Goal: Task Accomplishment & Management: Use online tool/utility

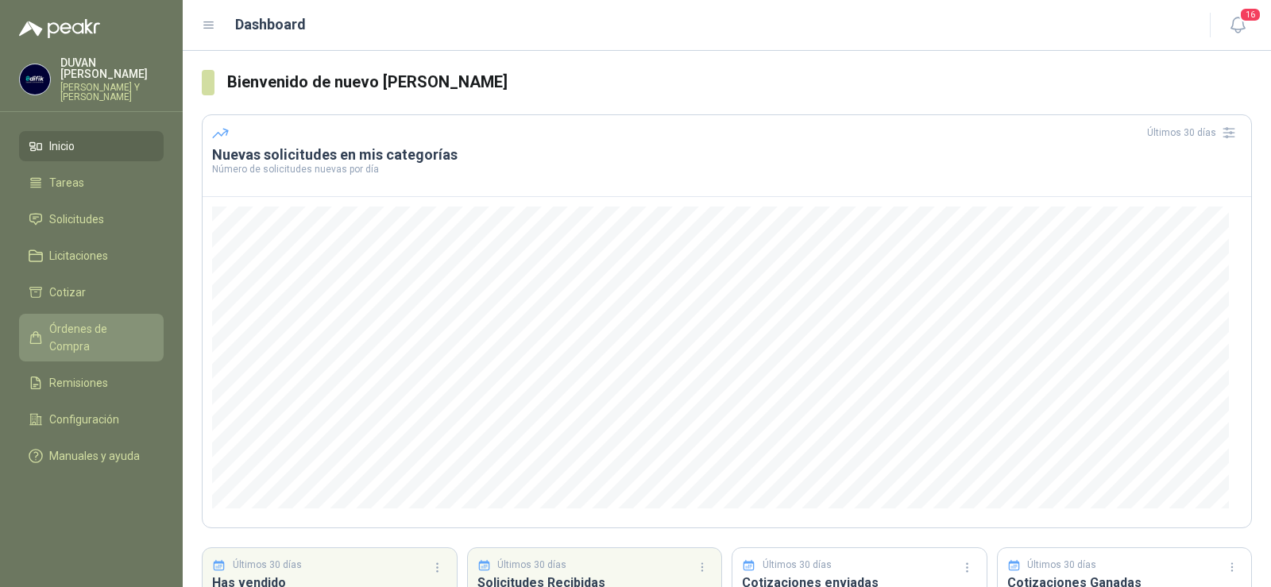
click at [75, 330] on span "Órdenes de Compra" at bounding box center [98, 337] width 99 height 35
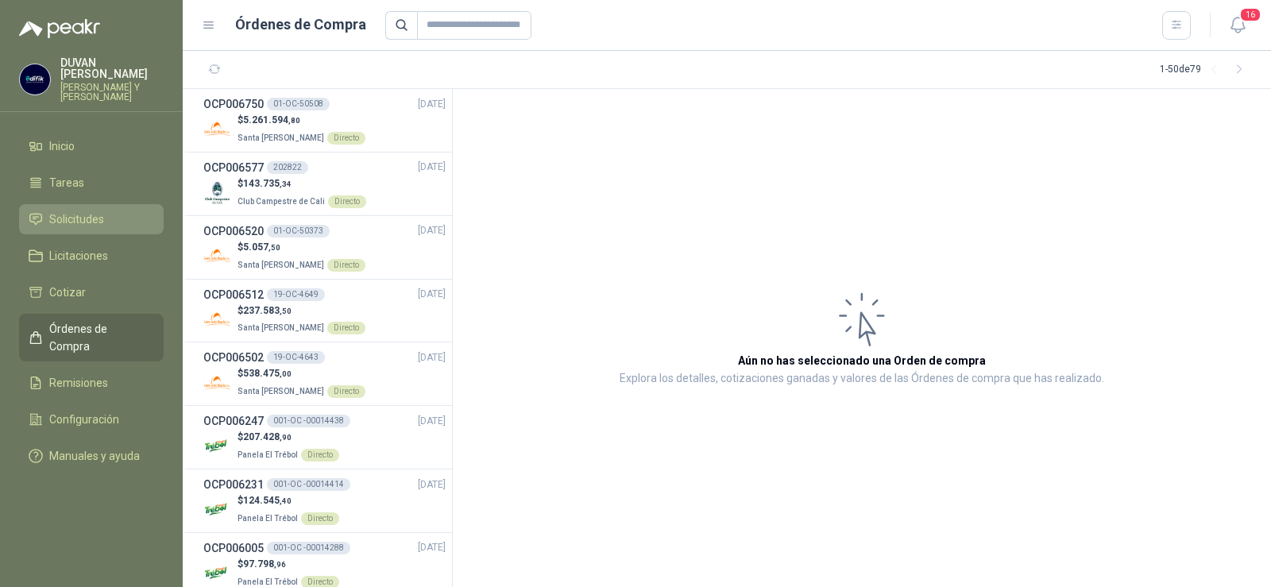
click at [68, 213] on span "Solicitudes" at bounding box center [76, 219] width 55 height 17
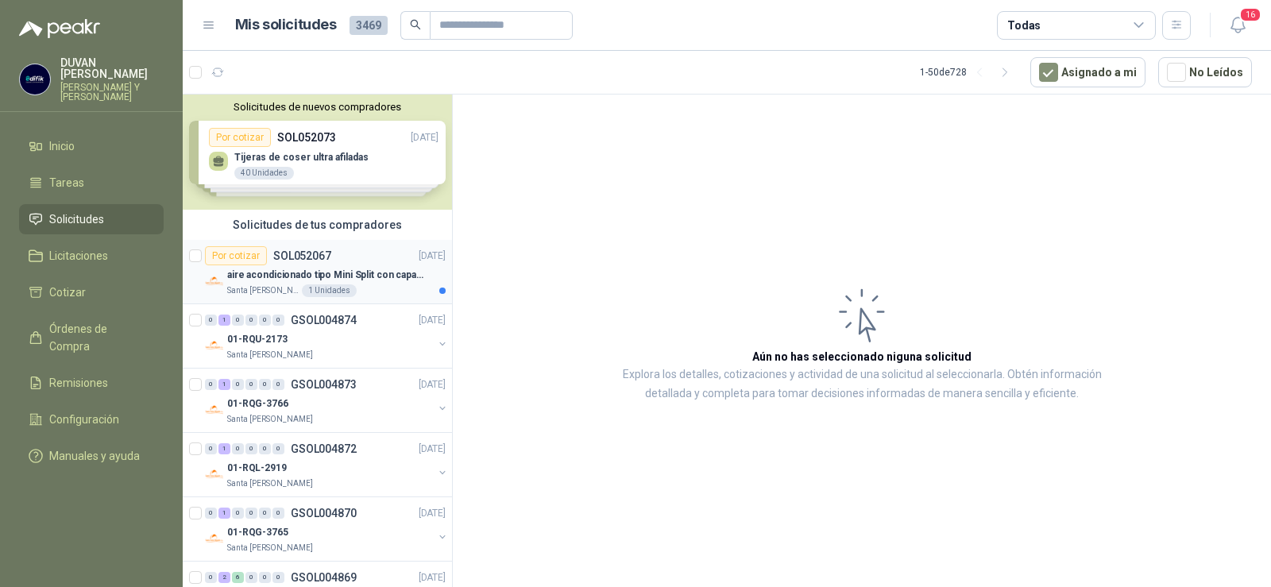
click at [315, 257] on p "SOL052067" at bounding box center [302, 255] width 58 height 11
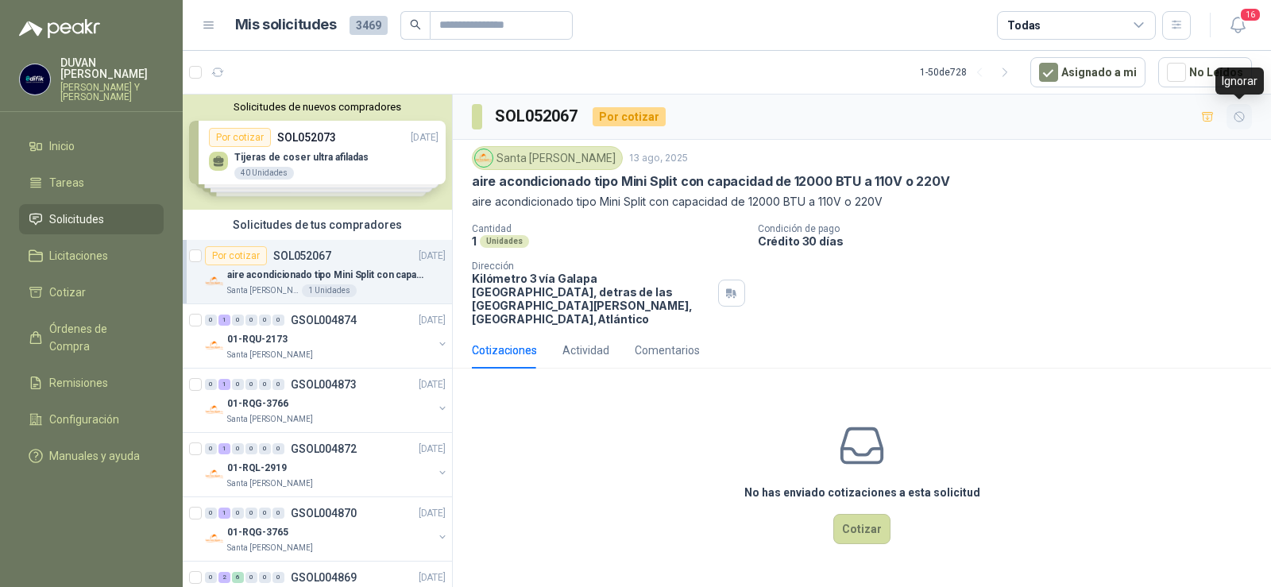
click at [1240, 122] on icon "button" at bounding box center [1240, 117] width 10 height 10
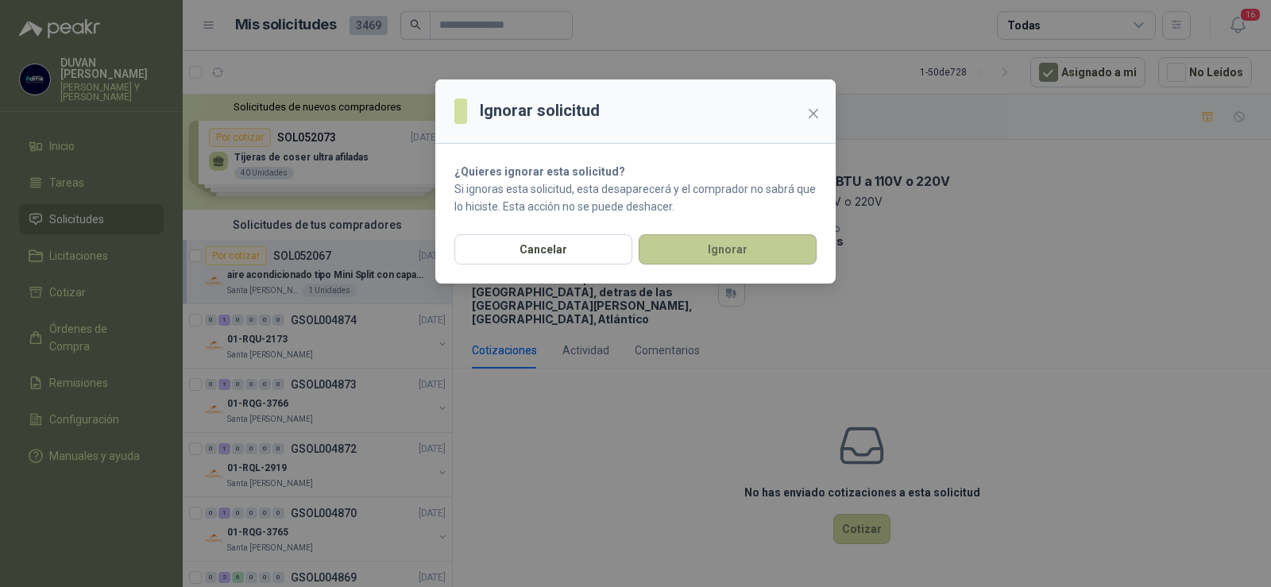
click at [775, 250] on button "Ignorar" at bounding box center [728, 249] width 178 height 30
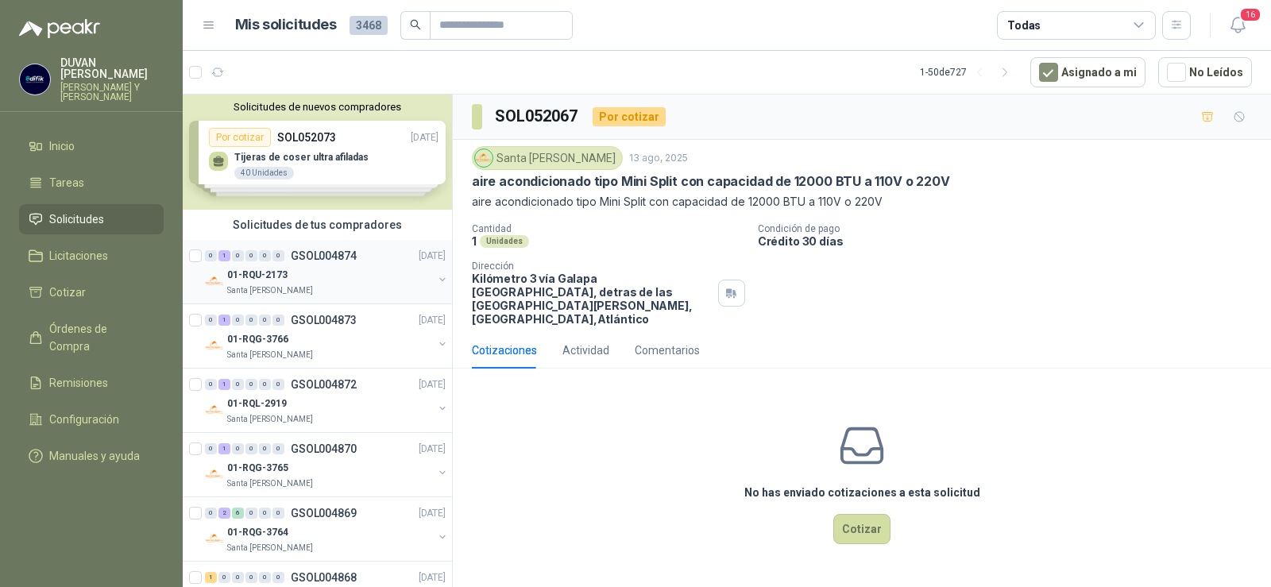
click at [311, 258] on p "GSOL004874" at bounding box center [324, 255] width 66 height 11
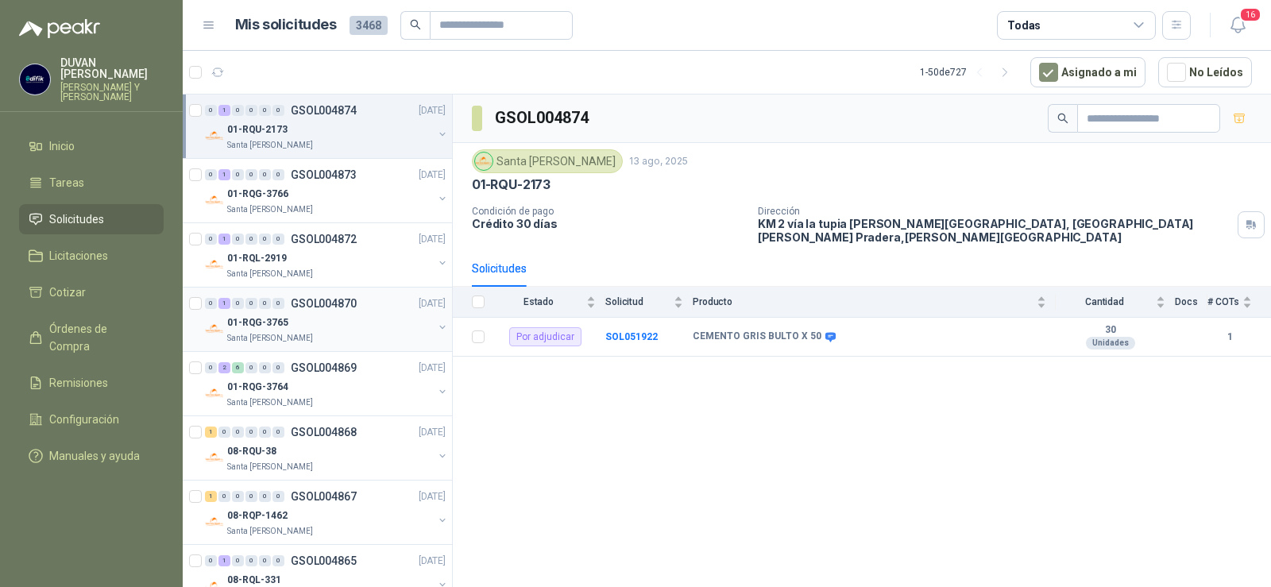
scroll to position [159, 0]
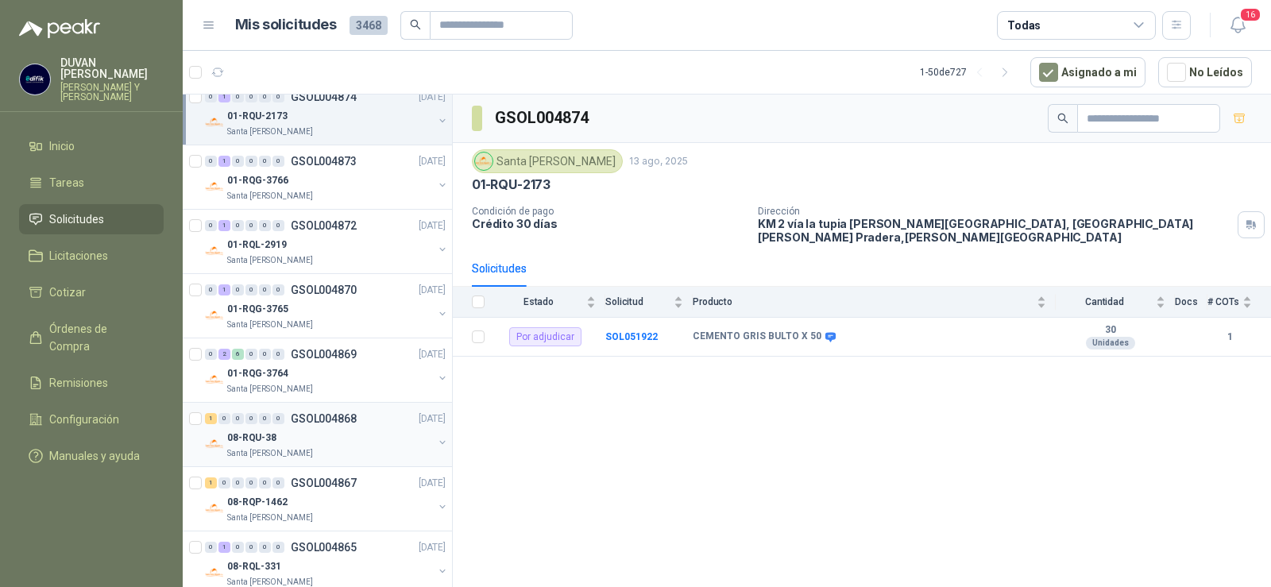
click at [329, 420] on p "GSOL004868" at bounding box center [324, 418] width 66 height 11
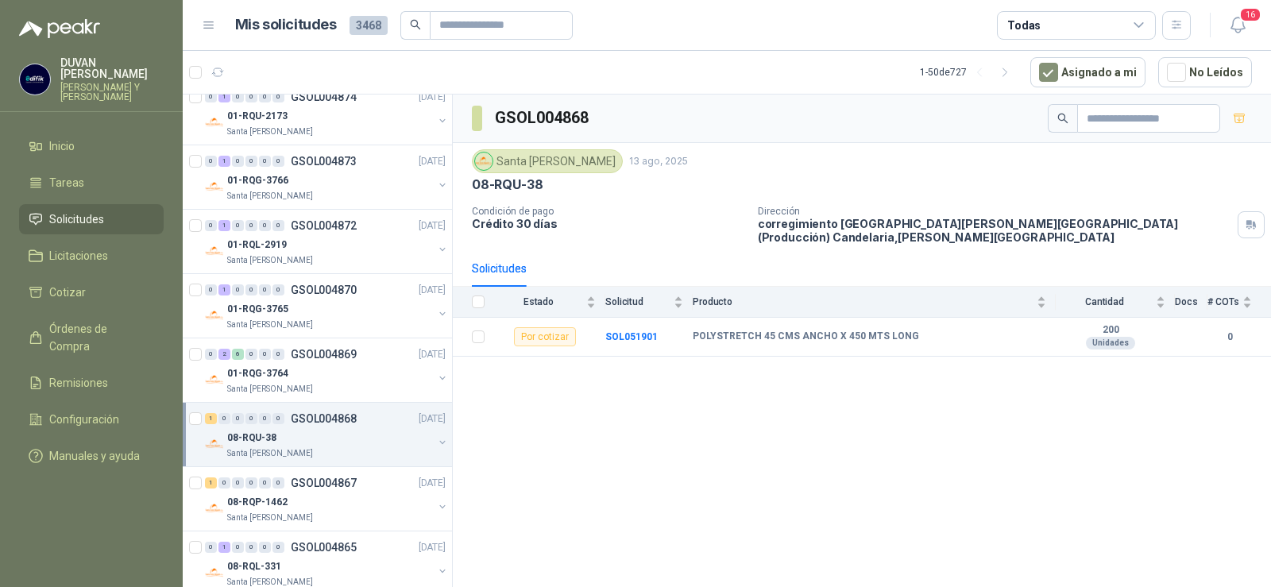
click at [328, 414] on p "GSOL004868" at bounding box center [324, 418] width 66 height 11
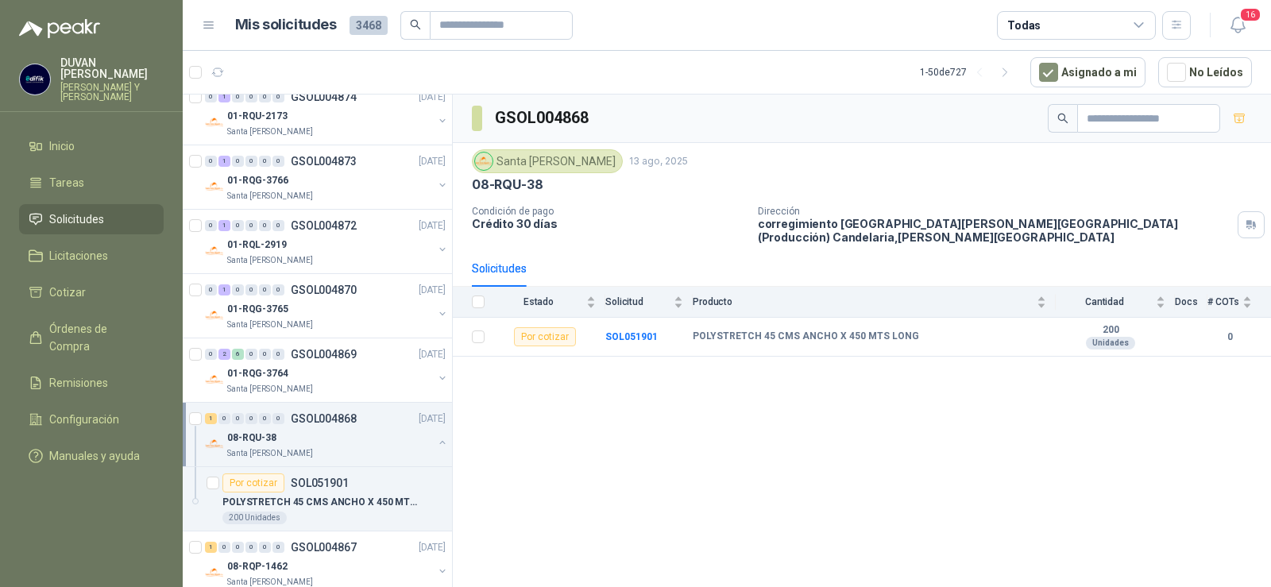
click at [328, 414] on p "GSOL004868" at bounding box center [324, 418] width 66 height 11
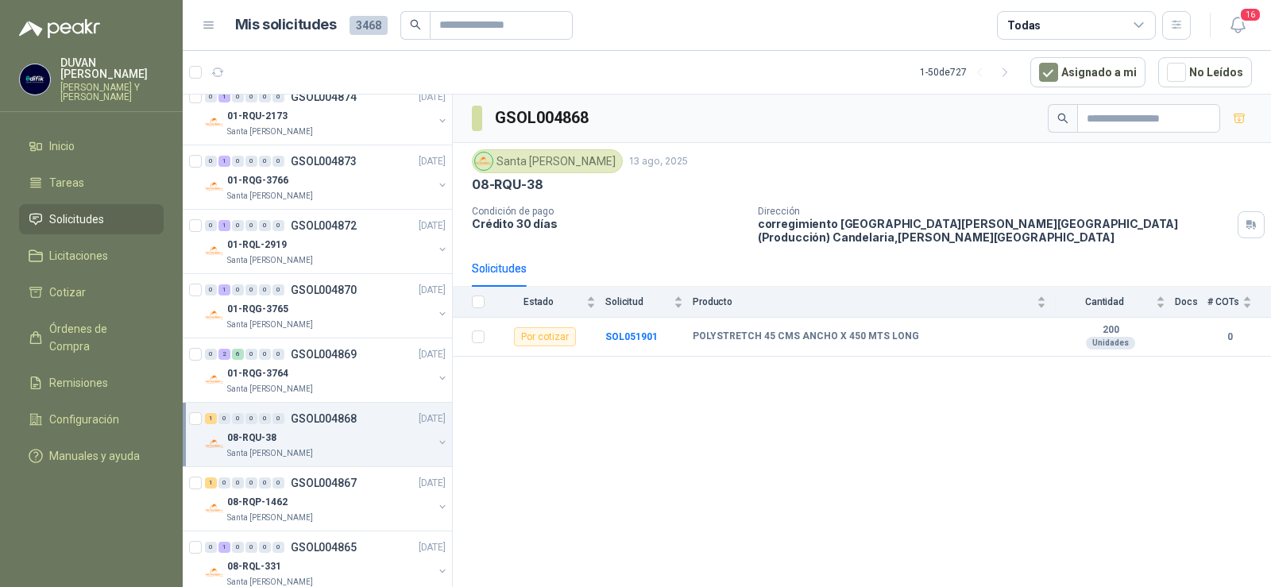
click at [328, 414] on p "GSOL004868" at bounding box center [324, 418] width 66 height 11
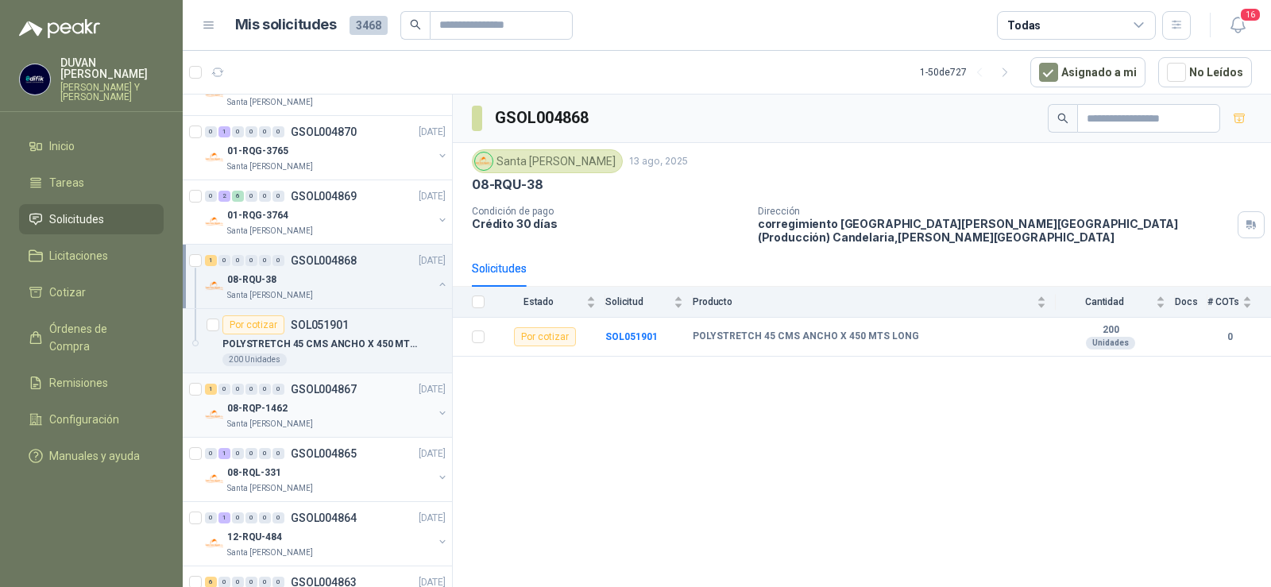
scroll to position [318, 0]
click at [334, 390] on p "GSOL004867" at bounding box center [324, 388] width 66 height 11
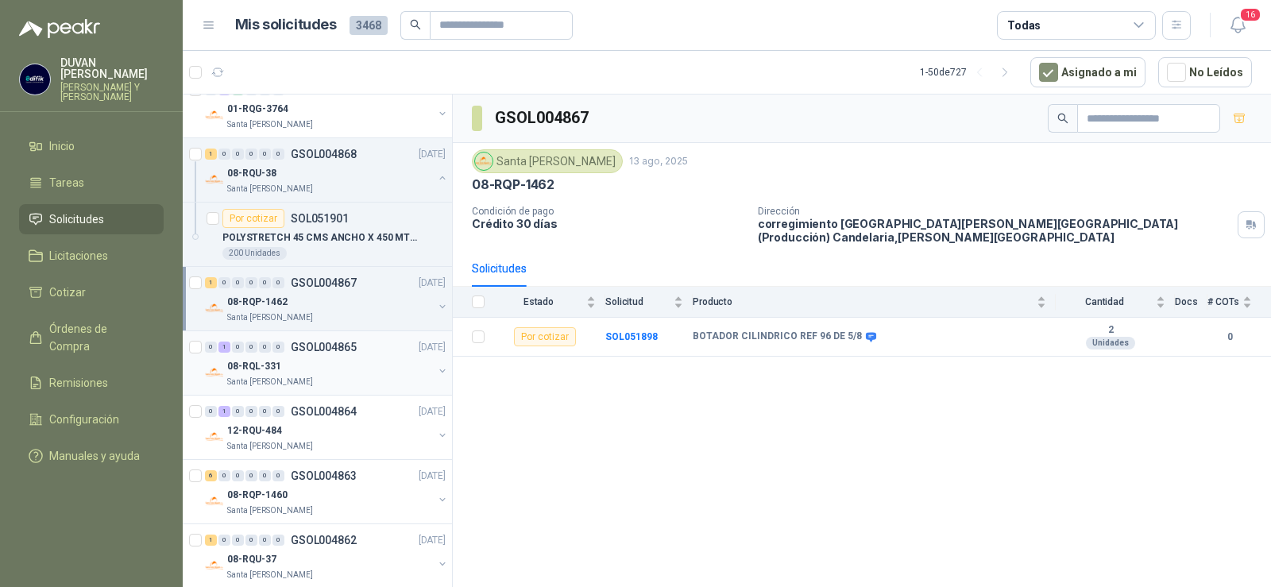
scroll to position [477, 0]
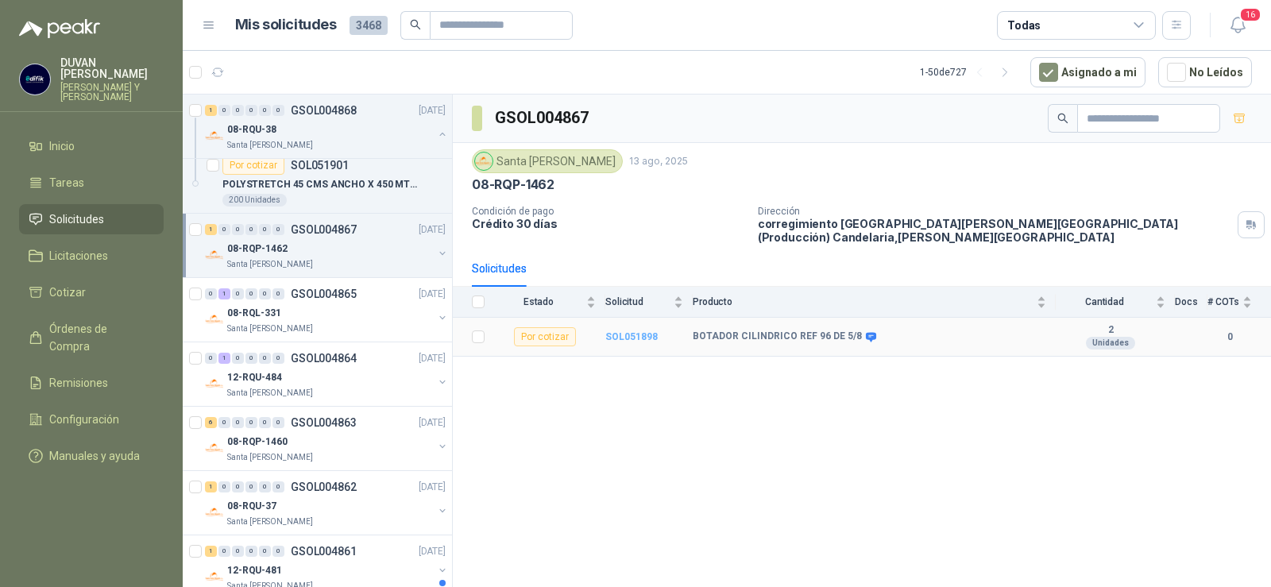
click at [631, 332] on b "SOL051898" at bounding box center [631, 336] width 52 height 11
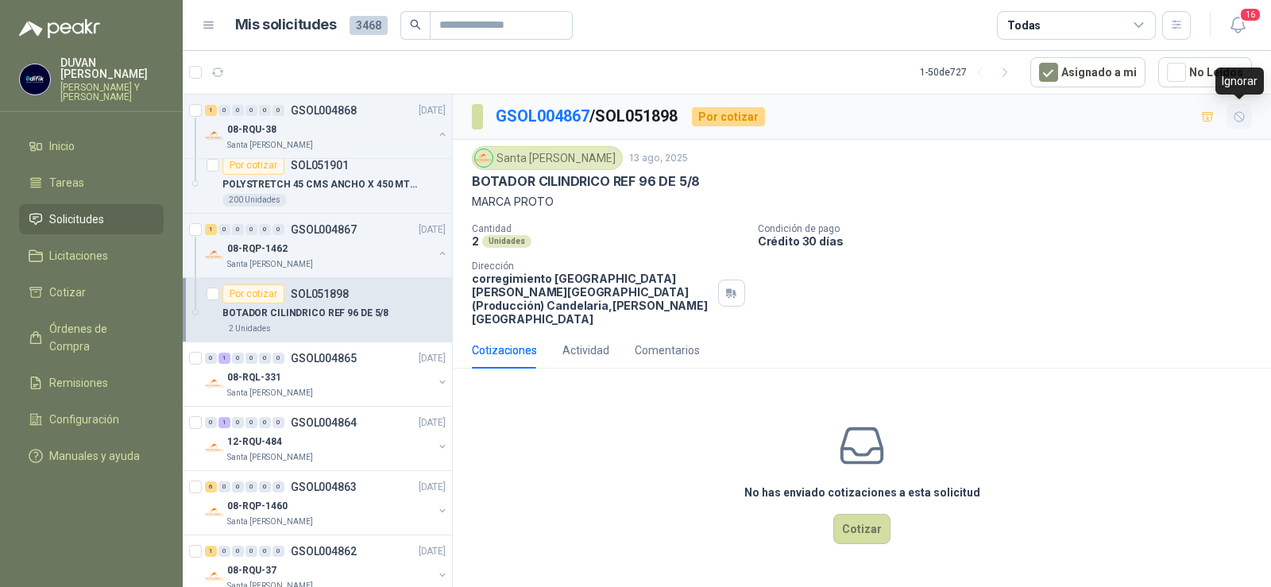
click at [1240, 118] on icon "button" at bounding box center [1240, 117] width 10 height 10
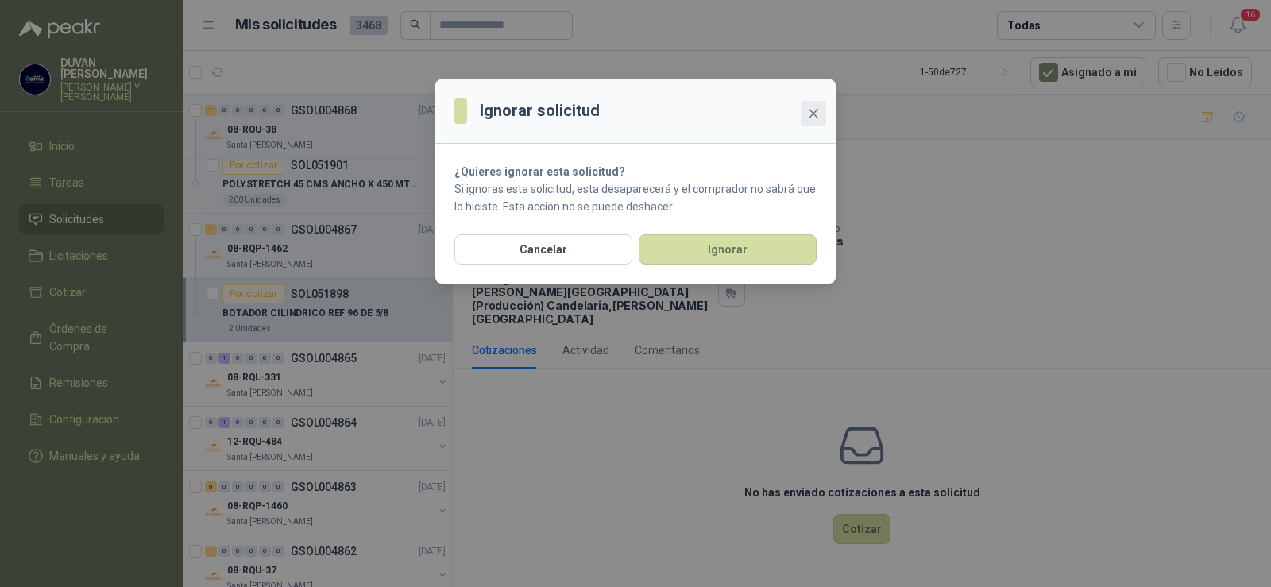
click at [812, 114] on icon "close" at bounding box center [814, 114] width 10 height 10
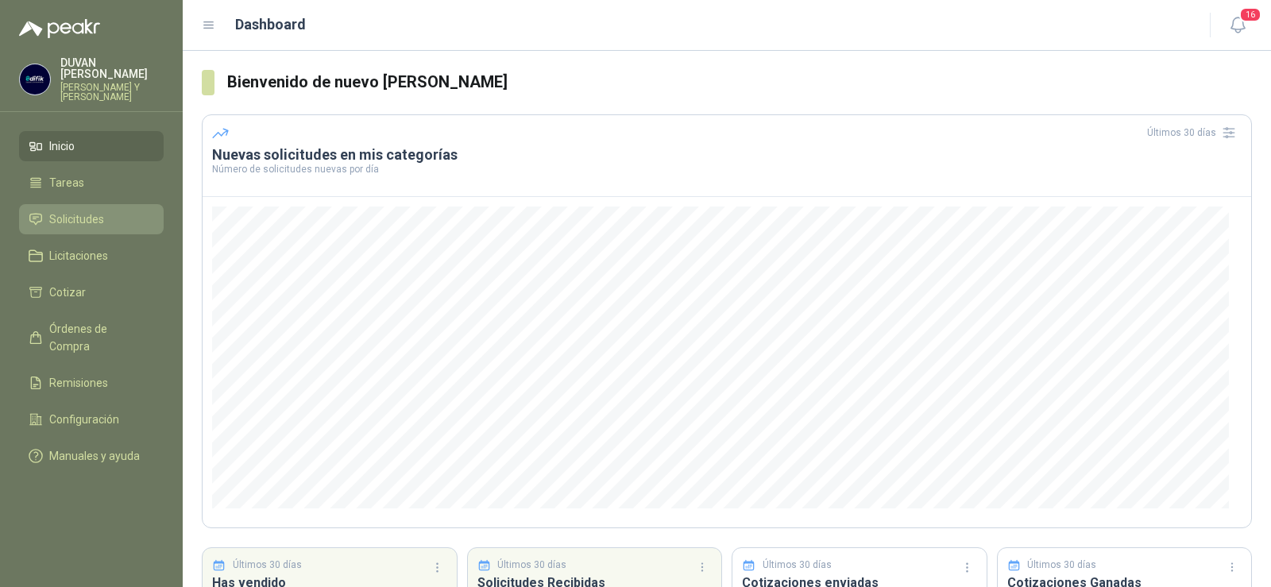
click at [83, 217] on span "Solicitudes" at bounding box center [76, 219] width 55 height 17
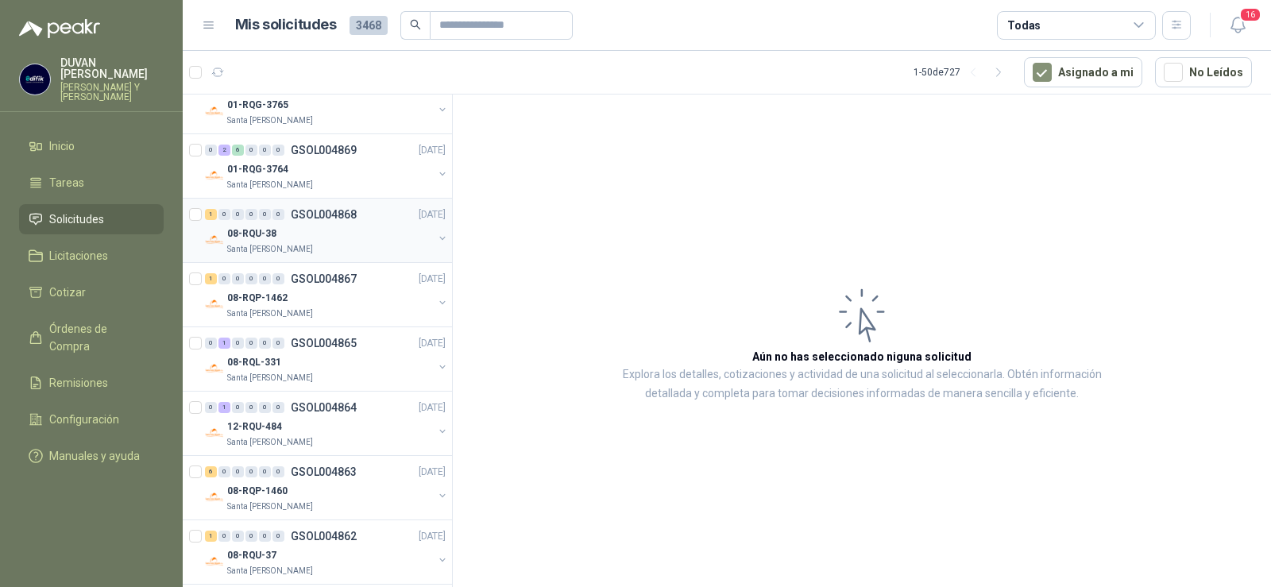
scroll to position [397, 0]
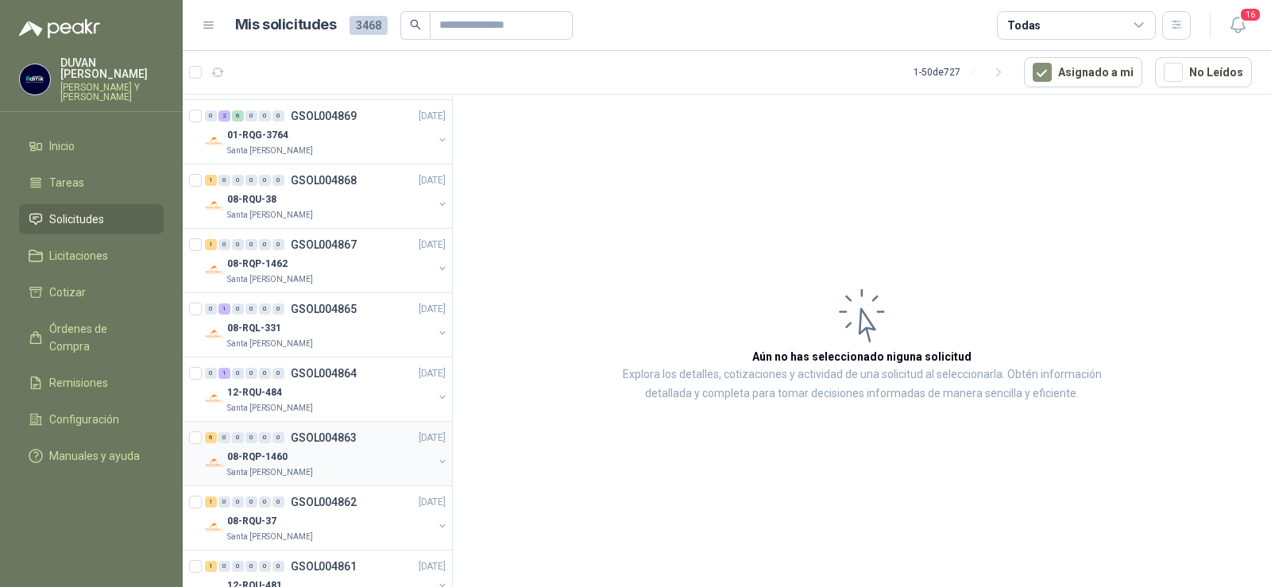
click at [347, 435] on p "GSOL004863" at bounding box center [324, 437] width 66 height 11
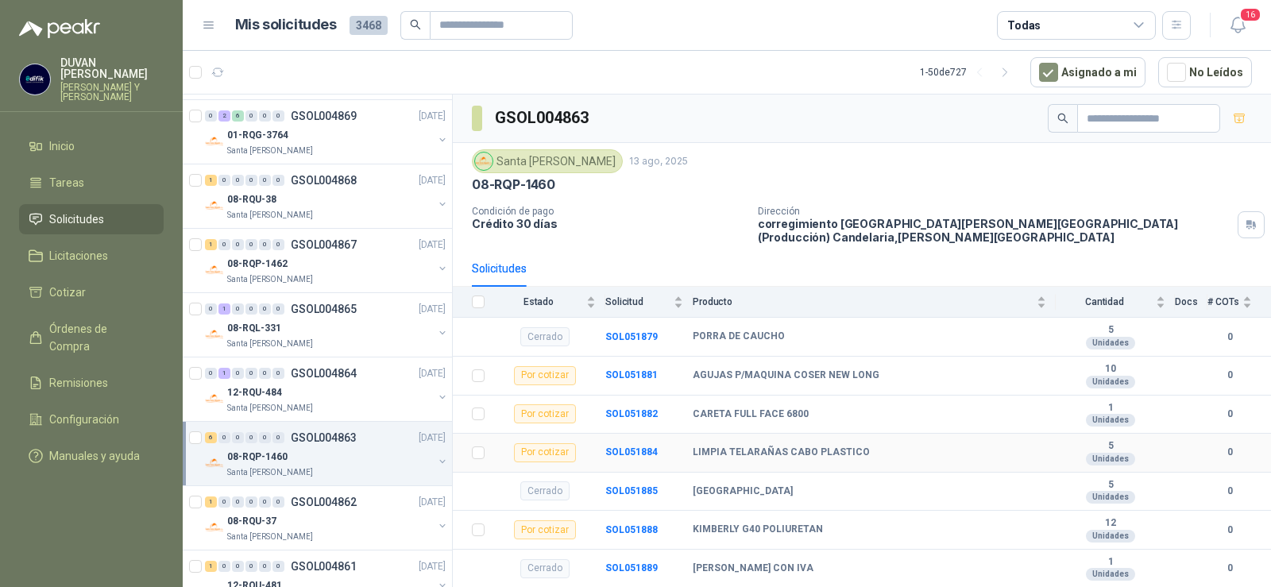
scroll to position [111, 0]
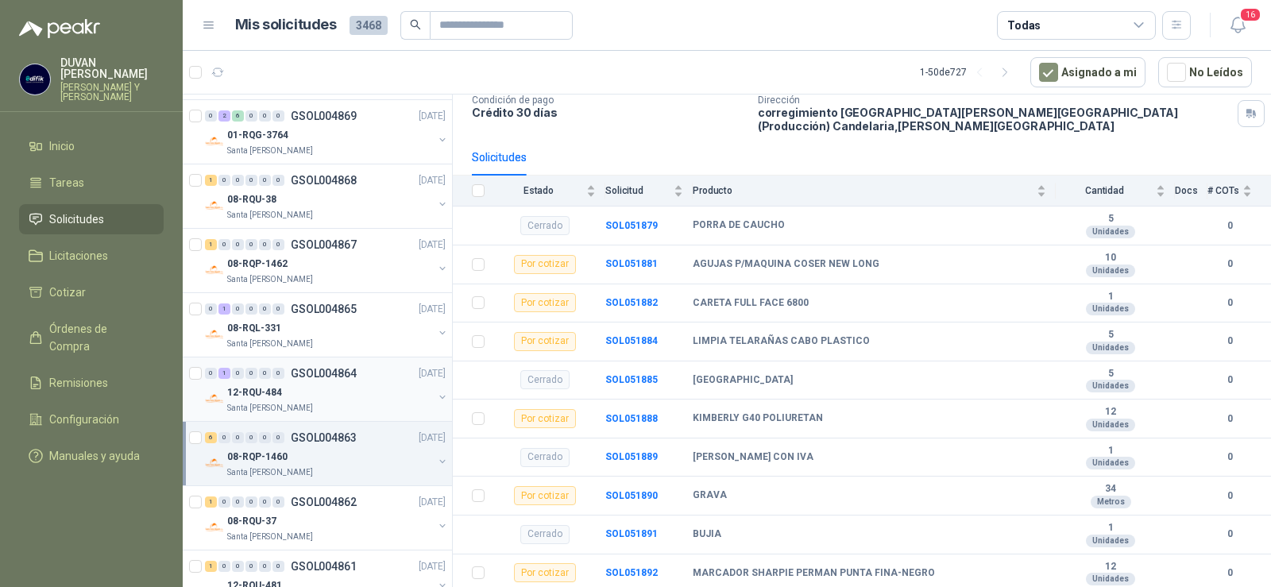
click at [355, 371] on p "GSOL004864" at bounding box center [324, 373] width 66 height 11
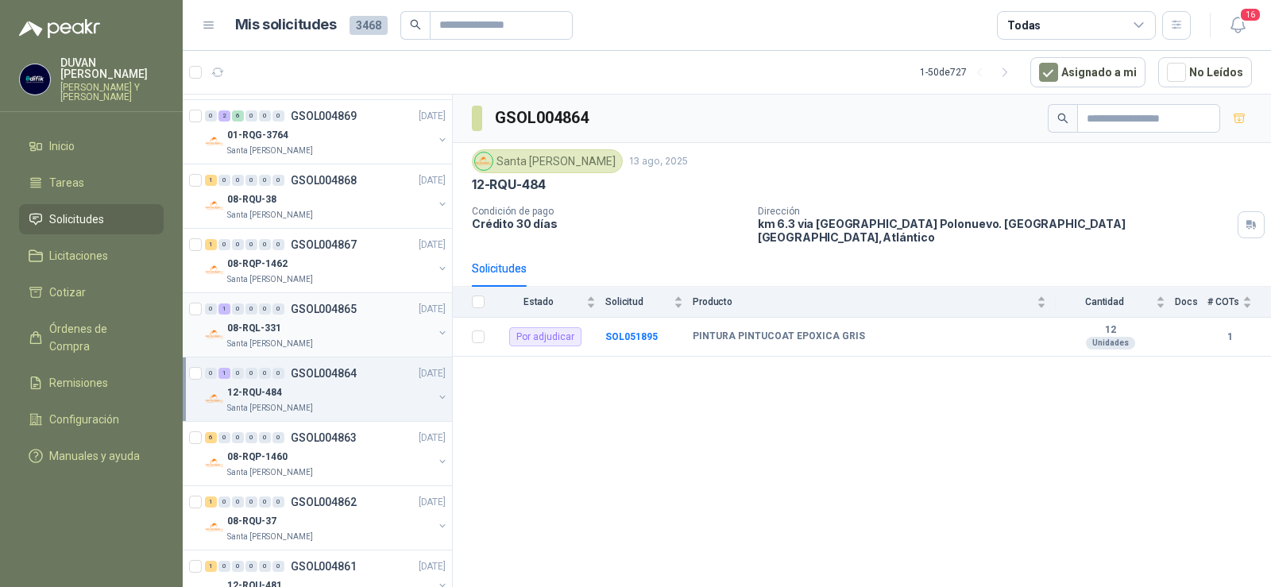
click at [338, 306] on p "GSOL004865" at bounding box center [324, 308] width 66 height 11
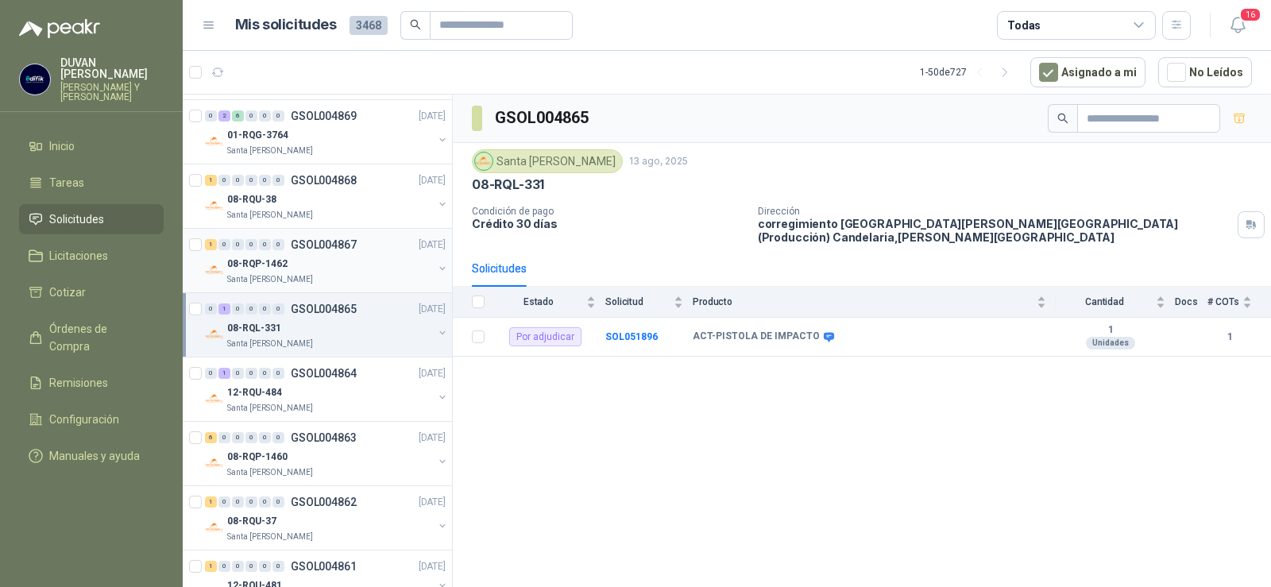
click at [348, 242] on p "GSOL004867" at bounding box center [324, 244] width 66 height 11
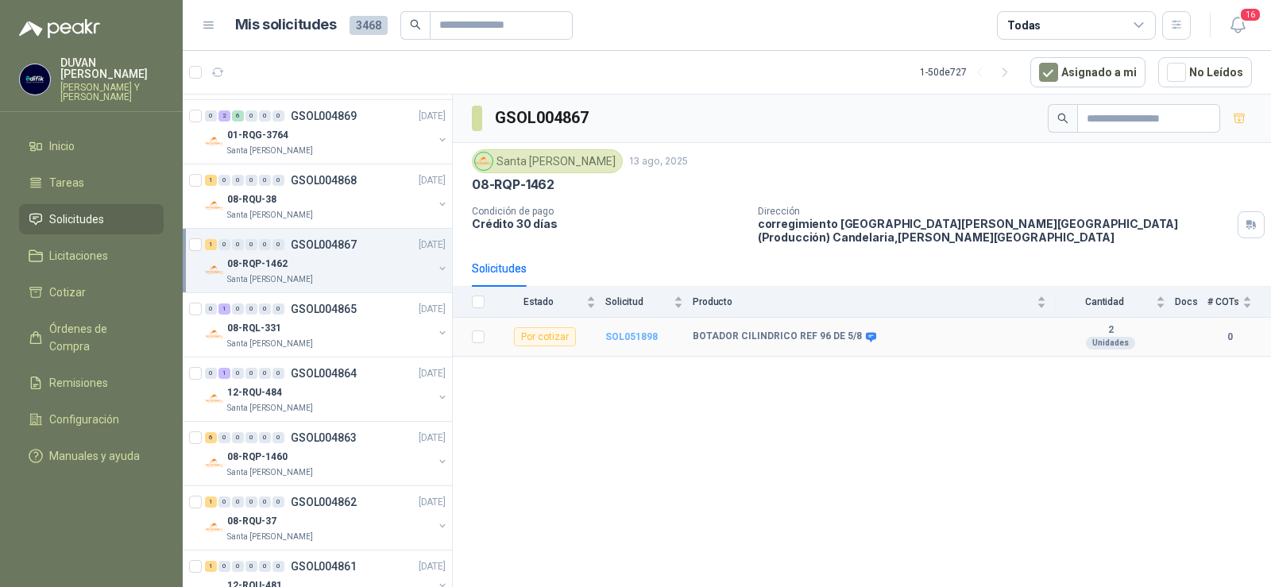
click at [617, 341] on b "SOL051898" at bounding box center [631, 336] width 52 height 11
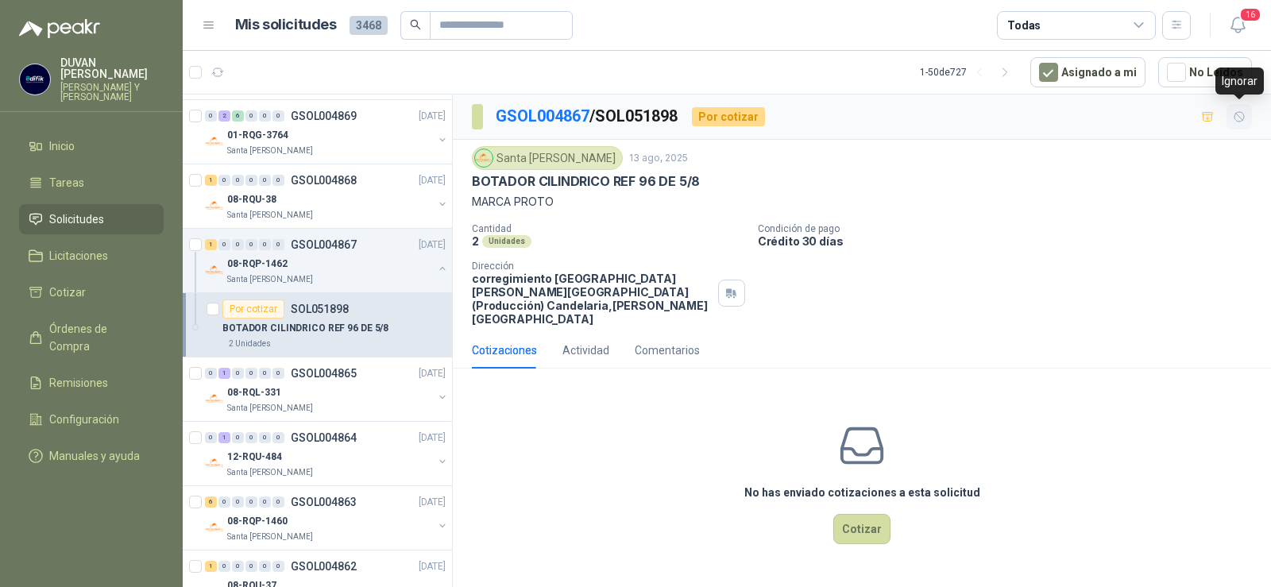
click at [1243, 118] on icon "button" at bounding box center [1240, 117] width 14 height 14
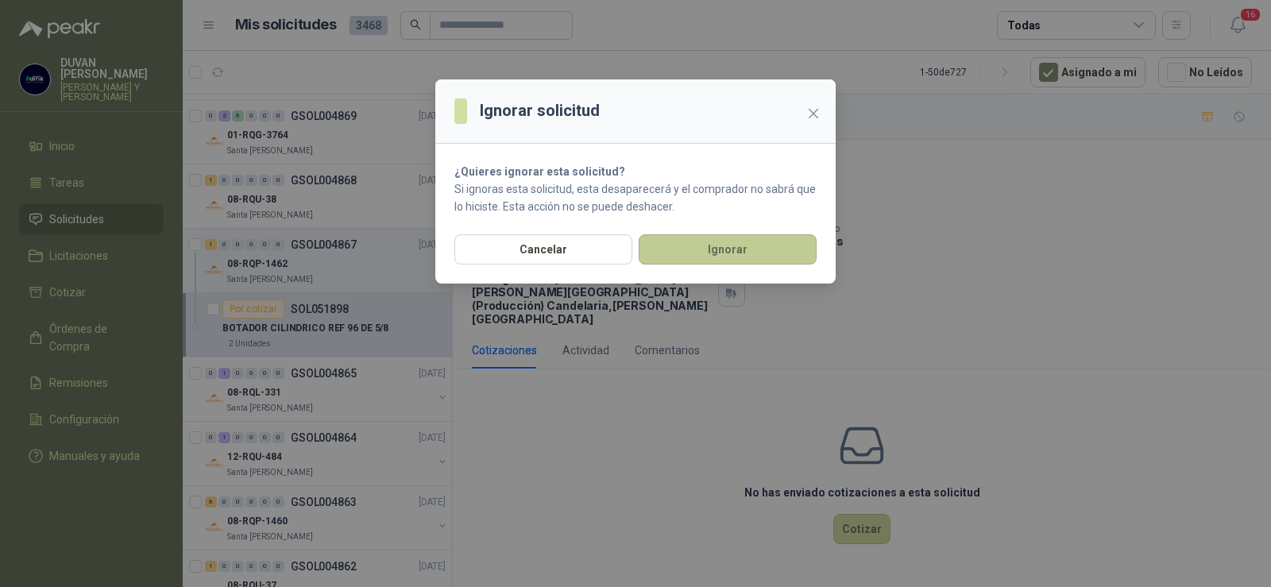
click at [807, 253] on button "Ignorar" at bounding box center [728, 249] width 178 height 30
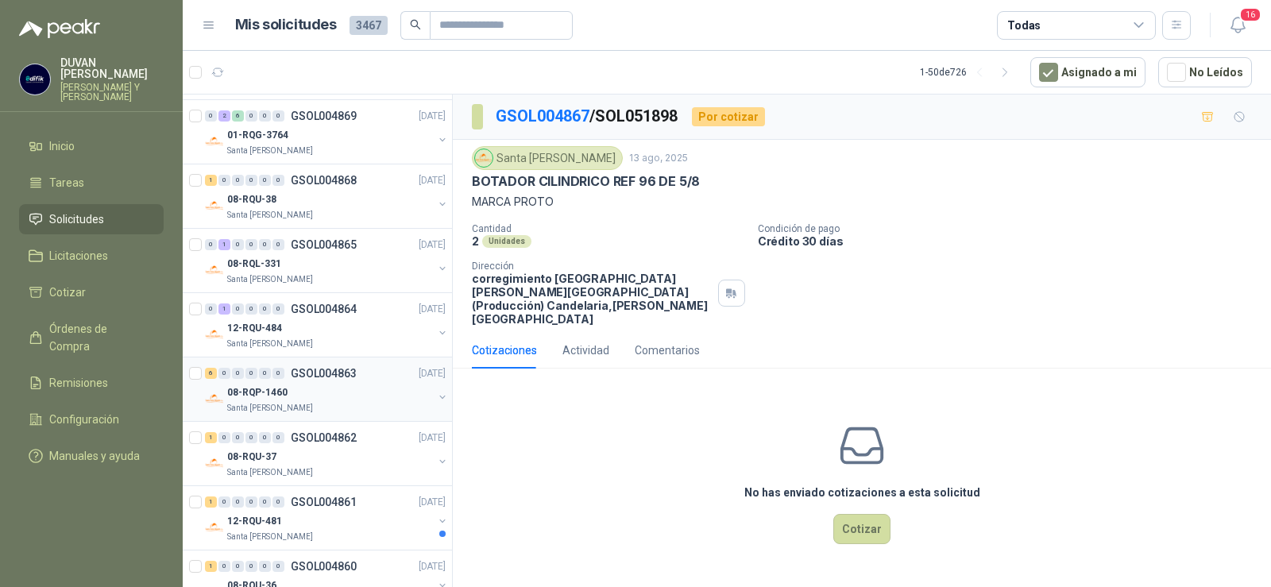
click at [318, 370] on p "GSOL004863" at bounding box center [324, 373] width 66 height 11
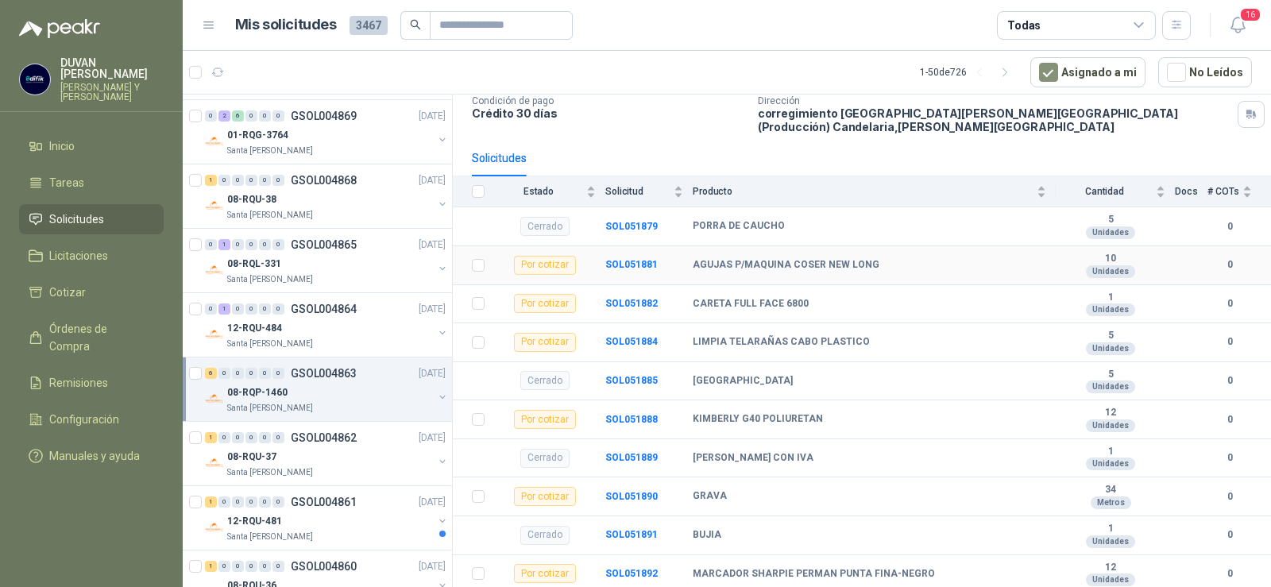
scroll to position [111, 0]
drag, startPoint x: 694, startPoint y: 303, endPoint x: 811, endPoint y: 303, distance: 116.8
click at [811, 303] on div "CARETA FULL FACE 6800" at bounding box center [870, 303] width 354 height 13
copy b "CARETA FULL FACE 6800"
drag, startPoint x: 694, startPoint y: 421, endPoint x: 832, endPoint y: 417, distance: 137.5
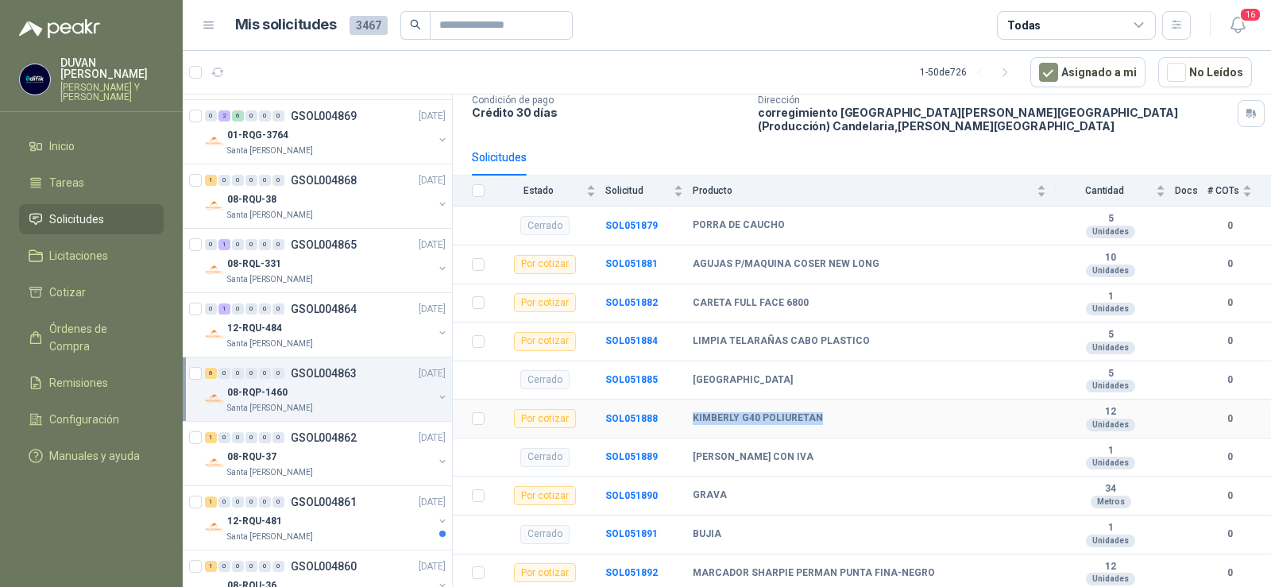
click at [832, 417] on div "KIMBERLY G40 POLIURETAN" at bounding box center [870, 418] width 354 height 13
copy b "KIMBERLY G40 POLIURETAN"
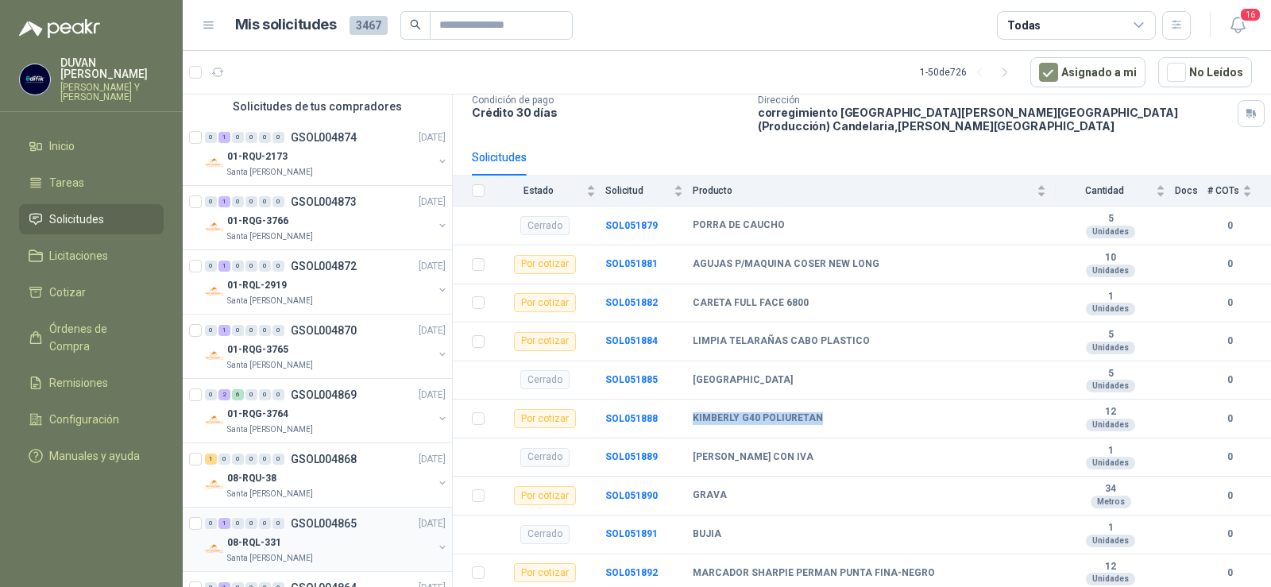
scroll to position [159, 0]
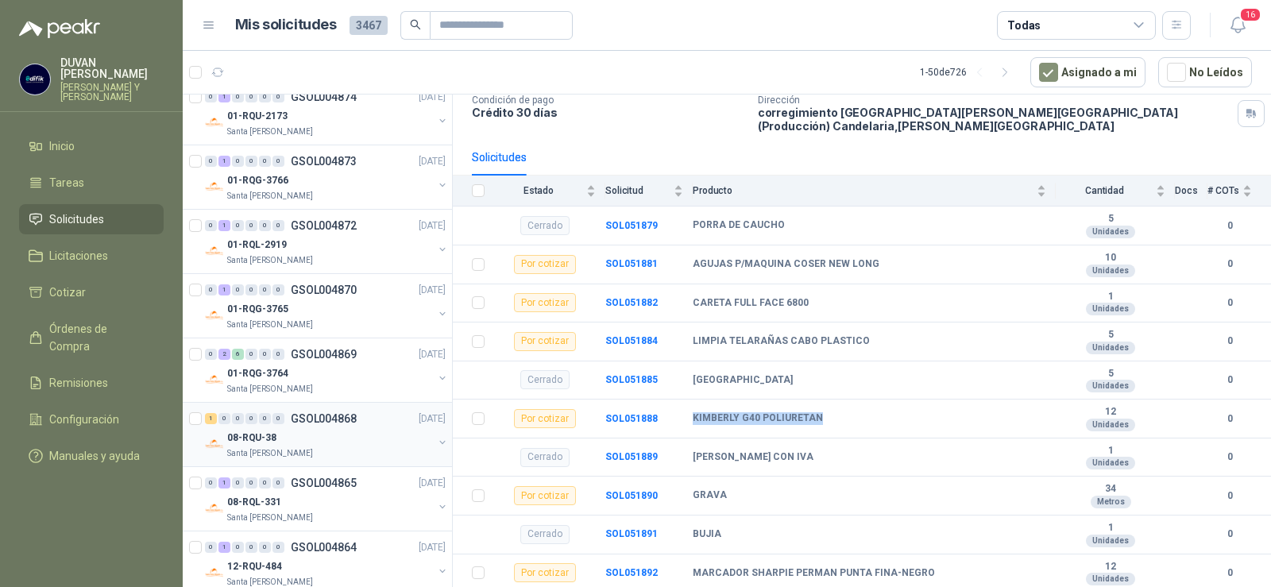
click at [326, 416] on p "GSOL004868" at bounding box center [324, 418] width 66 height 11
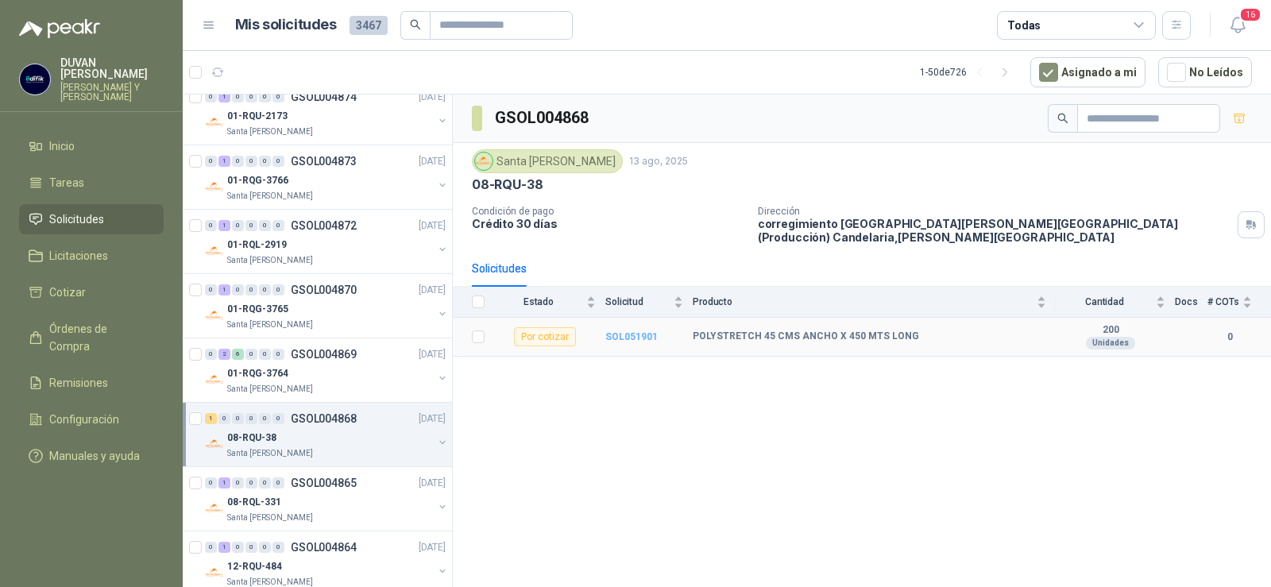
click at [613, 336] on b "SOL051901" at bounding box center [631, 336] width 52 height 11
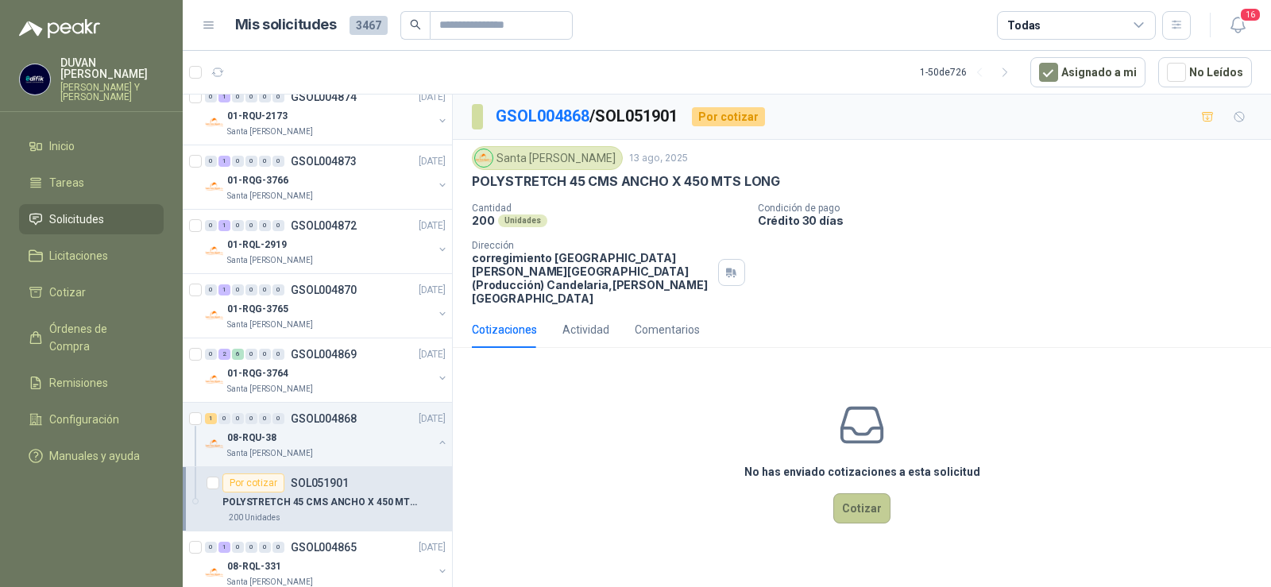
click at [878, 493] on button "Cotizar" at bounding box center [861, 508] width 57 height 30
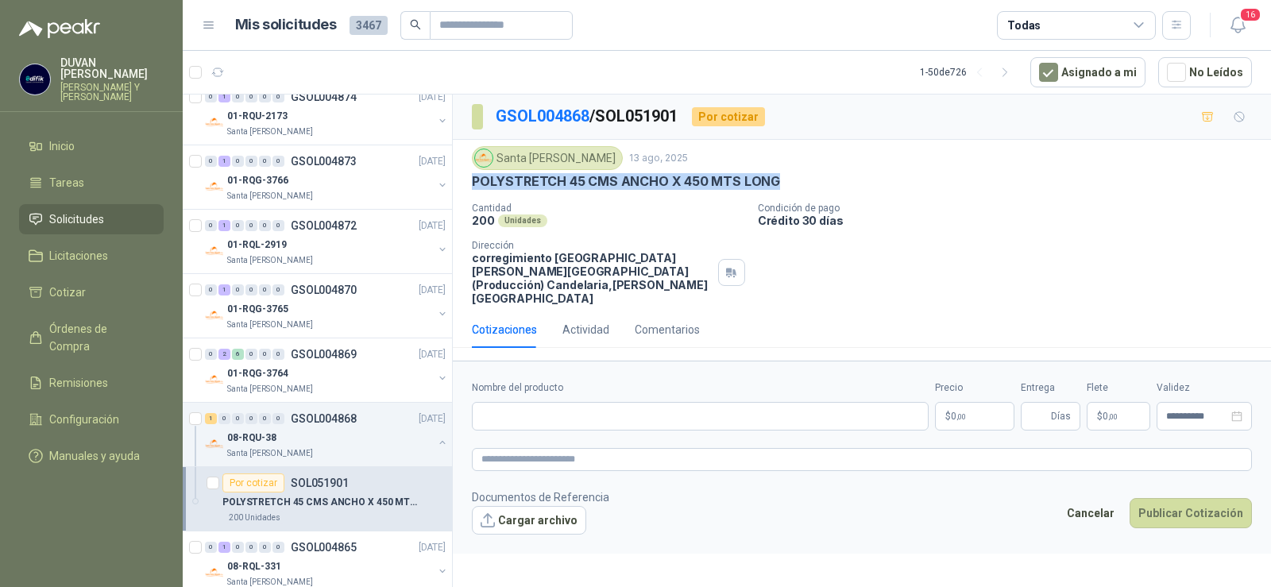
drag, startPoint x: 474, startPoint y: 185, endPoint x: 775, endPoint y: 187, distance: 301.1
click at [775, 187] on div "POLYSTRETCH 45 CMS ANCHO X 450 MTS LONG" at bounding box center [862, 181] width 780 height 17
copy p "POLYSTRETCH 45 CMS ANCHO X 450 MTS LONG"
paste input "**********"
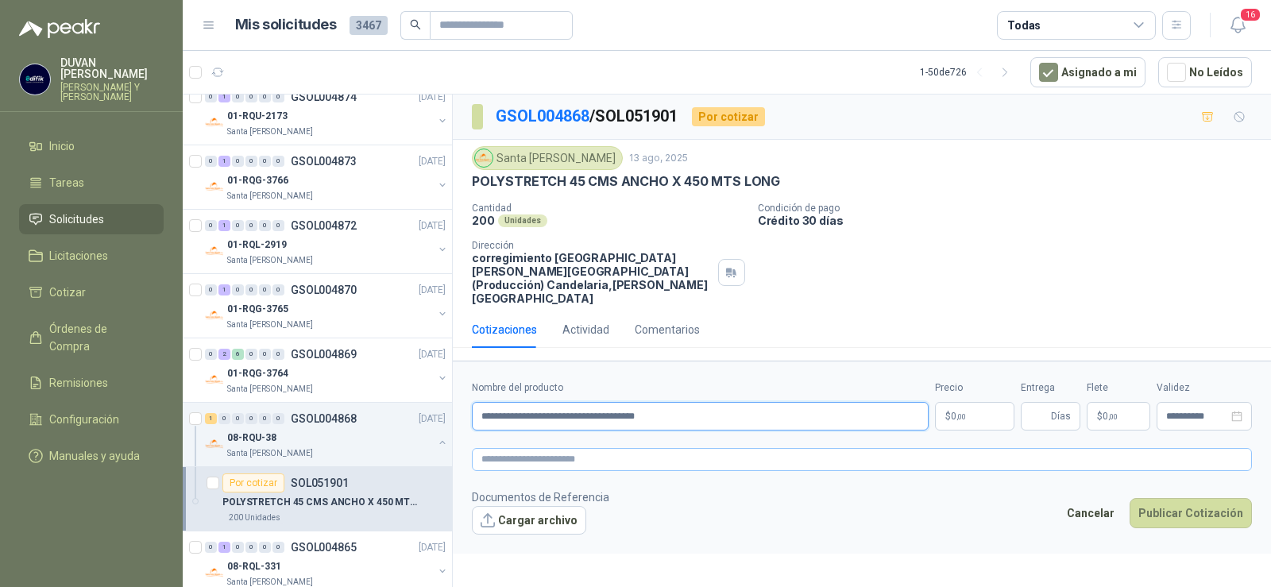
type input "**********"
paste textarea "**********"
type textarea "**********"
click at [967, 402] on p "$ 0 ,00" at bounding box center [974, 416] width 79 height 29
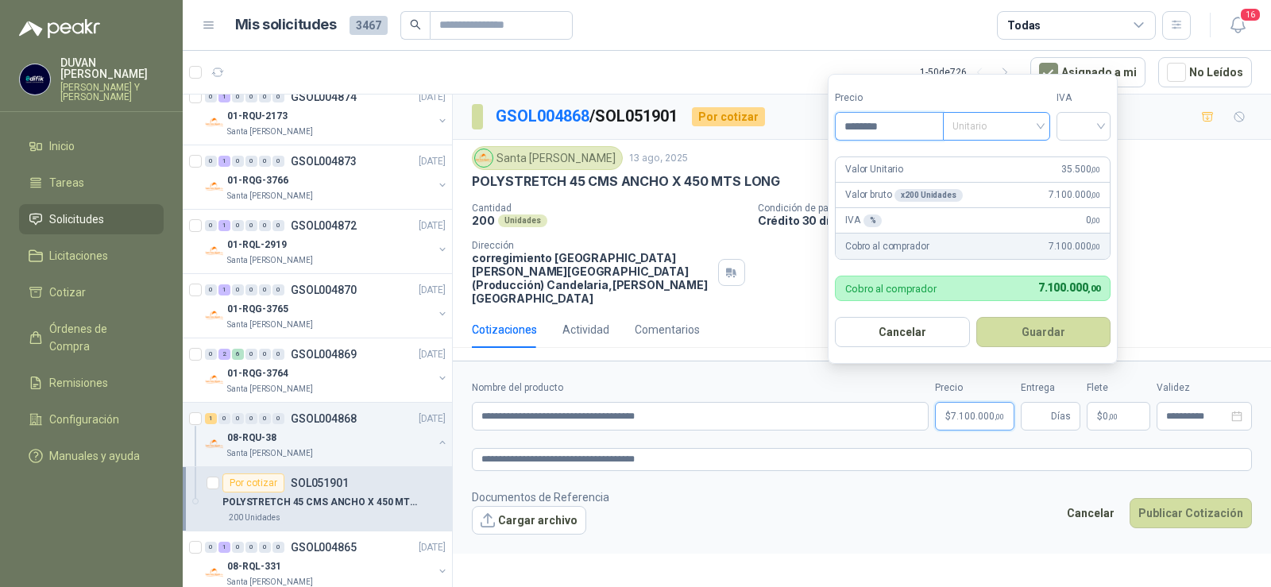
click at [1046, 126] on div "Unitario" at bounding box center [996, 126] width 107 height 29
click at [984, 160] on div "Unitario" at bounding box center [1000, 158] width 82 height 17
drag, startPoint x: 890, startPoint y: 126, endPoint x: 868, endPoint y: 129, distance: 22.5
click at [868, 129] on input "********" at bounding box center [889, 126] width 107 height 27
click at [1041, 127] on span "Unitario" at bounding box center [997, 126] width 88 height 24
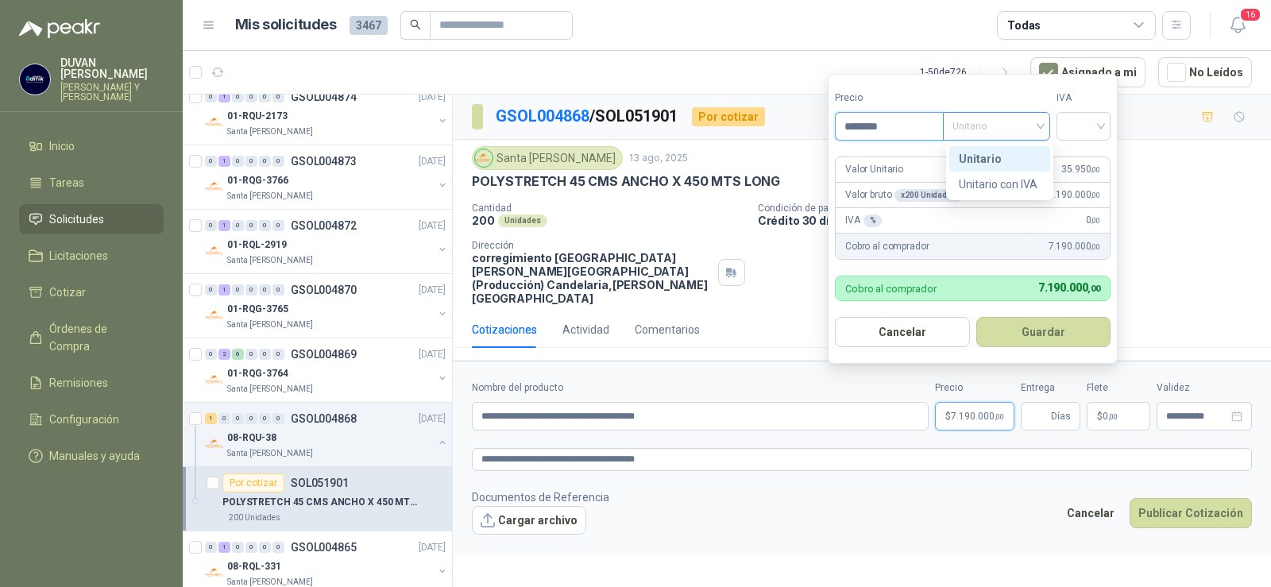
type input "********"
click at [986, 157] on div "Unitario" at bounding box center [1000, 158] width 82 height 17
click at [1101, 128] on input "search" at bounding box center [1083, 125] width 35 height 24
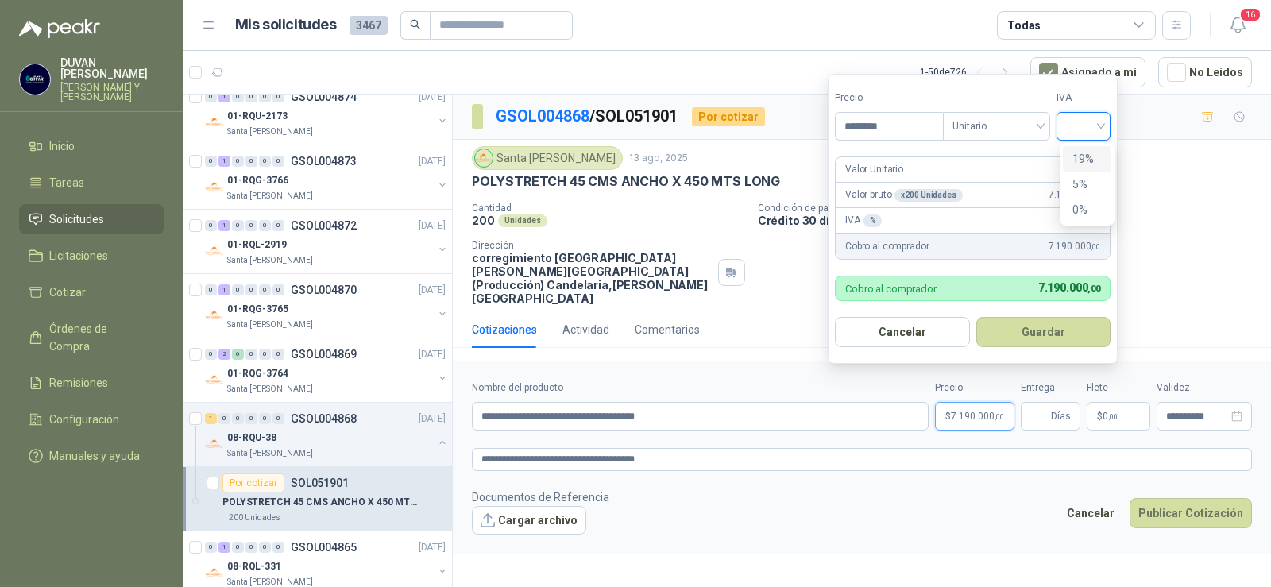
click at [1092, 149] on div "19%" at bounding box center [1087, 158] width 48 height 25
click at [1058, 333] on button "Guardar" at bounding box center [1046, 332] width 137 height 30
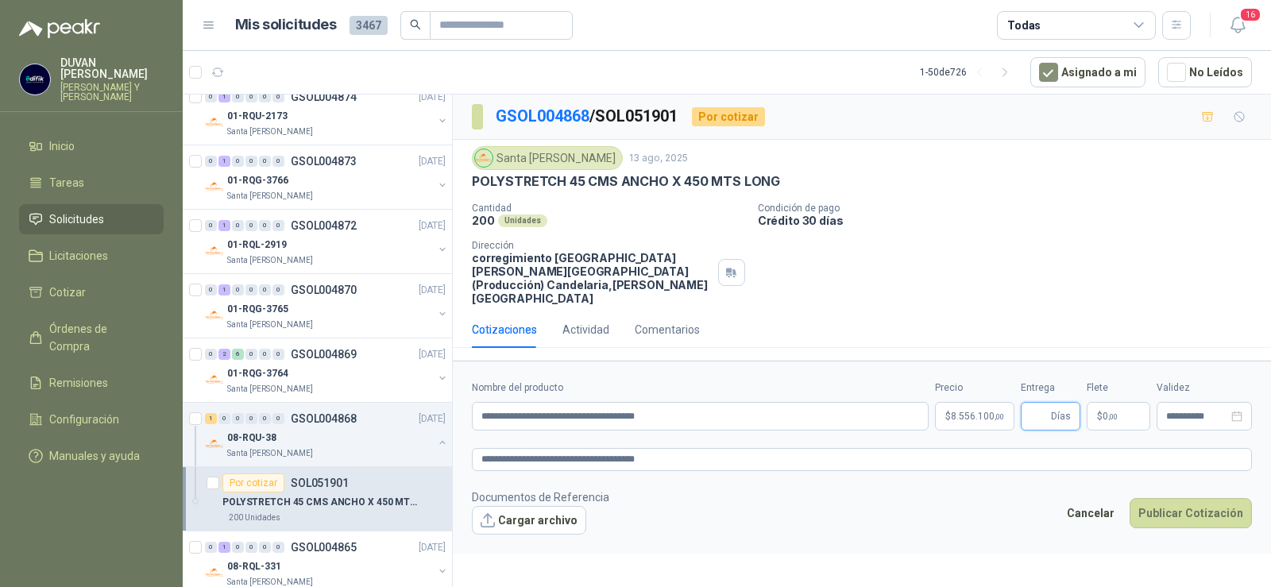
click at [1039, 408] on input "Entrega" at bounding box center [1038, 416] width 17 height 27
click at [1041, 404] on input "*" at bounding box center [1038, 416] width 17 height 27
type input "*"
click at [1104, 412] on span "0 ,00" at bounding box center [1110, 417] width 15 height 10
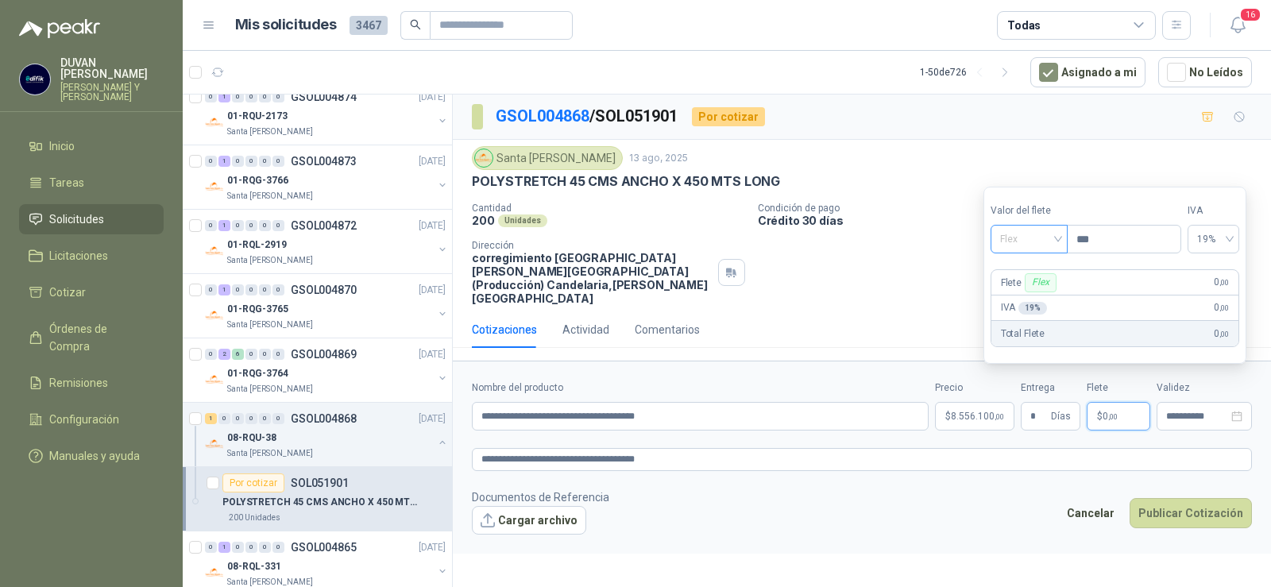
click at [1058, 239] on span "Flex" at bounding box center [1029, 239] width 58 height 24
click at [1026, 297] on div "Incluido" at bounding box center [1030, 297] width 55 height 17
click at [1013, 233] on span "Incluido" at bounding box center [1027, 239] width 61 height 24
click at [1027, 294] on div "Incluido" at bounding box center [1029, 297] width 58 height 17
click at [987, 412] on span "8.556.100 ,00" at bounding box center [977, 417] width 53 height 10
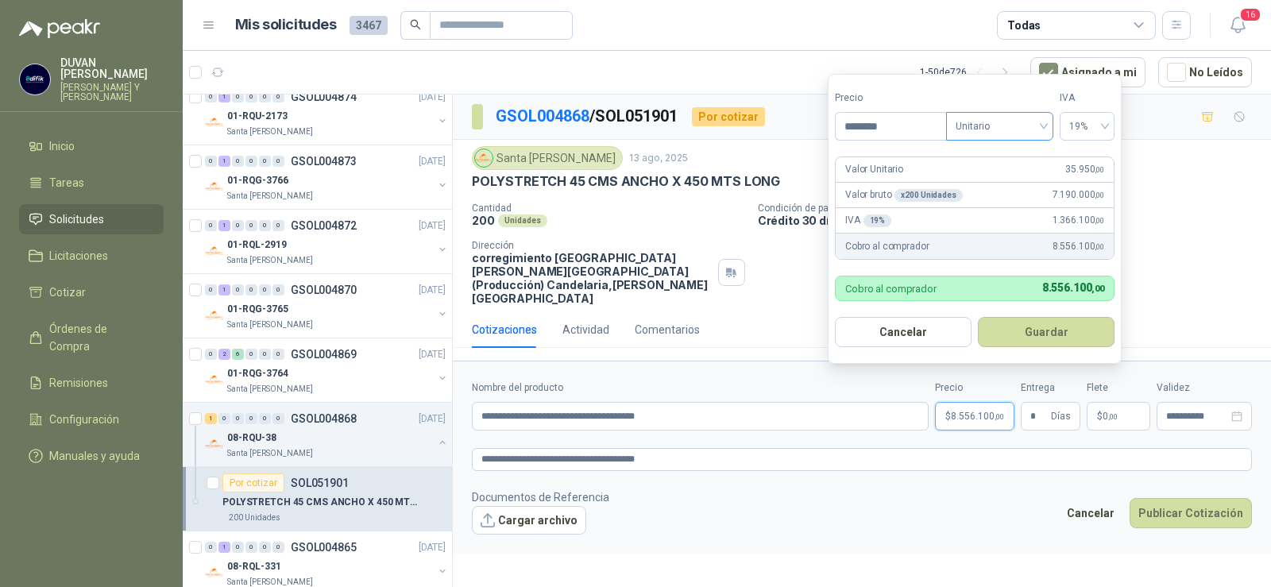
click at [1042, 131] on span "Unitario" at bounding box center [1000, 126] width 88 height 24
click at [987, 153] on div "Unitario" at bounding box center [1000, 158] width 82 height 17
click at [1042, 338] on button "Guardar" at bounding box center [1046, 332] width 137 height 30
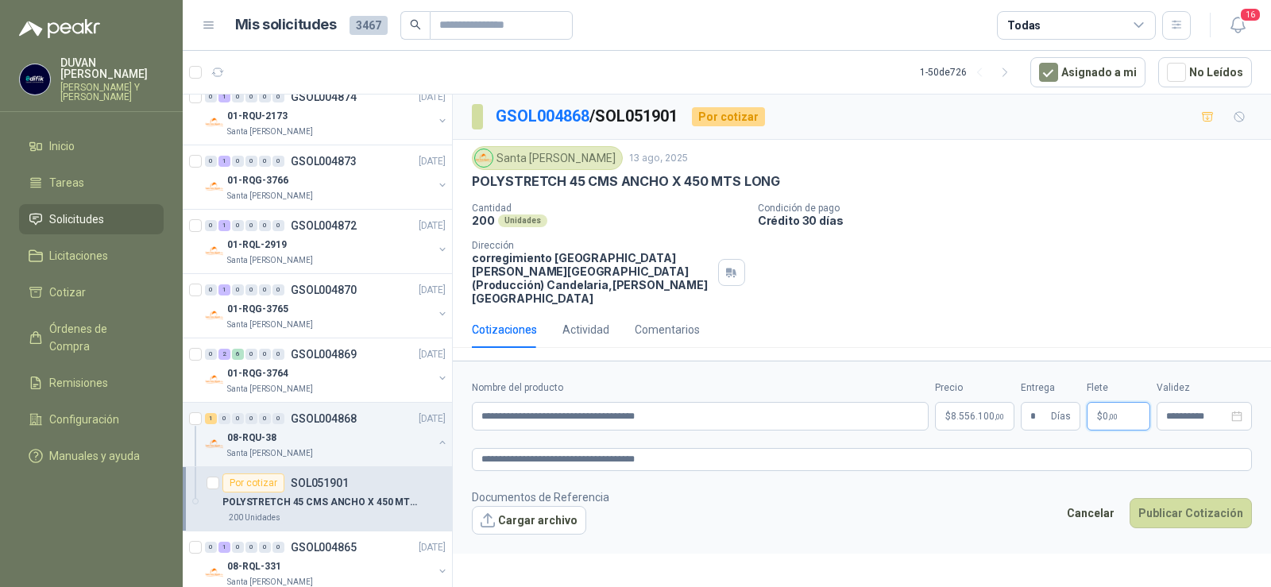
click at [1119, 404] on p "$ 0 ,00" at bounding box center [1119, 416] width 64 height 29
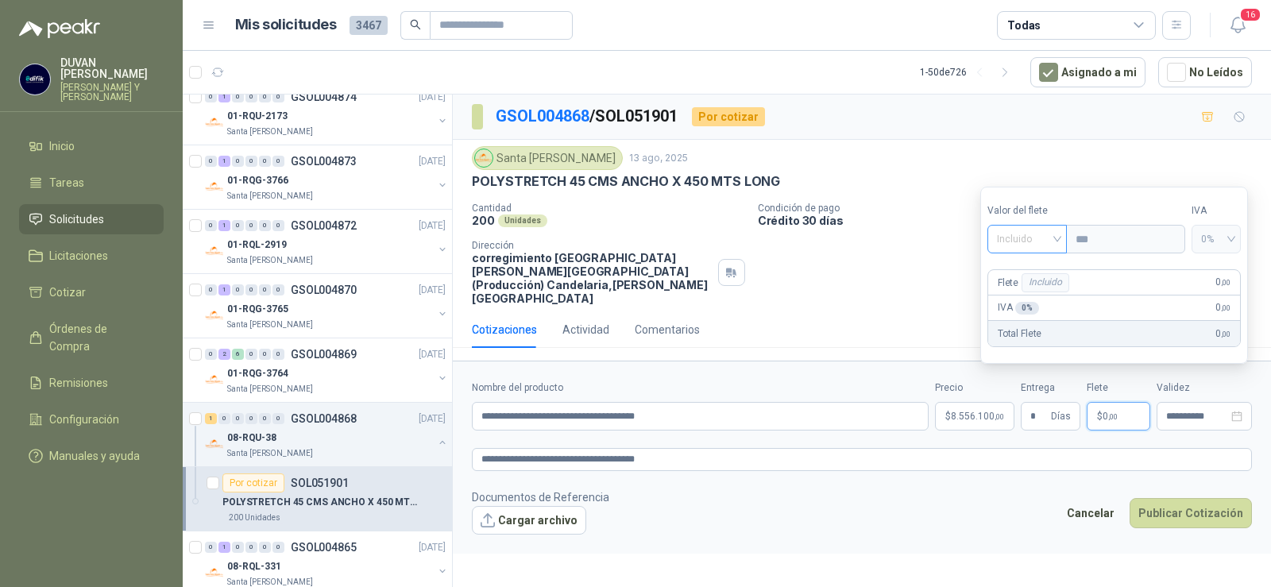
click at [1065, 245] on div "Incluido" at bounding box center [1028, 239] width 80 height 29
click at [1020, 296] on div "Incluido" at bounding box center [1029, 297] width 58 height 17
click at [1183, 498] on button "Publicar Cotización" at bounding box center [1191, 513] width 122 height 30
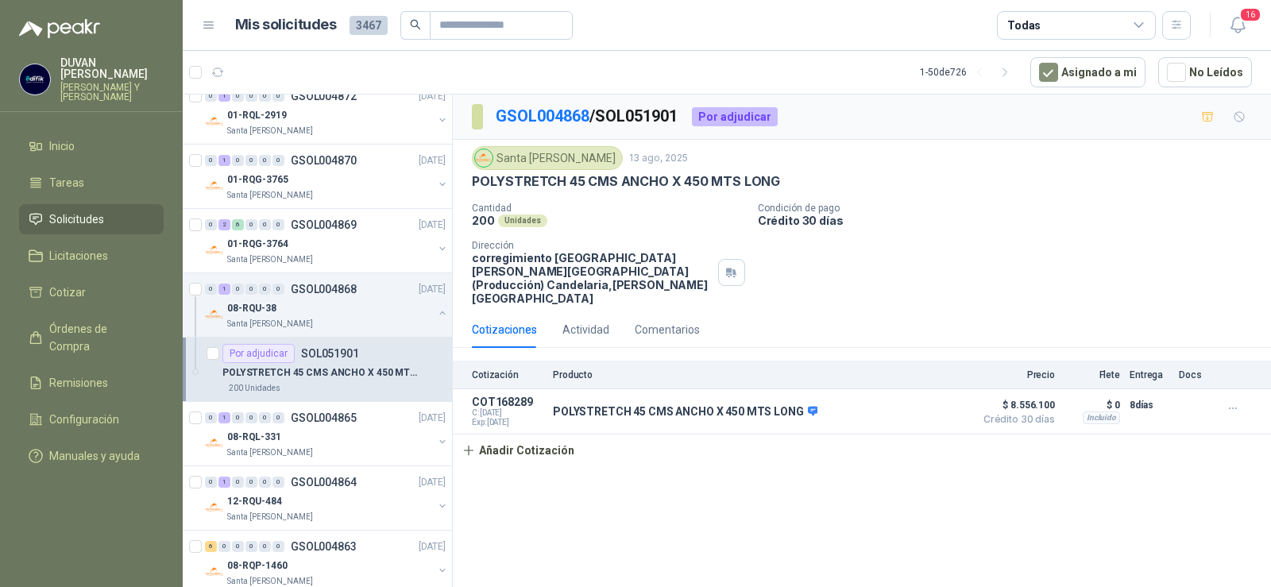
scroll to position [318, 0]
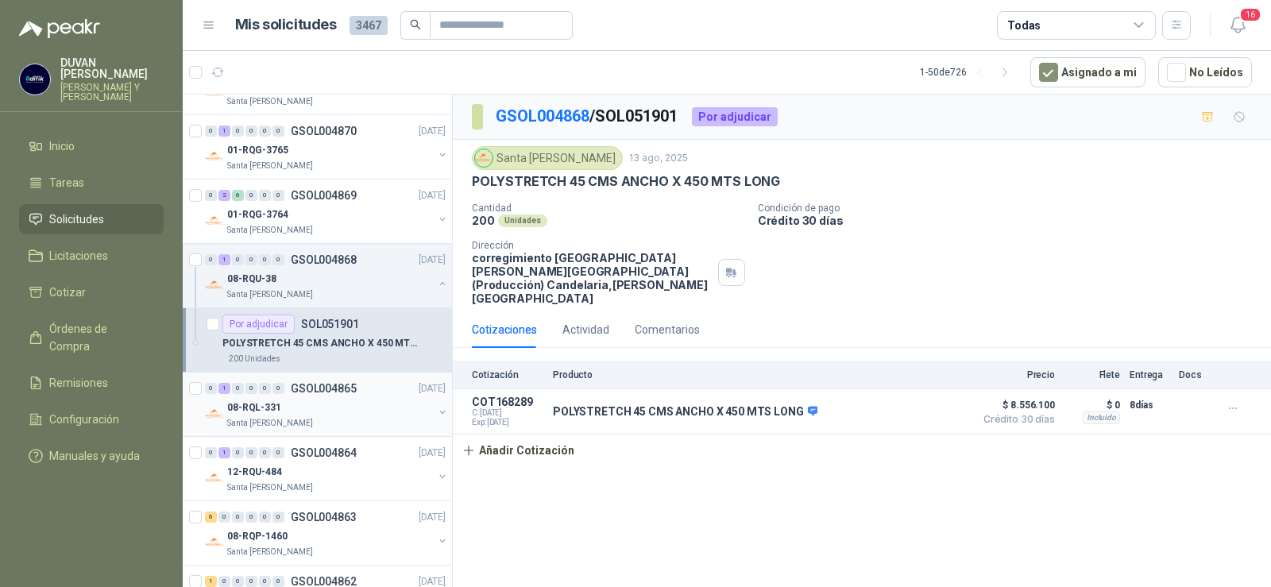
click at [318, 388] on p "GSOL004865" at bounding box center [324, 388] width 66 height 11
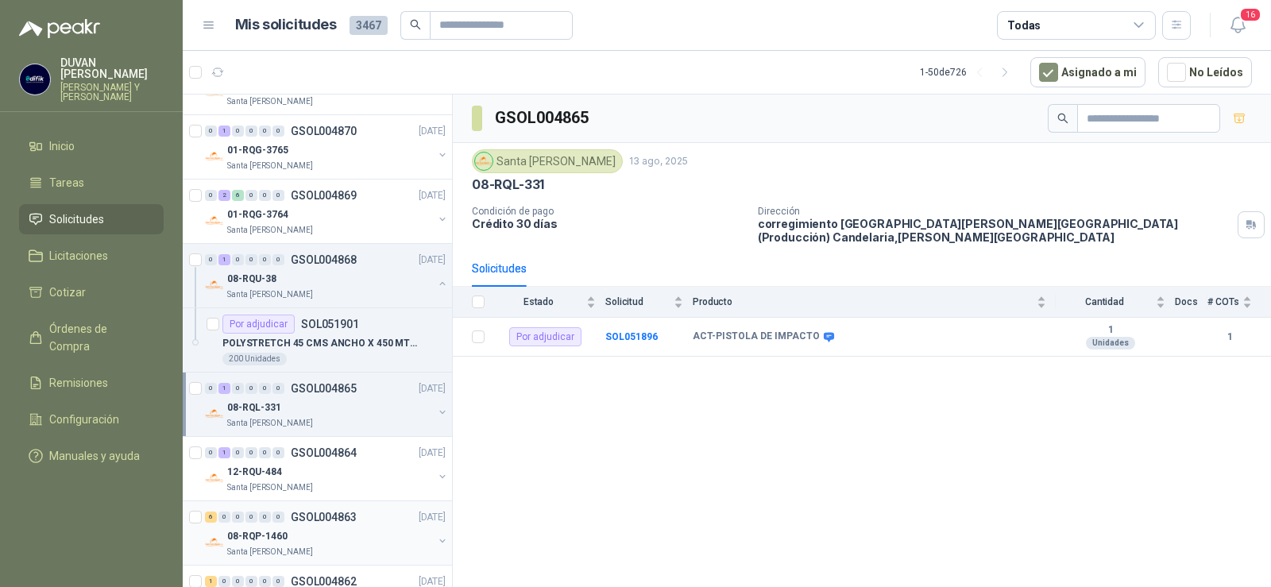
scroll to position [397, 0]
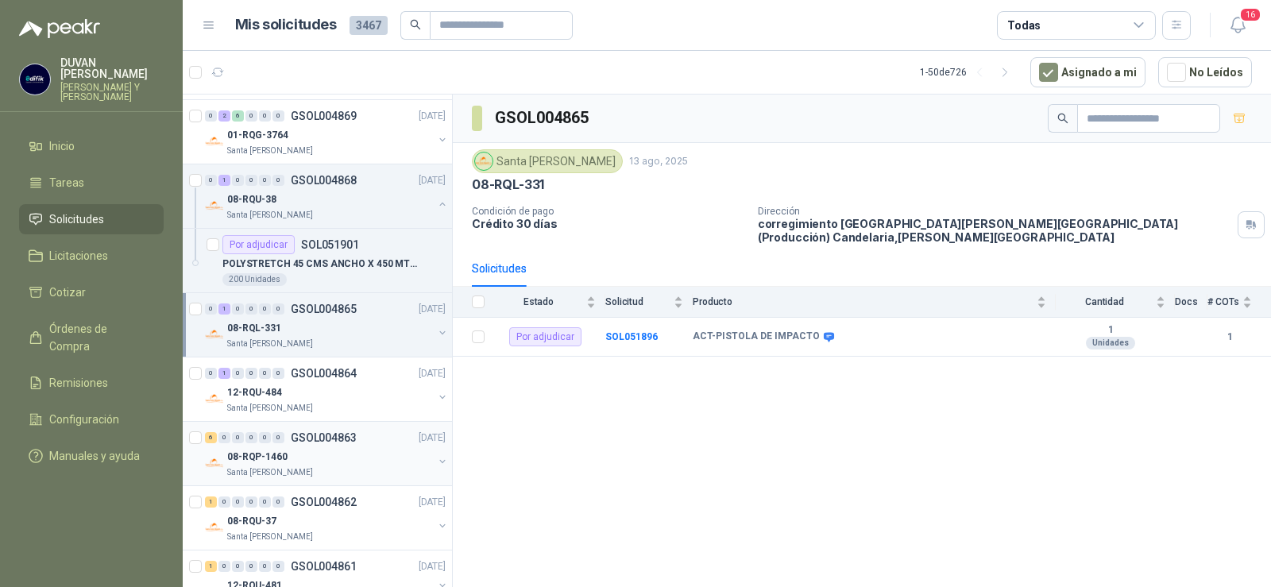
click at [324, 439] on p "GSOL004863" at bounding box center [324, 437] width 66 height 11
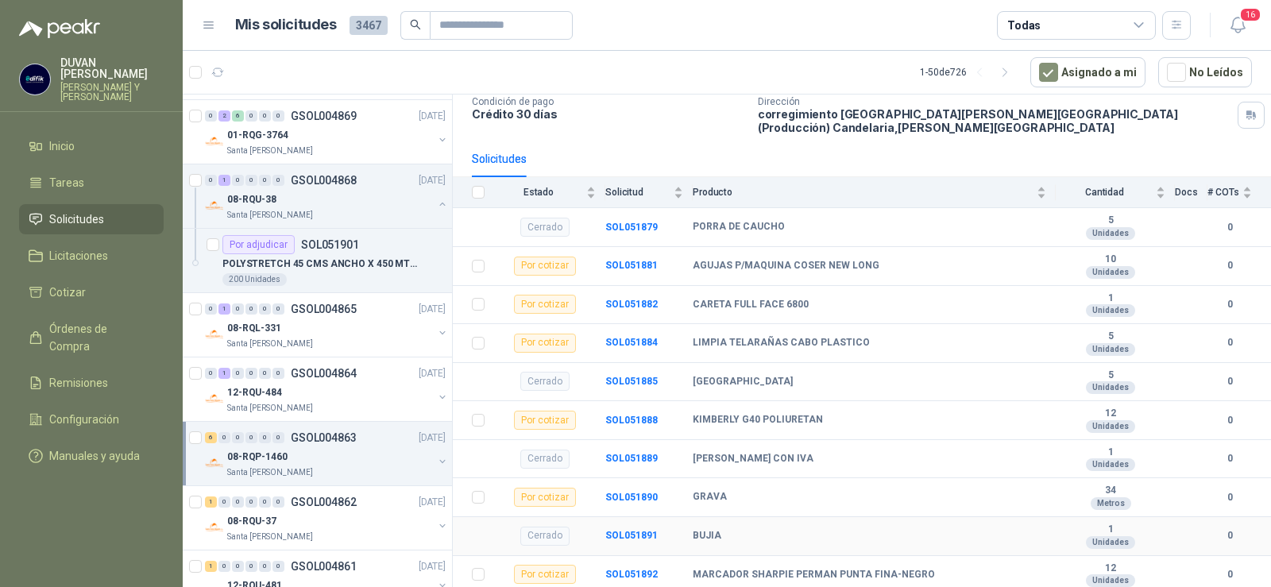
scroll to position [111, 0]
click at [614, 575] on b "SOL051892" at bounding box center [631, 572] width 52 height 11
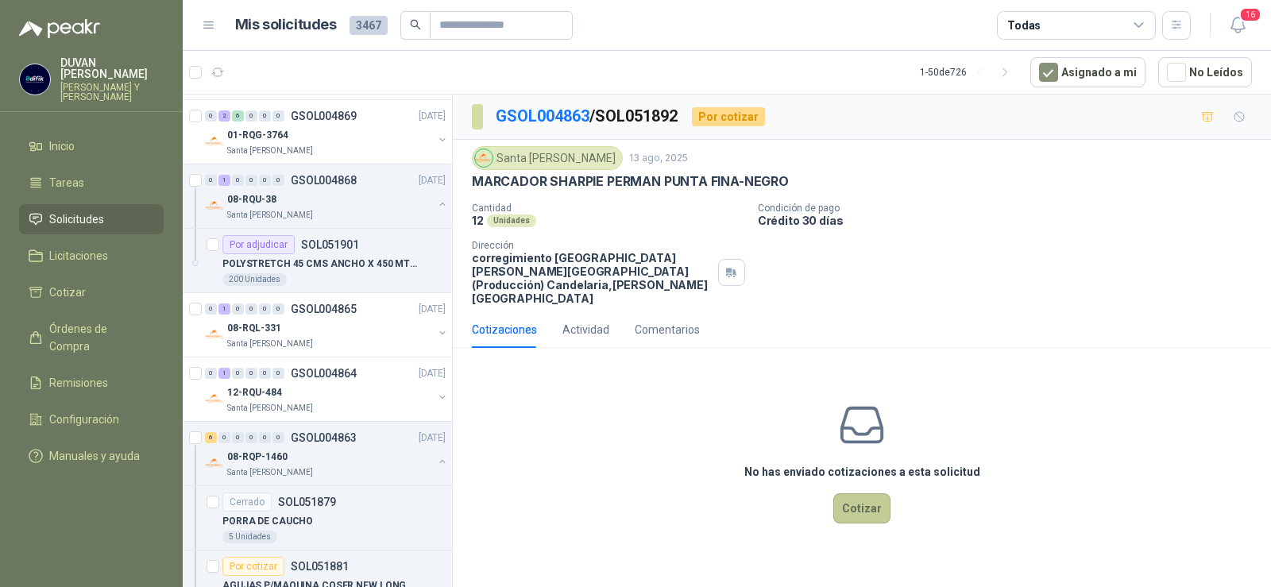
click at [857, 500] on button "Cotizar" at bounding box center [861, 508] width 57 height 30
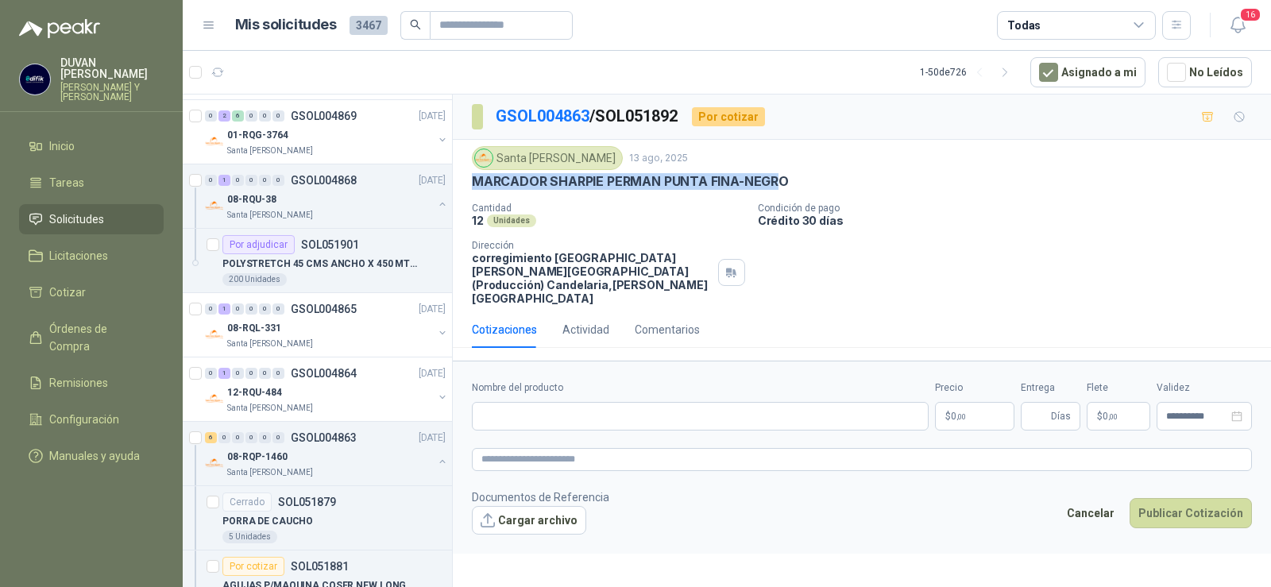
drag, startPoint x: 472, startPoint y: 182, endPoint x: 779, endPoint y: 184, distance: 306.7
click at [779, 184] on p "MARCADOR SHARPIE PERMAN PUNTA FINA-NEGRO" at bounding box center [630, 181] width 317 height 17
drag, startPoint x: 785, startPoint y: 186, endPoint x: 476, endPoint y: 181, distance: 309.1
click at [476, 181] on p "MARCADOR SHARPIE PERMAN PUNTA FINA-NEGRO" at bounding box center [630, 181] width 317 height 17
copy p "MARCADOR SHARPIE PERMAN PUNTA FINA-NEGRO"
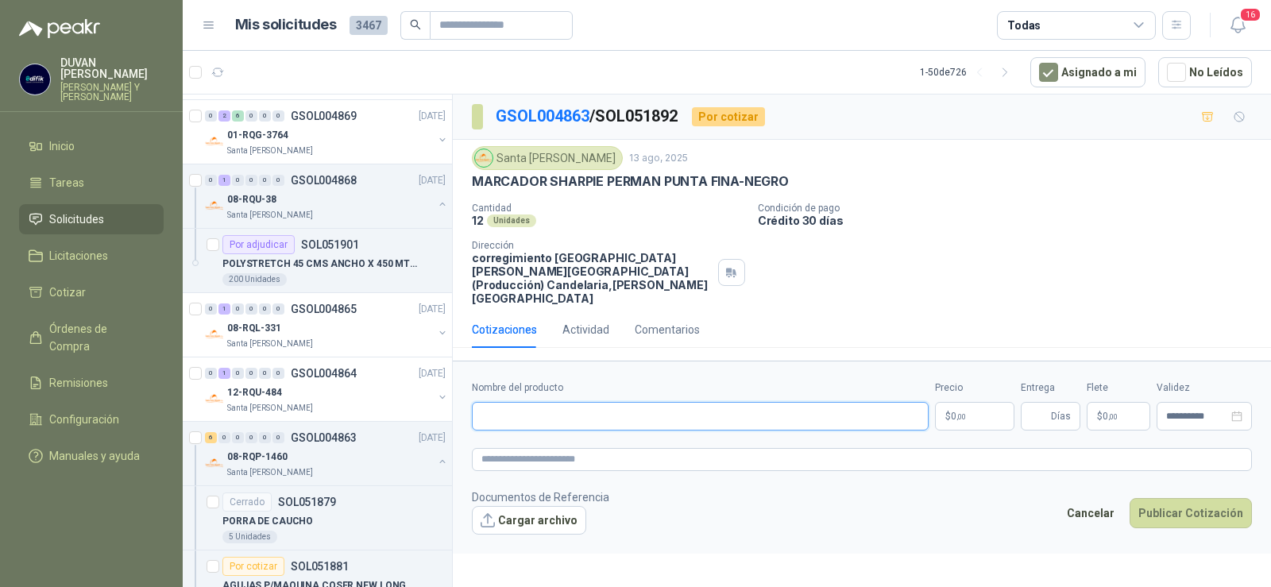
paste input "**********"
type input "**********"
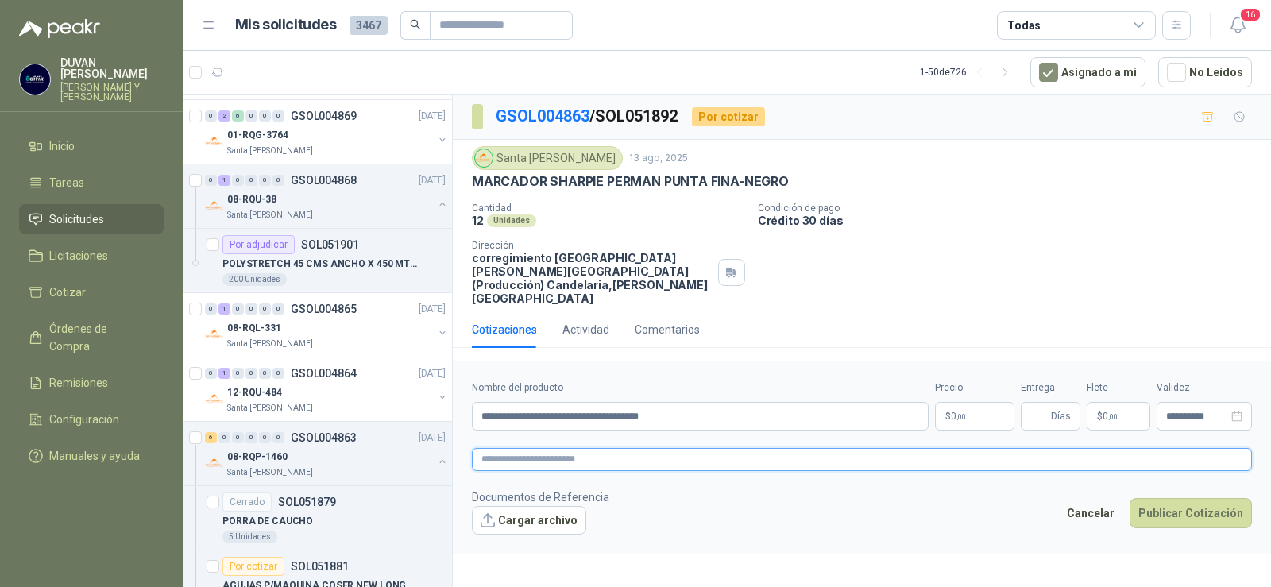
paste textarea "**********"
type textarea "**********"
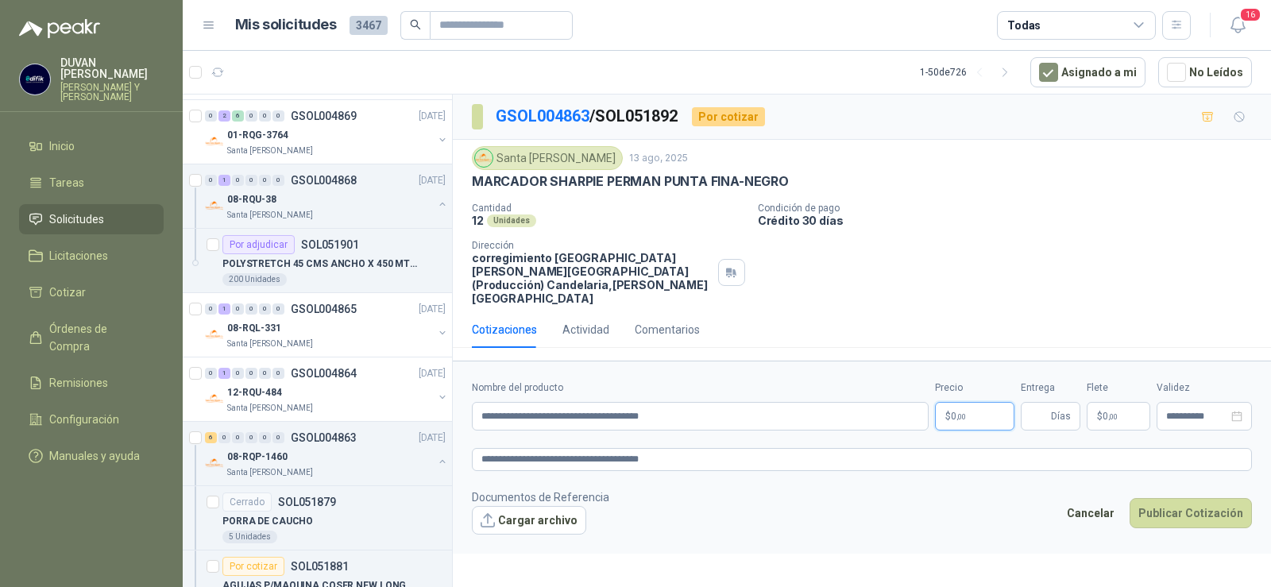
click at [946, 402] on p "$ 0 ,00" at bounding box center [974, 416] width 79 height 29
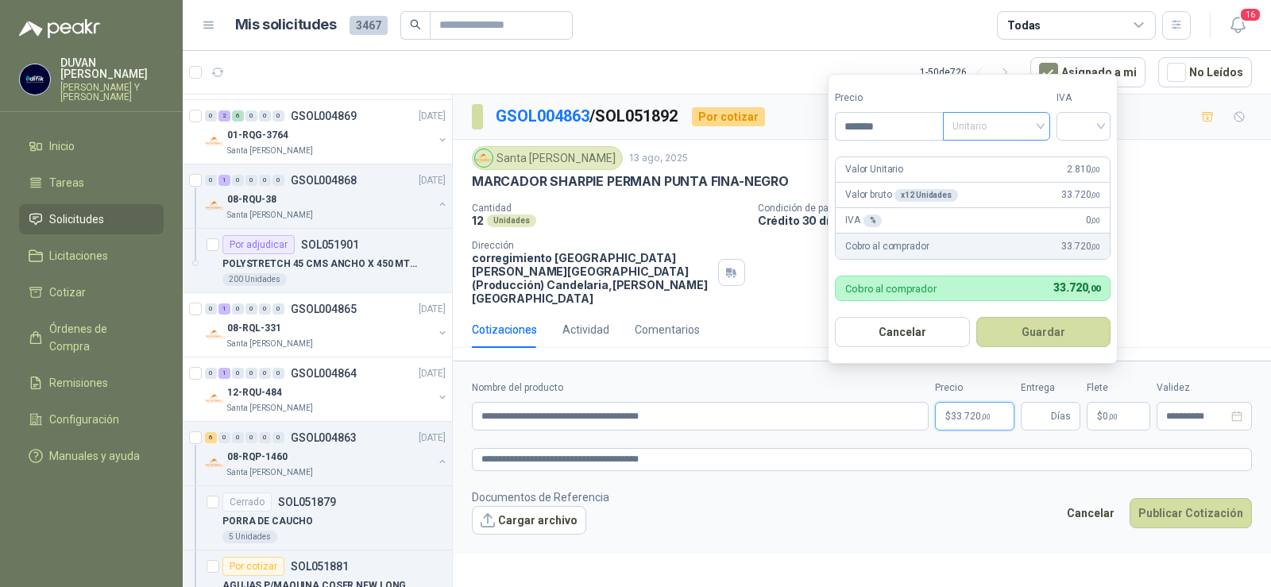
click at [1036, 123] on span "Unitario" at bounding box center [997, 126] width 88 height 24
type input "*******"
click at [987, 156] on div "Unitario" at bounding box center [1000, 158] width 82 height 17
click at [1101, 131] on input "search" at bounding box center [1083, 125] width 35 height 24
click at [1079, 157] on div "19%" at bounding box center [1087, 158] width 29 height 17
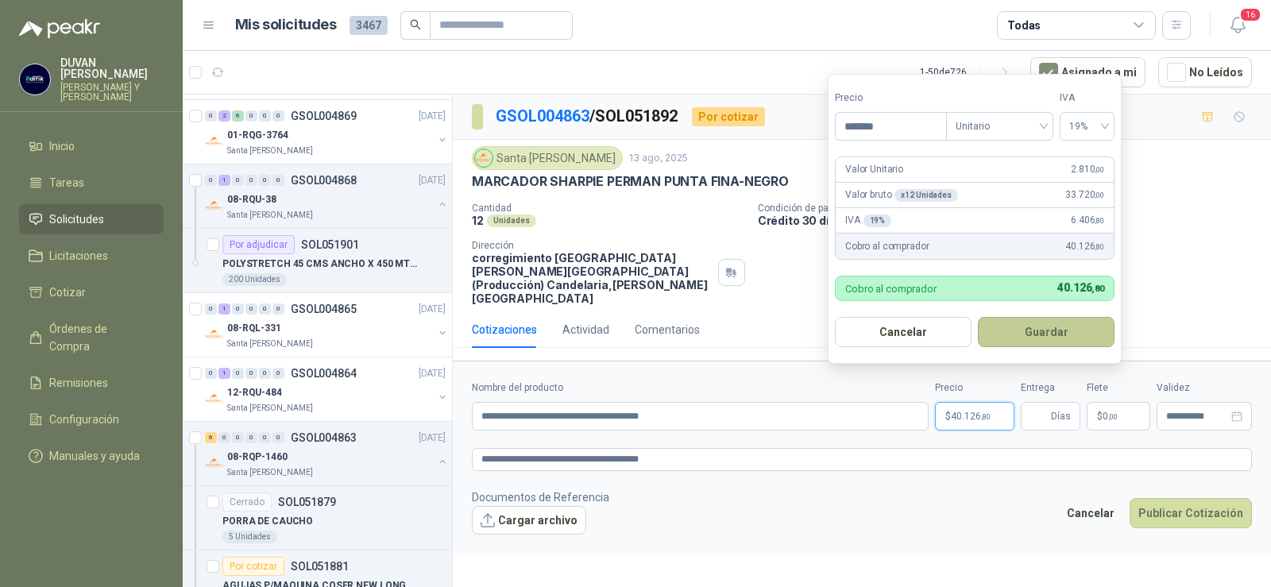
click at [1049, 337] on button "Guardar" at bounding box center [1046, 332] width 137 height 30
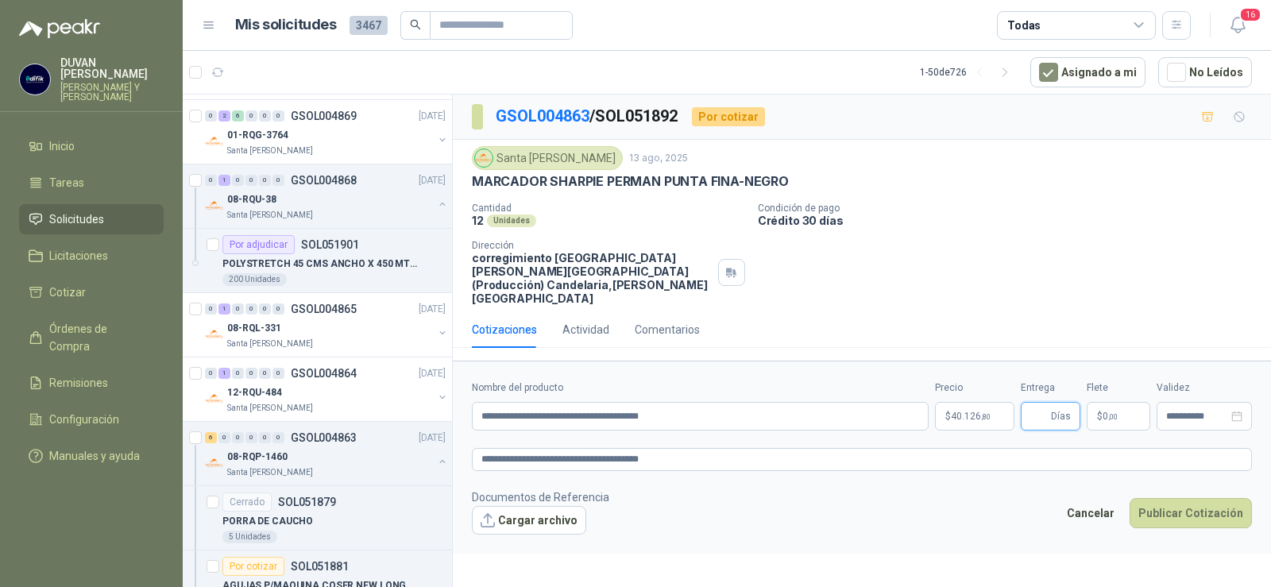
click at [1044, 404] on input "Entrega" at bounding box center [1038, 416] width 17 height 27
type input "*"
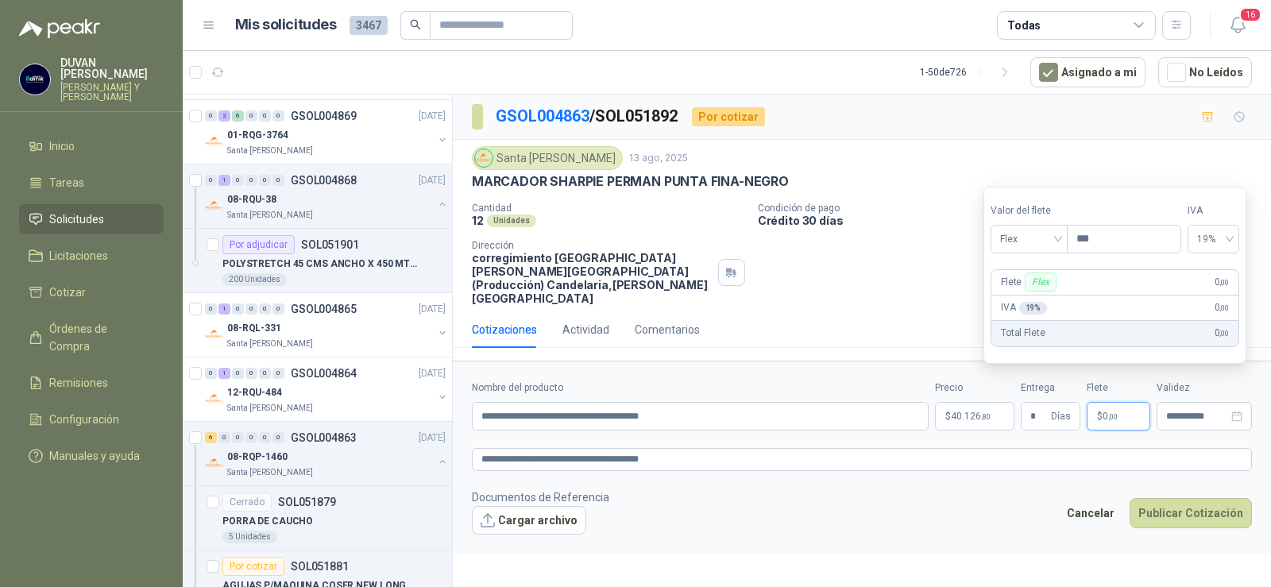
click at [1092, 402] on p "$ 0 ,00" at bounding box center [1119, 416] width 64 height 29
click at [1065, 239] on div "Flex" at bounding box center [1029, 239] width 77 height 29
click at [1055, 289] on div "Incluido" at bounding box center [1030, 297] width 55 height 17
click at [1159, 500] on button "Publicar Cotización" at bounding box center [1191, 513] width 122 height 30
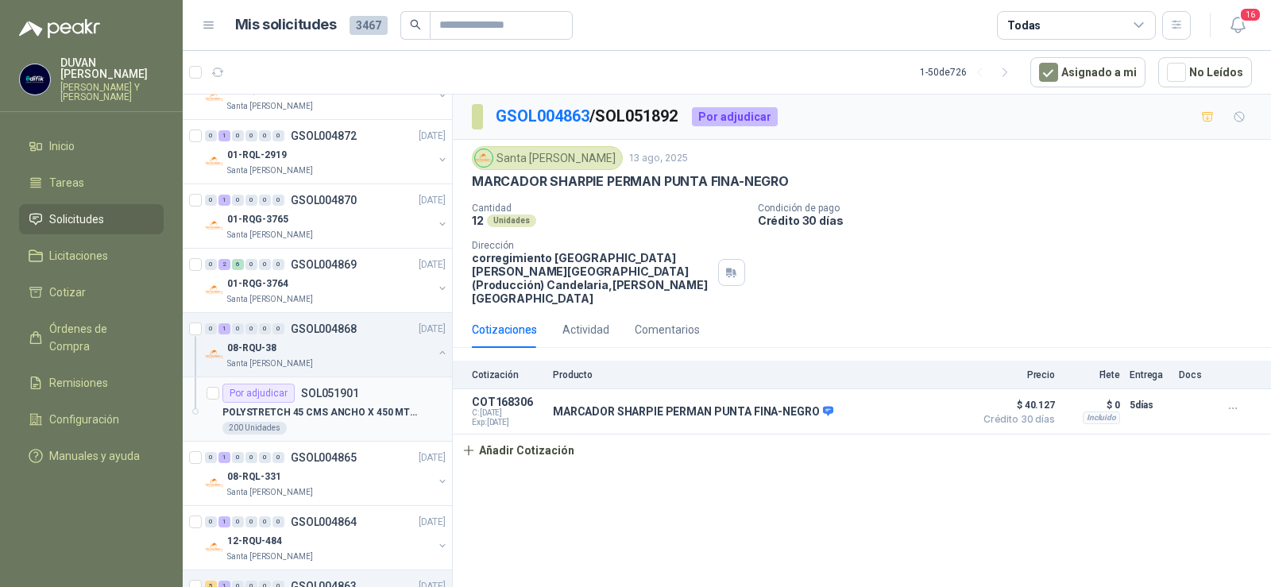
scroll to position [238, 0]
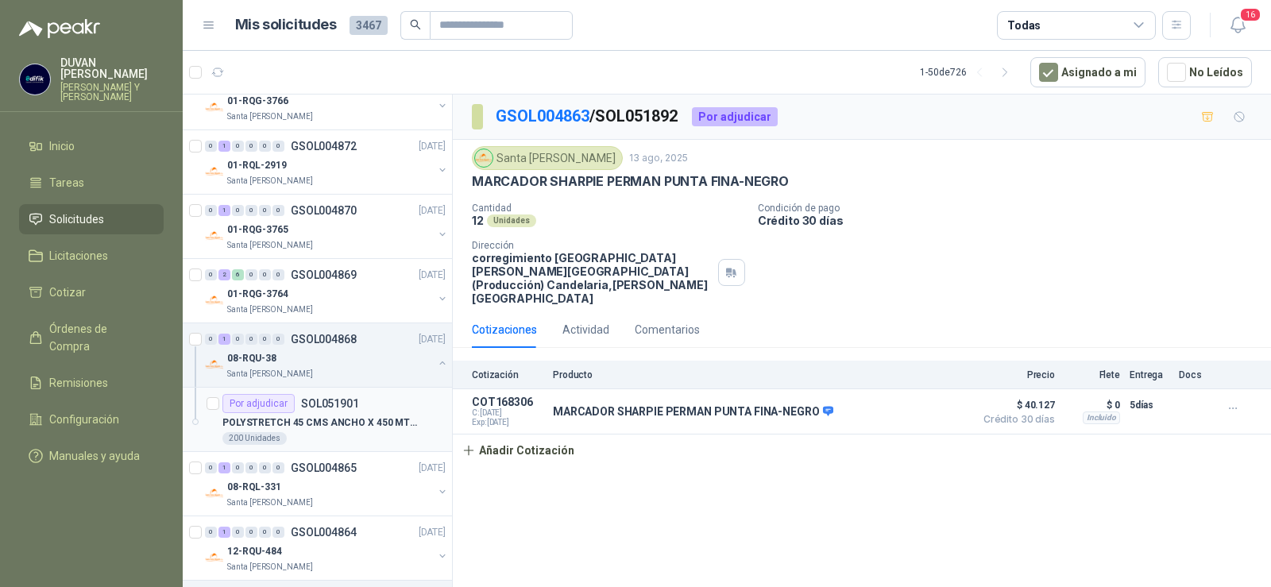
click at [332, 404] on p "SOL051901" at bounding box center [330, 403] width 58 height 11
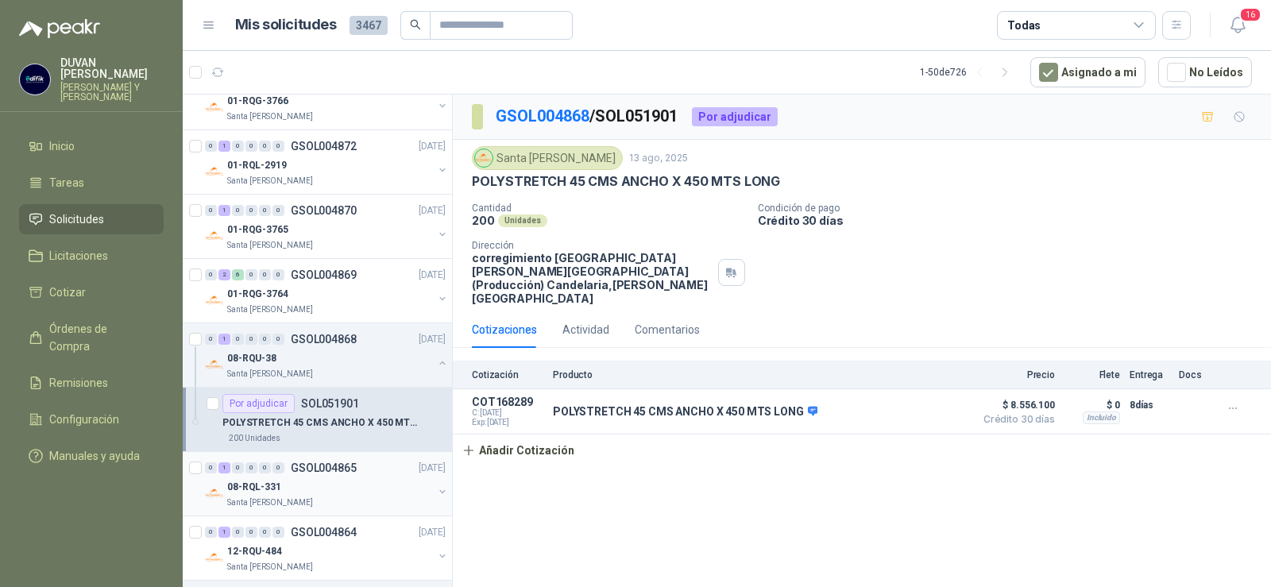
click at [330, 470] on p "GSOL004865" at bounding box center [324, 467] width 66 height 11
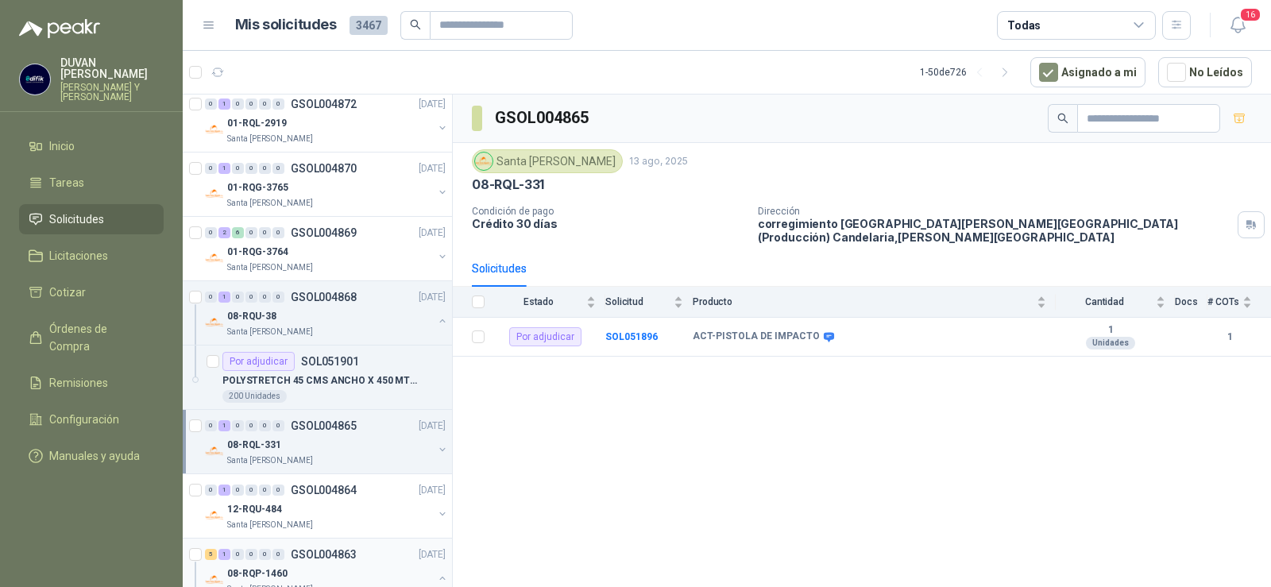
scroll to position [318, 0]
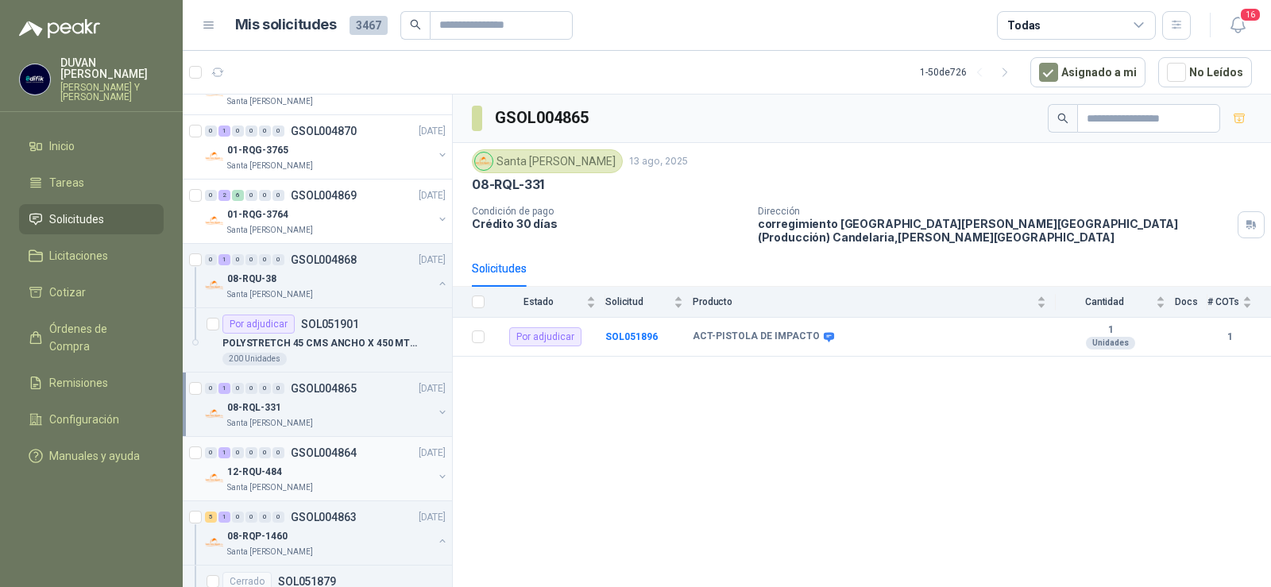
click at [327, 452] on p "GSOL004864" at bounding box center [324, 452] width 66 height 11
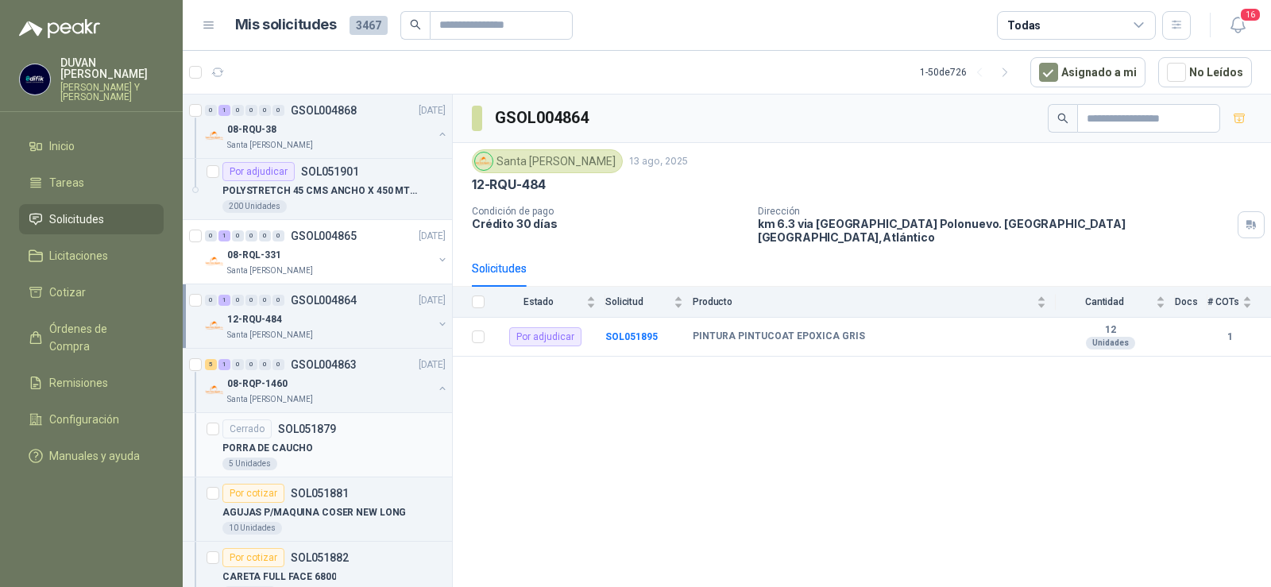
scroll to position [477, 0]
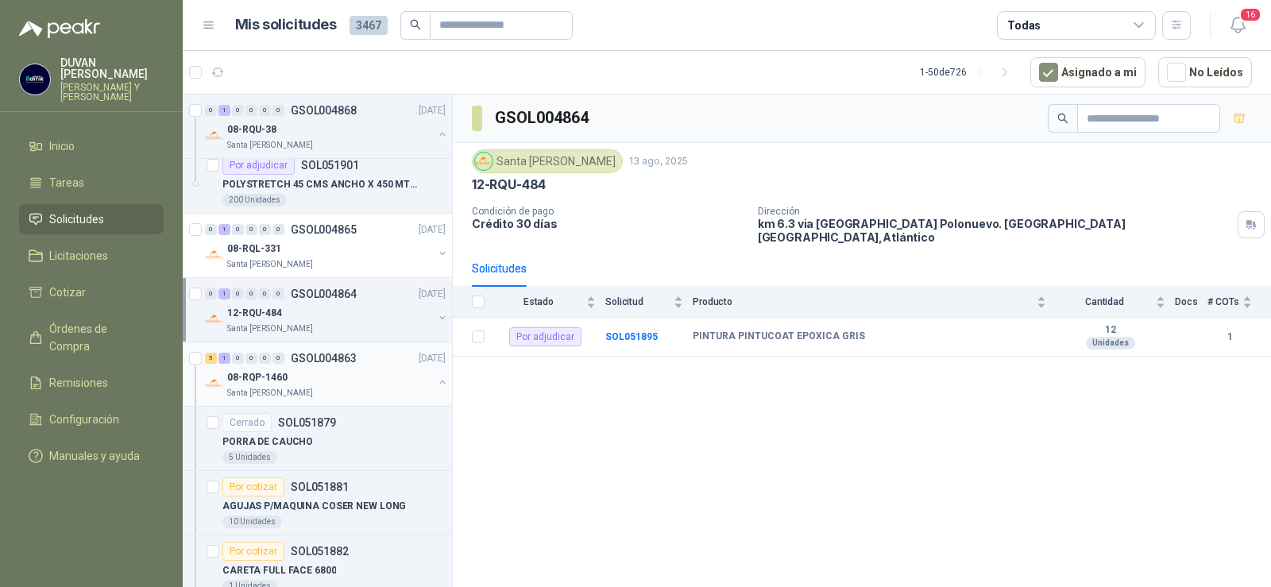
click at [321, 355] on p "GSOL004863" at bounding box center [324, 358] width 66 height 11
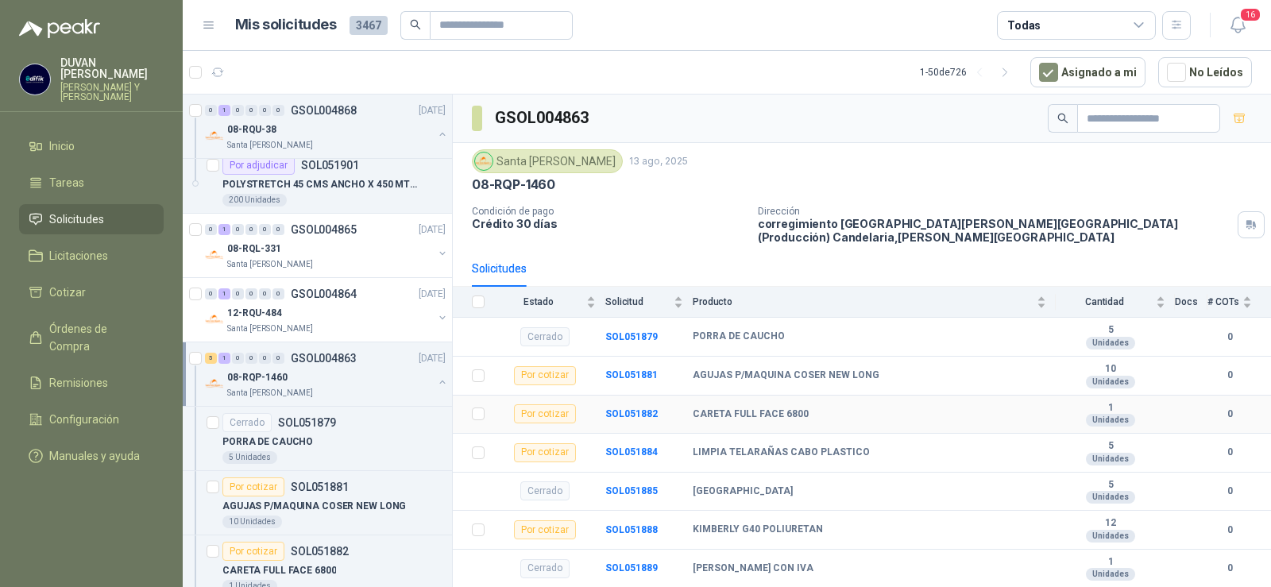
scroll to position [111, 0]
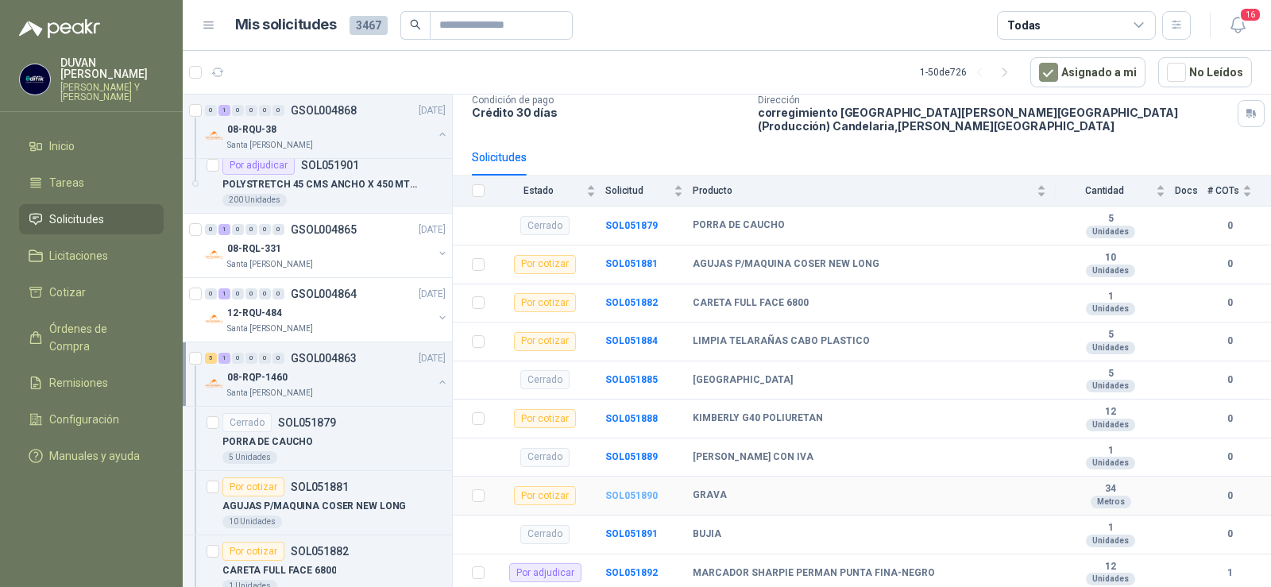
click at [613, 493] on b "SOL051890" at bounding box center [631, 495] width 52 height 11
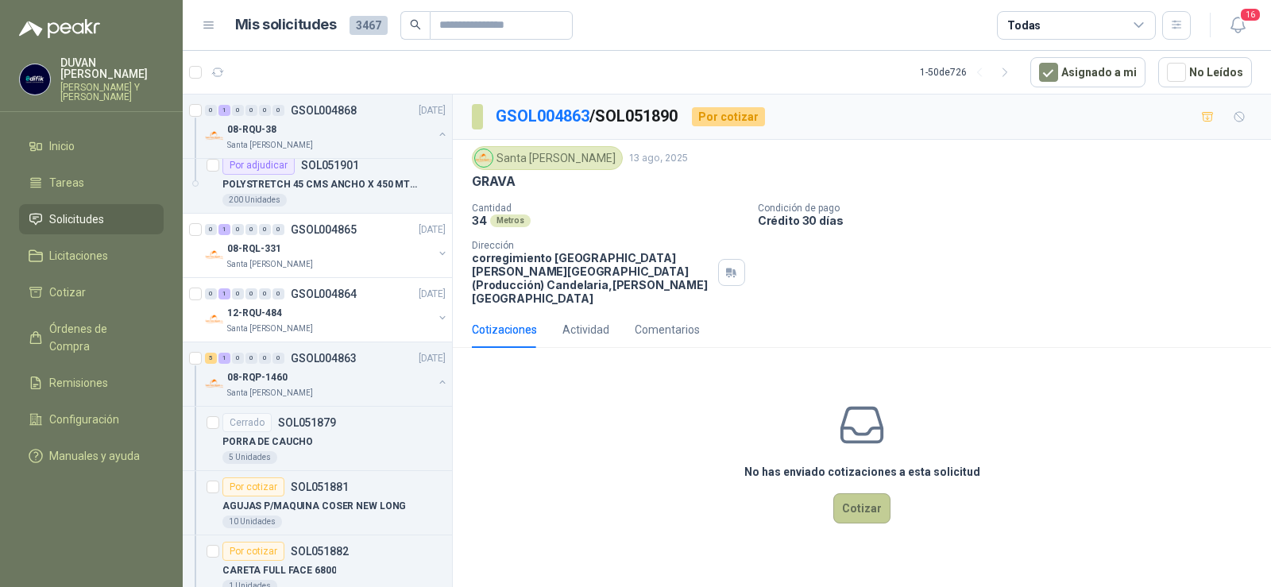
click at [860, 493] on button "Cotizar" at bounding box center [861, 508] width 57 height 30
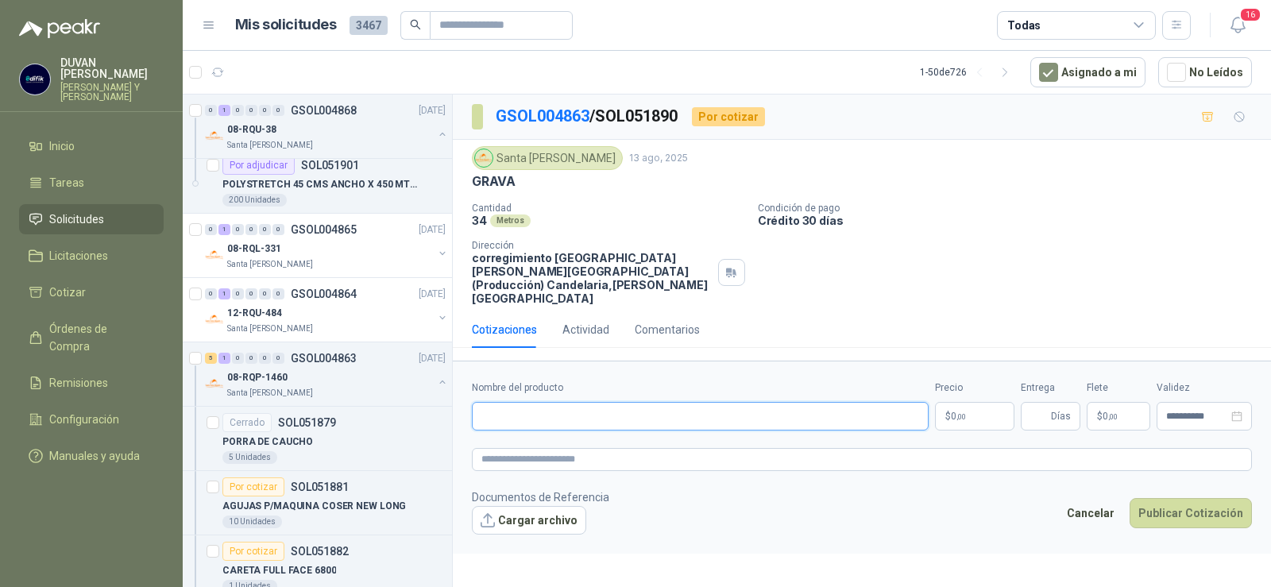
paste input "**********"
type input "**********"
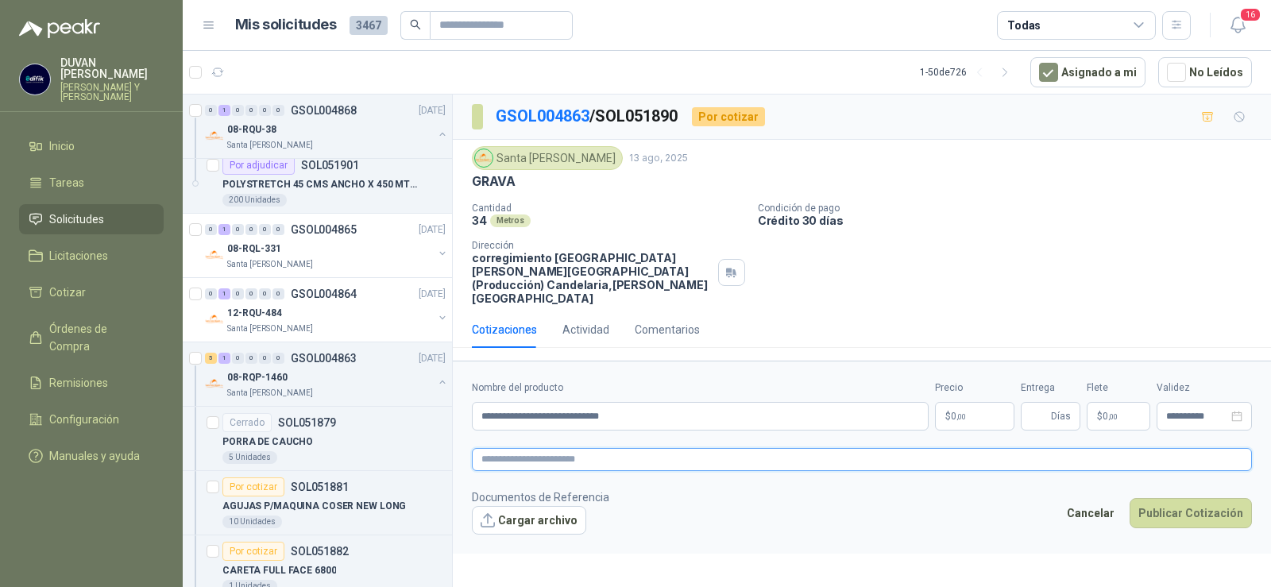
paste textarea "**********"
type textarea "**********"
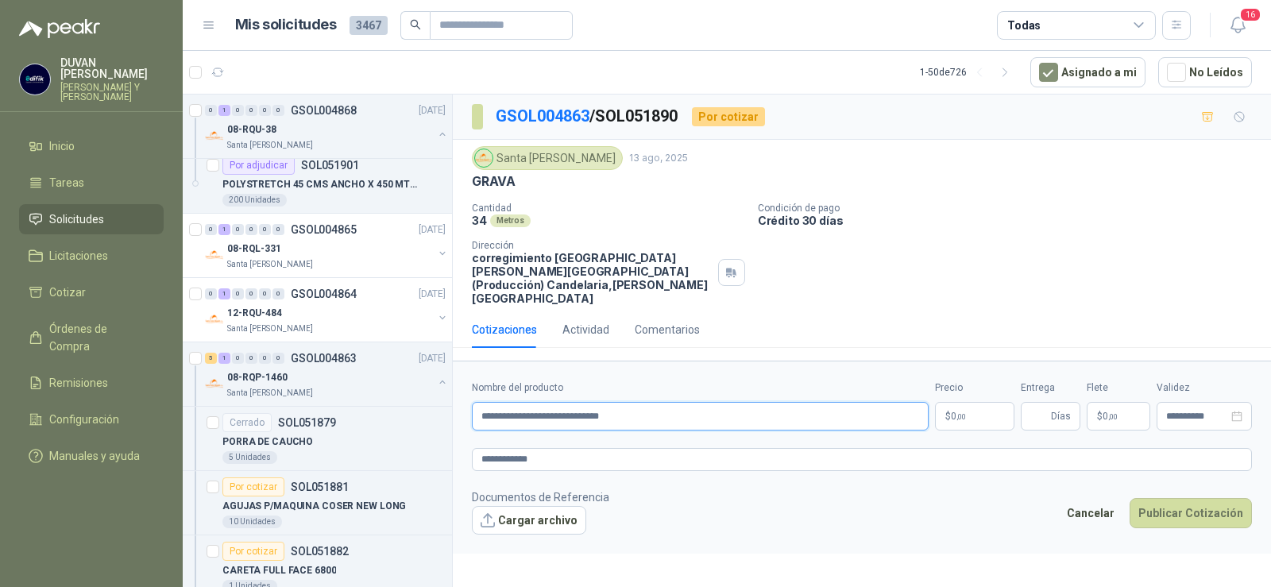
drag, startPoint x: 479, startPoint y: 398, endPoint x: 648, endPoint y: 409, distance: 169.6
click at [648, 409] on input "**********" at bounding box center [700, 416] width 457 height 29
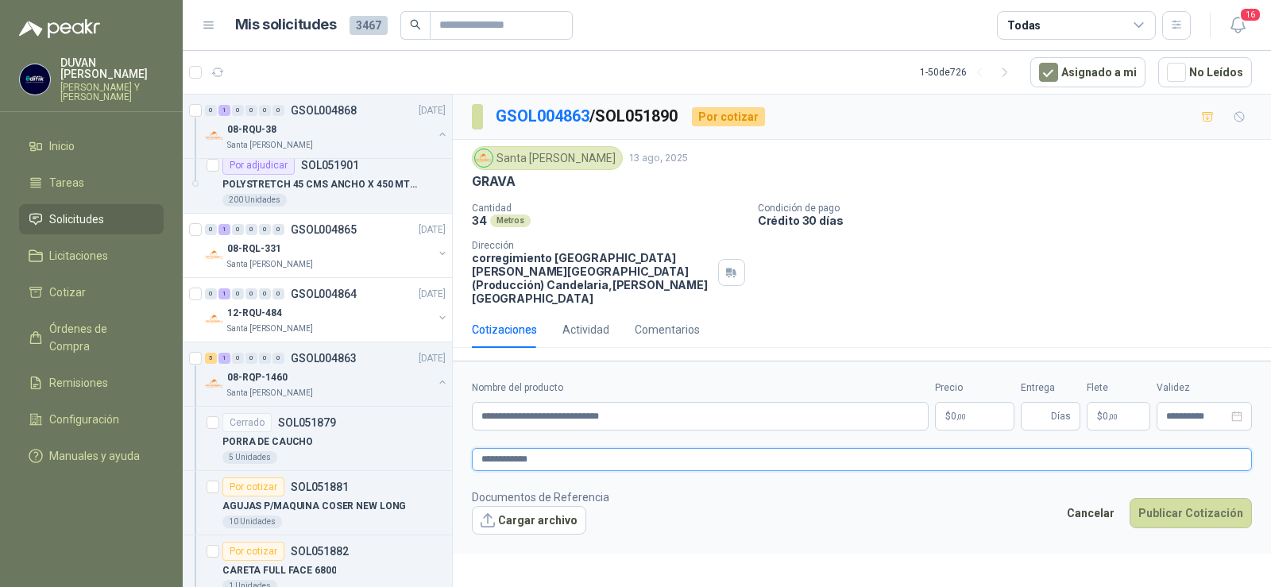
drag, startPoint x: 480, startPoint y: 442, endPoint x: 539, endPoint y: 442, distance: 58.8
click at [539, 448] on textarea "**********" at bounding box center [862, 459] width 780 height 23
paste textarea "**********"
type textarea "**********"
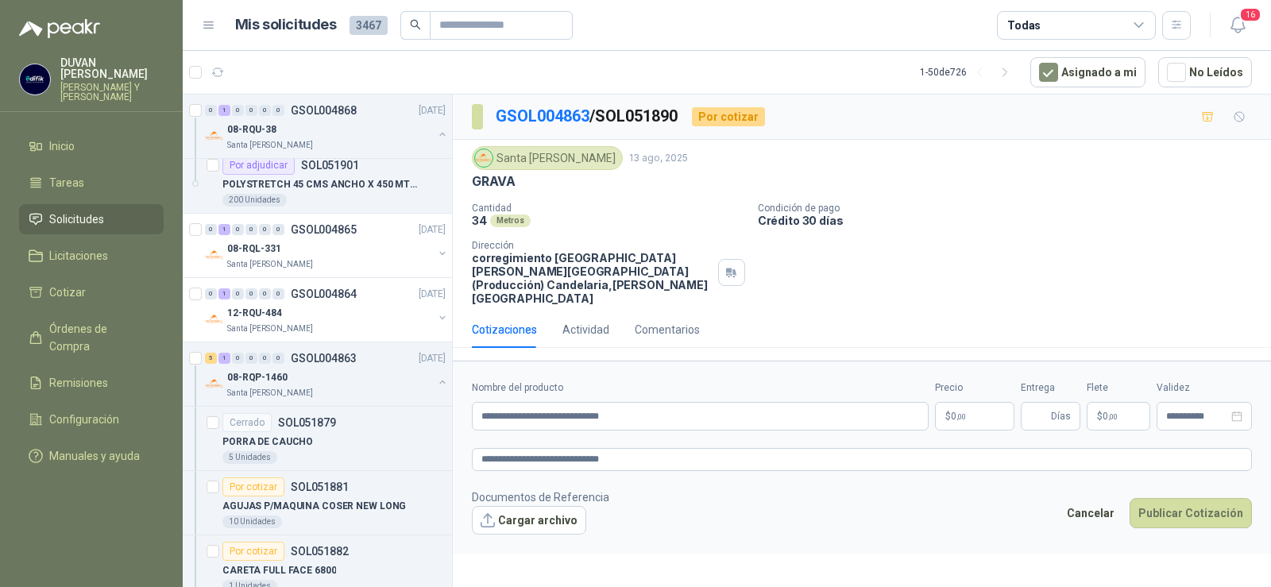
click at [961, 412] on span ",00" at bounding box center [962, 416] width 10 height 9
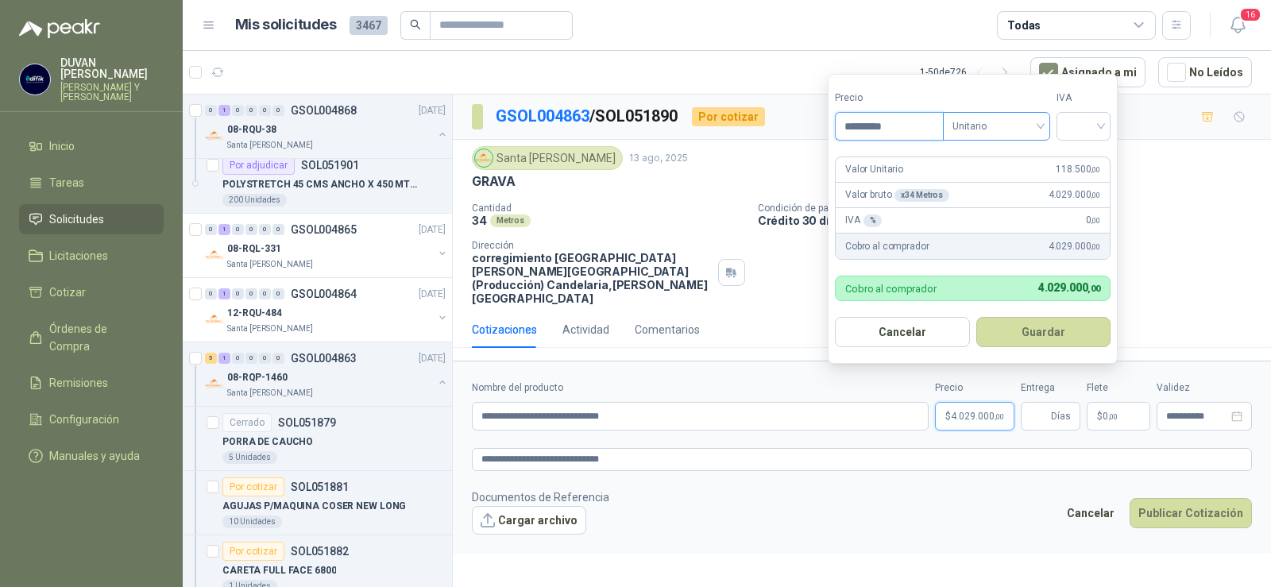
click at [1041, 118] on span "Unitario" at bounding box center [997, 126] width 88 height 24
type input "*********"
click at [1007, 160] on div "Unitario" at bounding box center [1000, 158] width 82 height 17
click at [1101, 130] on input "search" at bounding box center [1083, 125] width 35 height 24
click at [1084, 163] on div "19%" at bounding box center [1087, 158] width 29 height 17
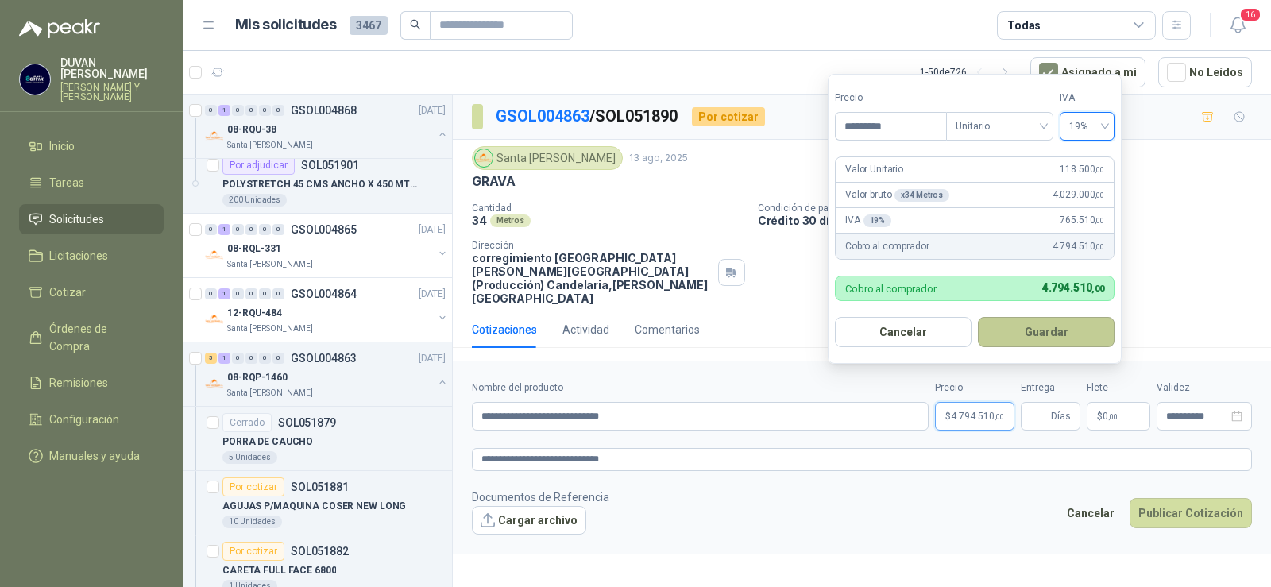
click at [1032, 329] on button "Guardar" at bounding box center [1046, 332] width 137 height 30
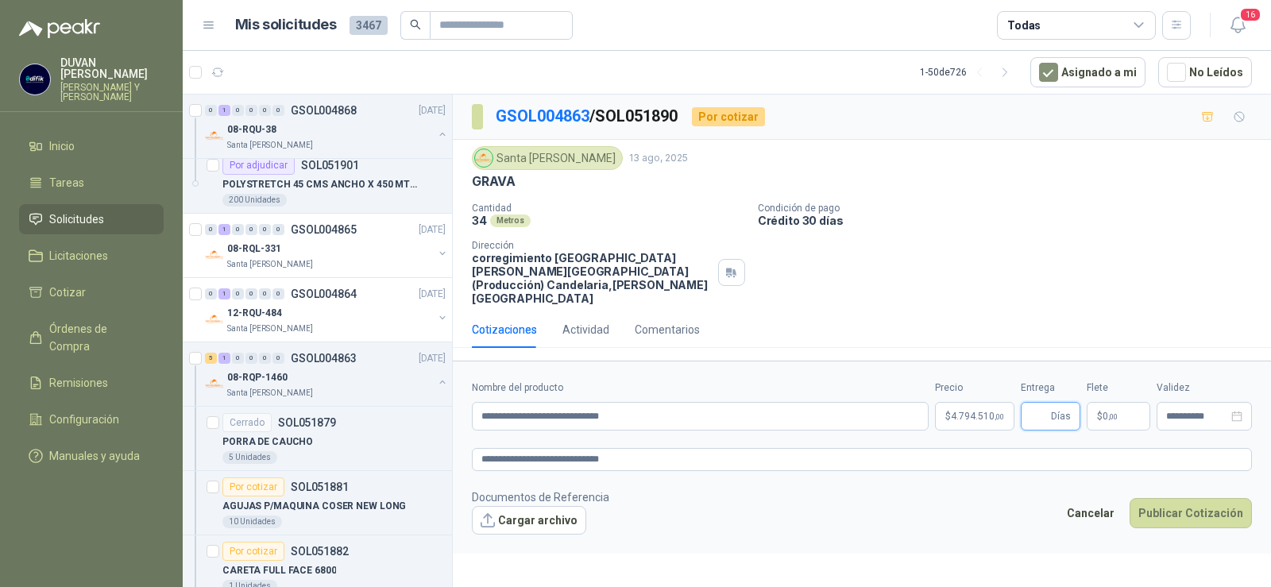
click at [1044, 411] on input "Entrega" at bounding box center [1038, 416] width 17 height 27
type input "*"
click at [1104, 412] on span "0 ,00" at bounding box center [1110, 417] width 15 height 10
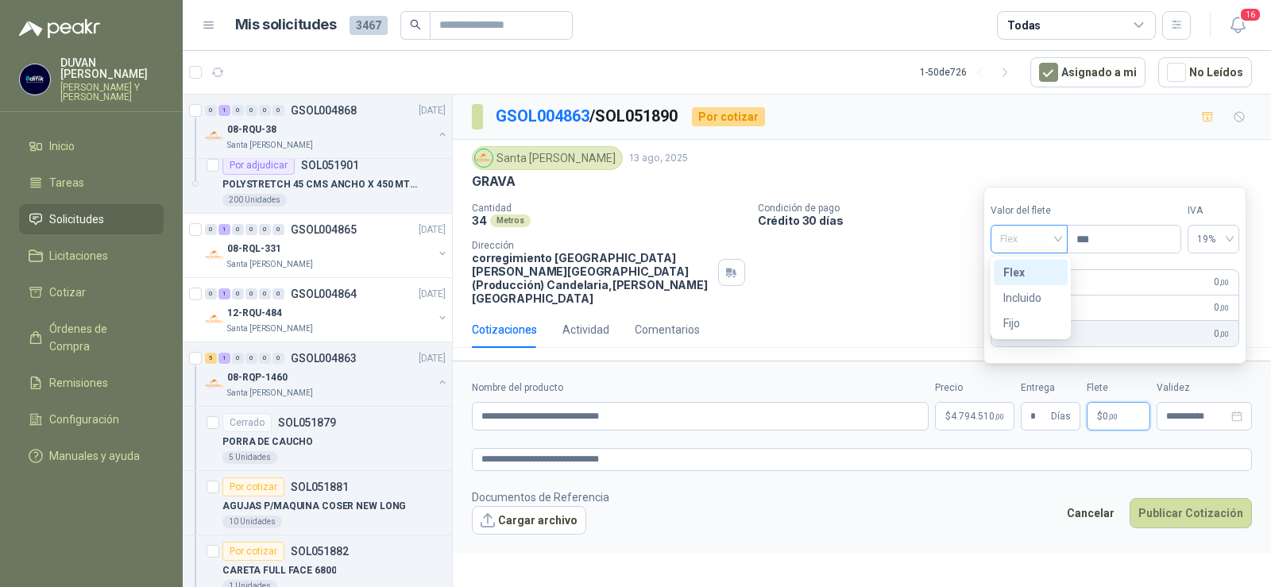
click at [1055, 245] on span "Flex" at bounding box center [1029, 239] width 58 height 24
click at [1026, 298] on div "Incluido" at bounding box center [1030, 297] width 55 height 17
click at [1114, 412] on span ",00" at bounding box center [1113, 416] width 10 height 9
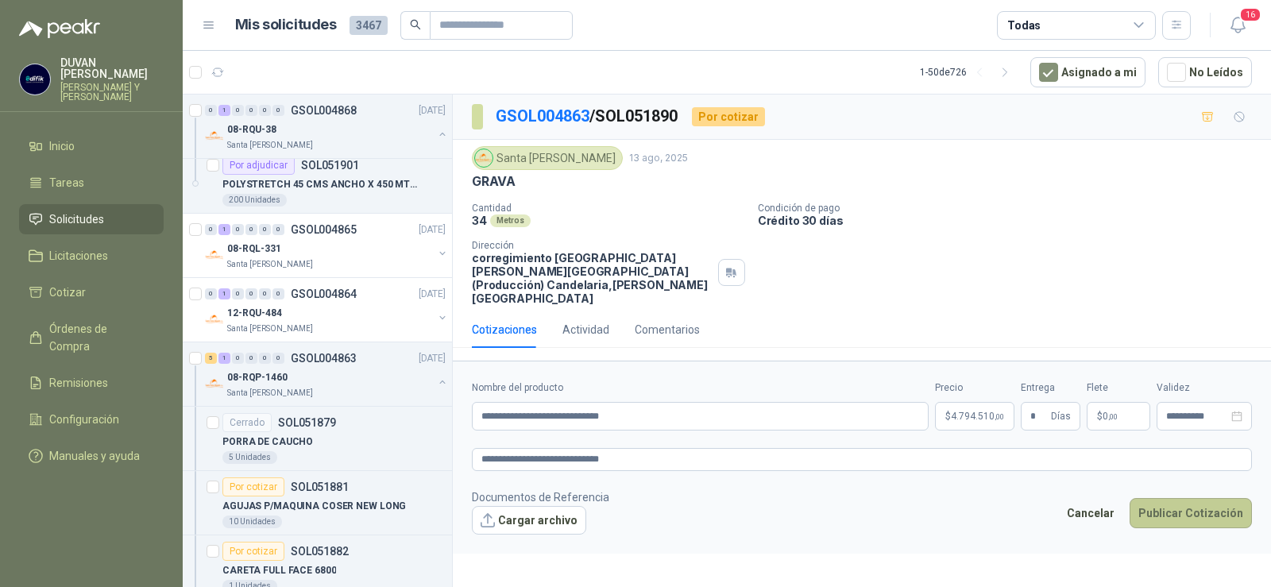
click at [1188, 502] on button "Publicar Cotización" at bounding box center [1191, 513] width 122 height 30
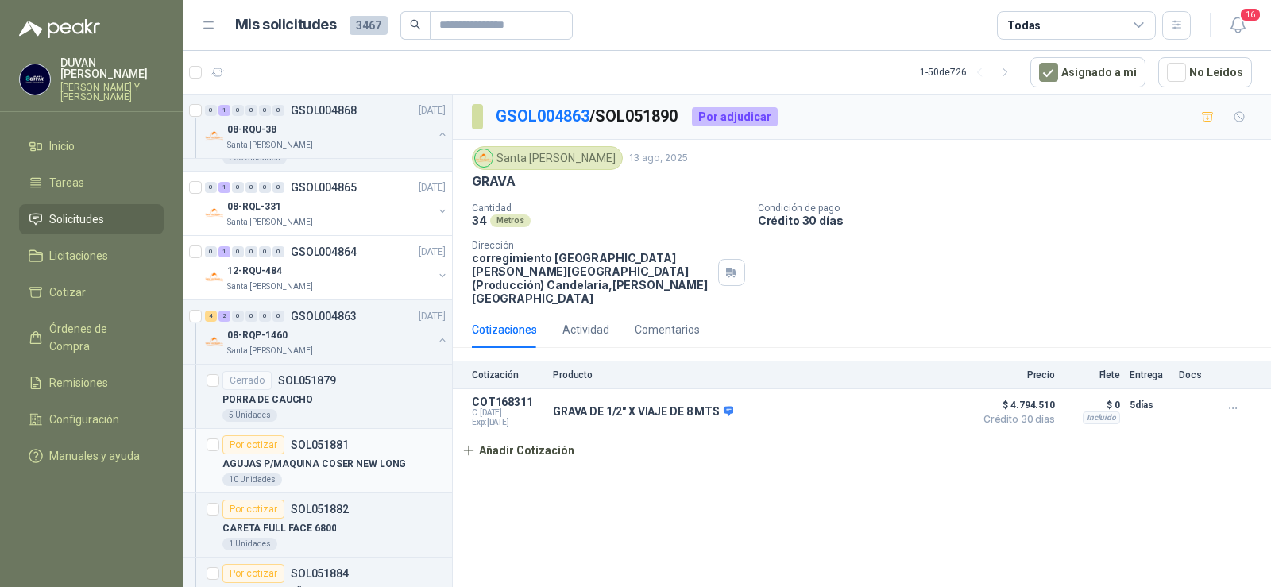
scroll to position [556, 0]
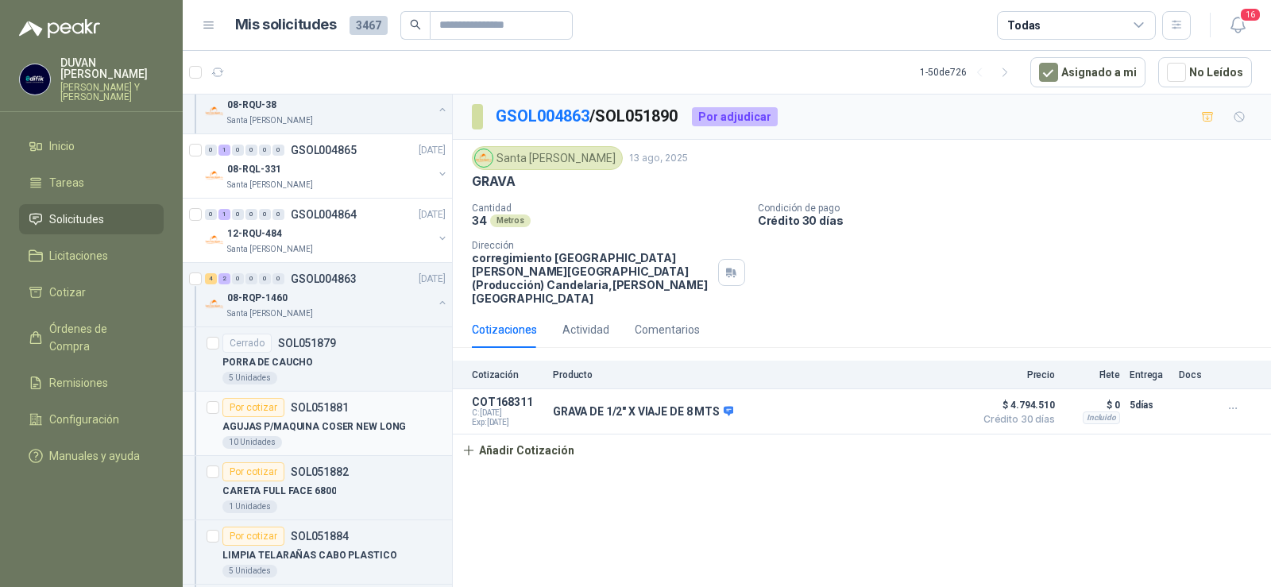
click at [333, 406] on p "SOL051881" at bounding box center [320, 407] width 58 height 11
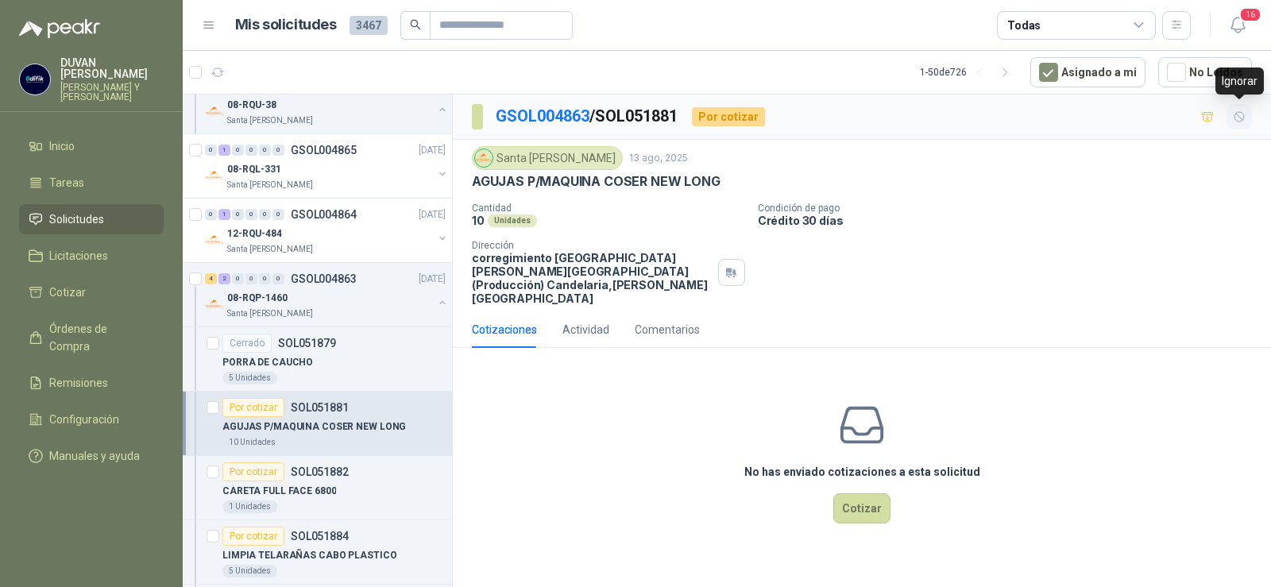
click at [1244, 116] on icon "button" at bounding box center [1240, 117] width 10 height 10
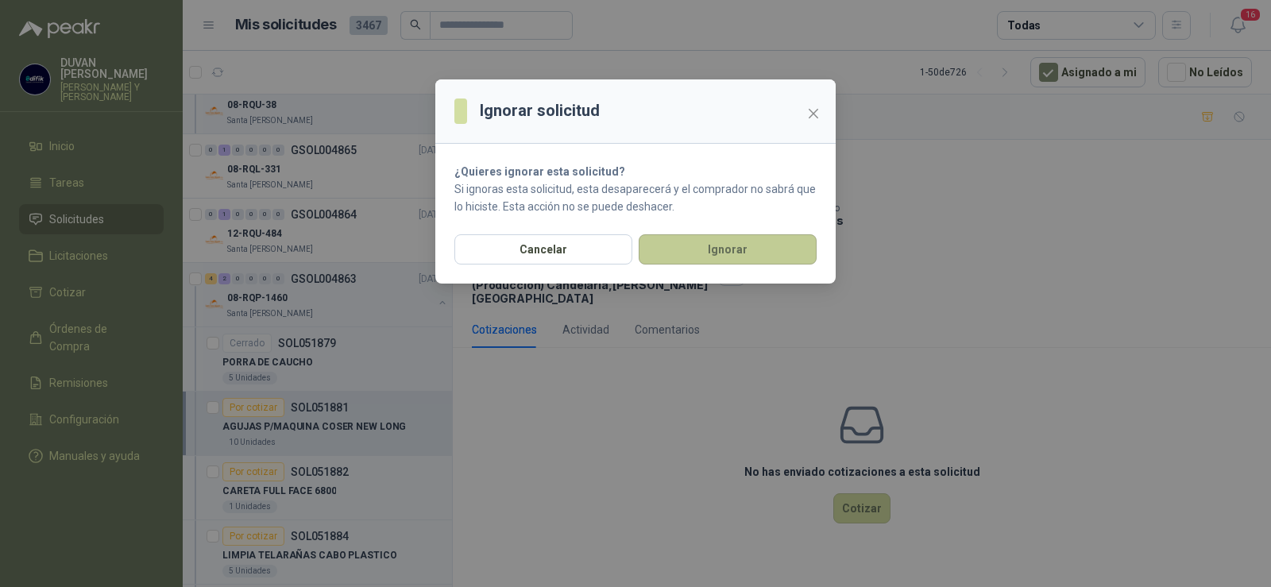
click at [687, 252] on button "Ignorar" at bounding box center [728, 249] width 178 height 30
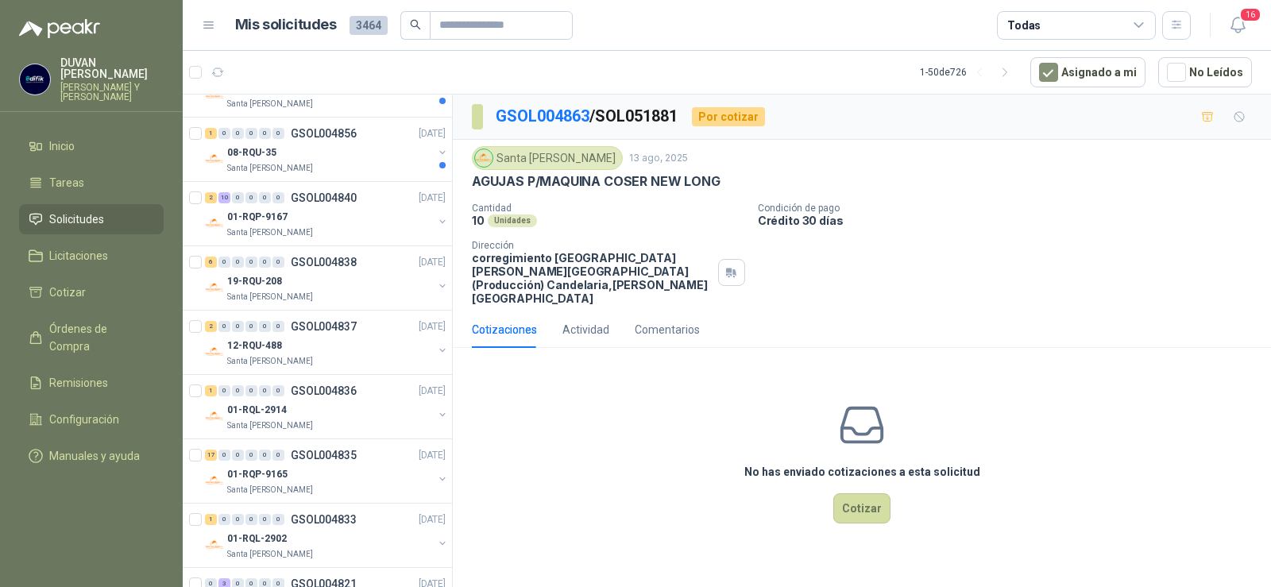
scroll to position [1703, 0]
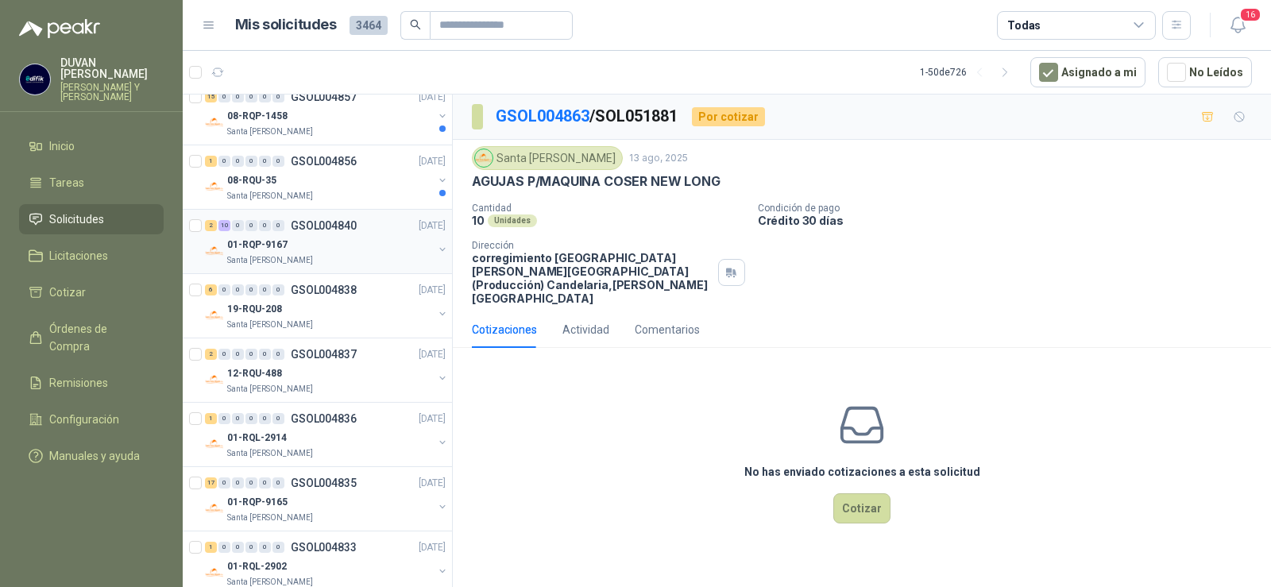
click at [315, 226] on p "GSOL004840" at bounding box center [324, 225] width 66 height 11
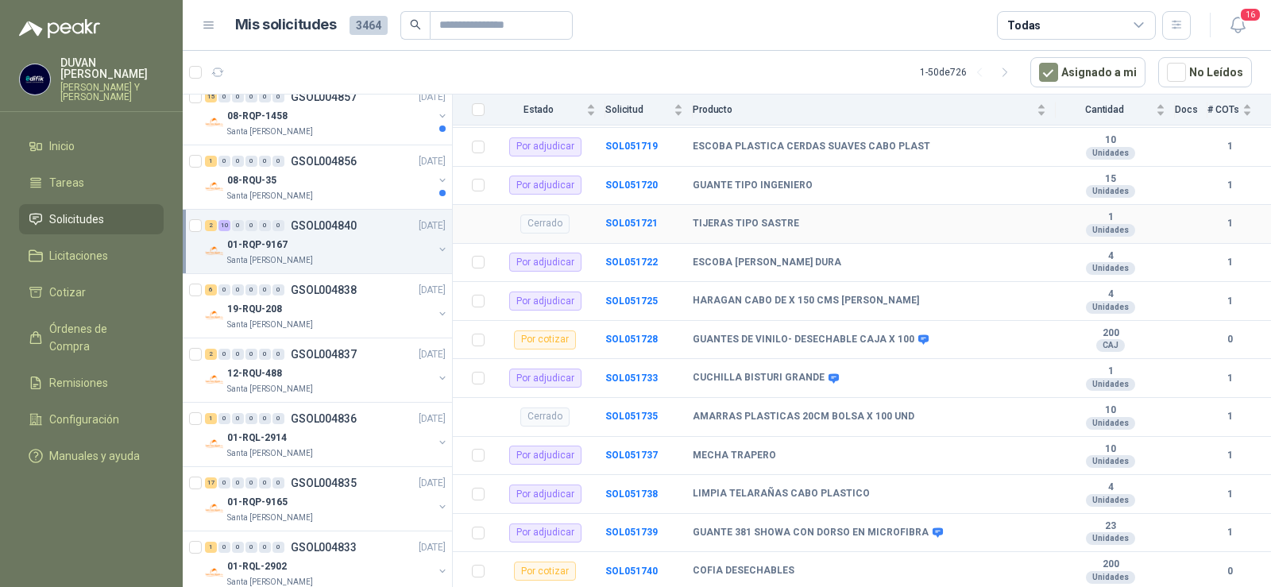
scroll to position [255, 0]
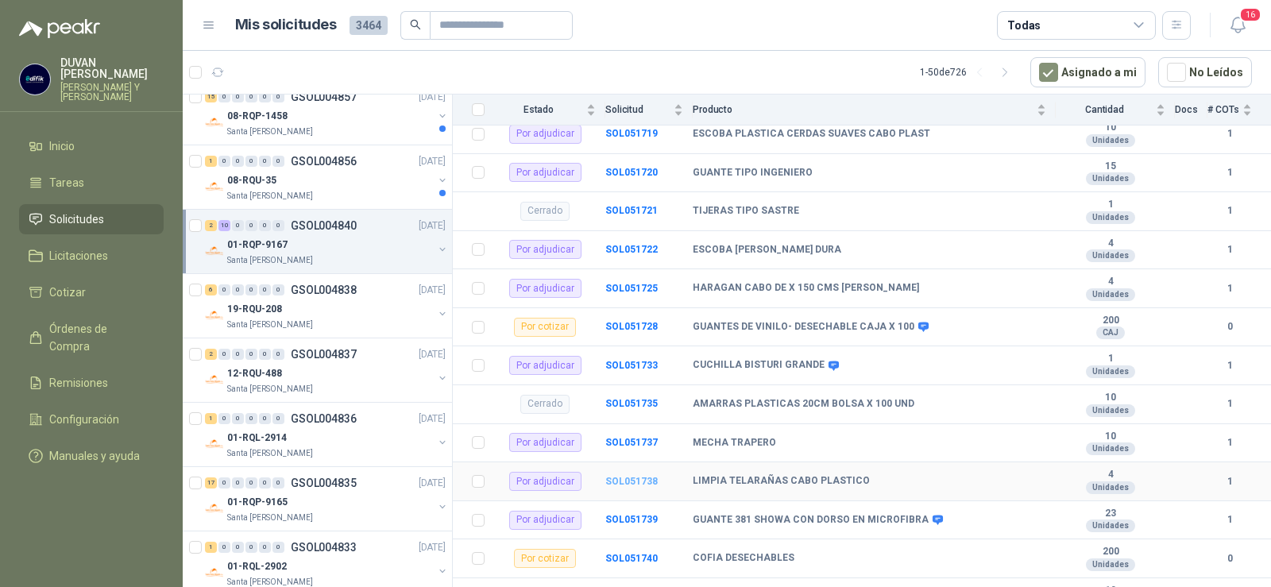
click at [628, 476] on b "SOL051738" at bounding box center [631, 481] width 52 height 11
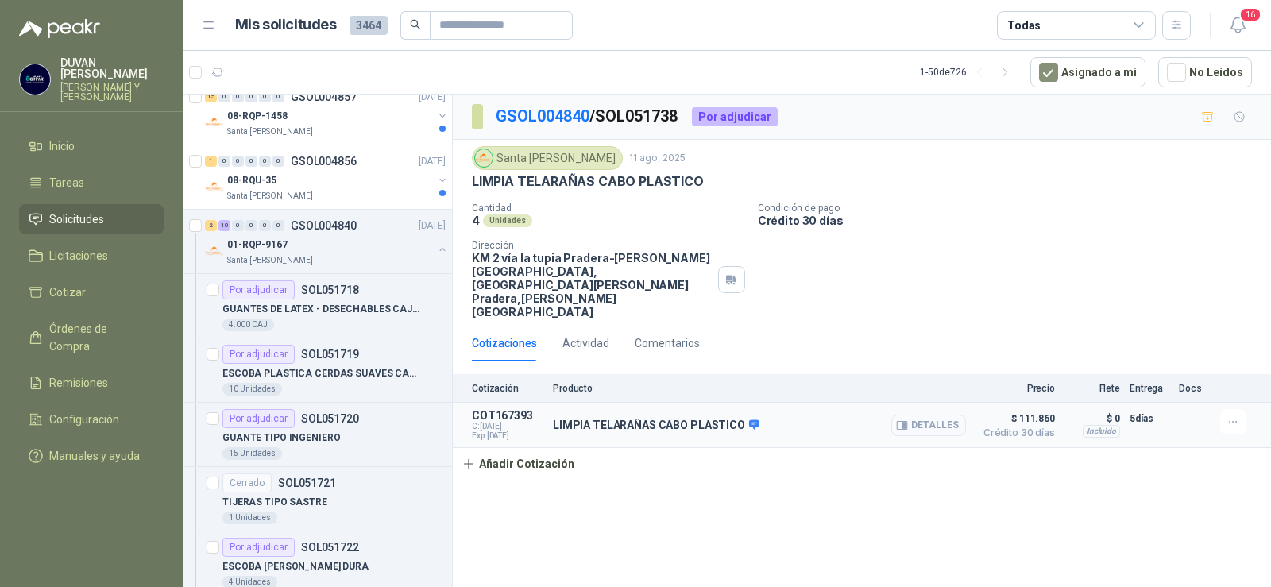
click at [905, 423] on icon "button" at bounding box center [905, 426] width 4 height 6
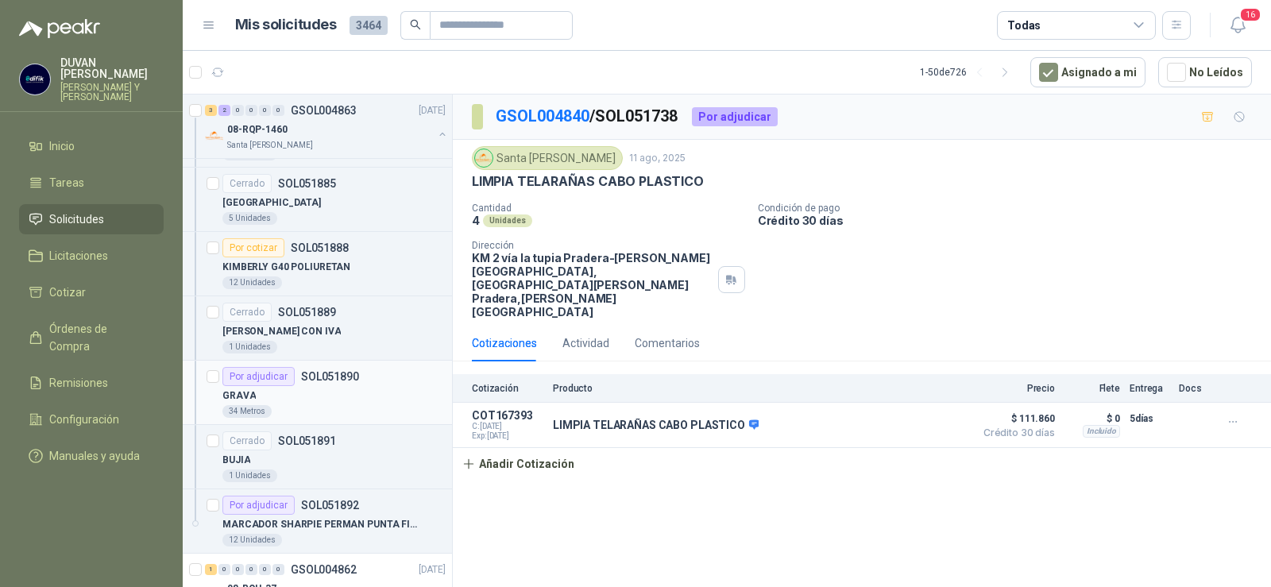
scroll to position [829, 0]
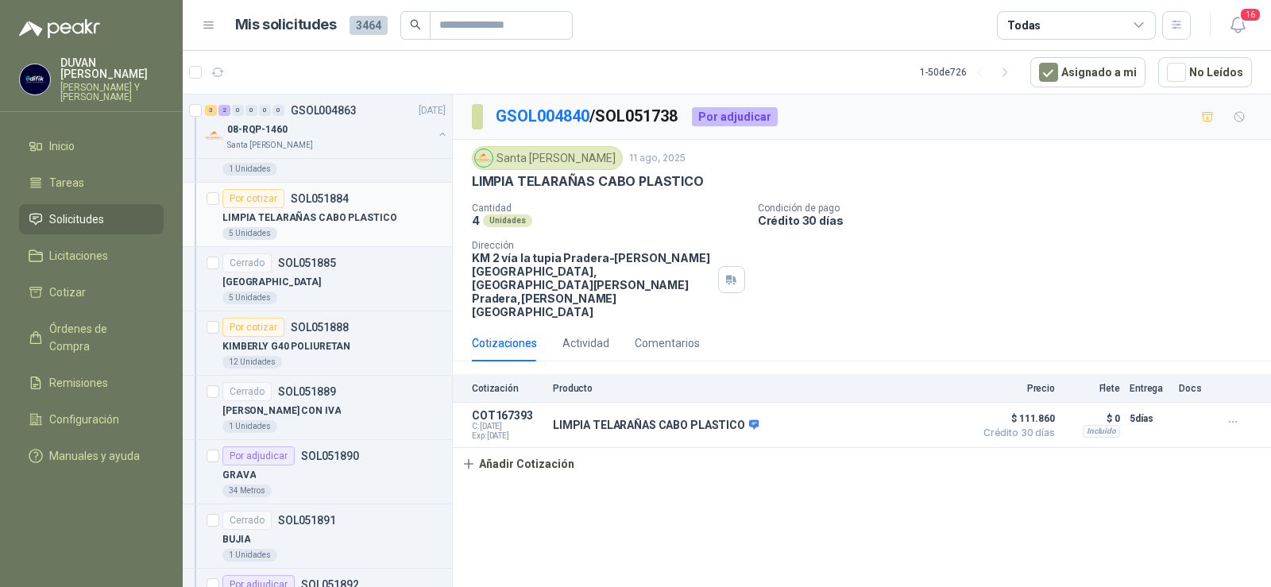
click at [315, 199] on p "SOL051884" at bounding box center [320, 198] width 58 height 11
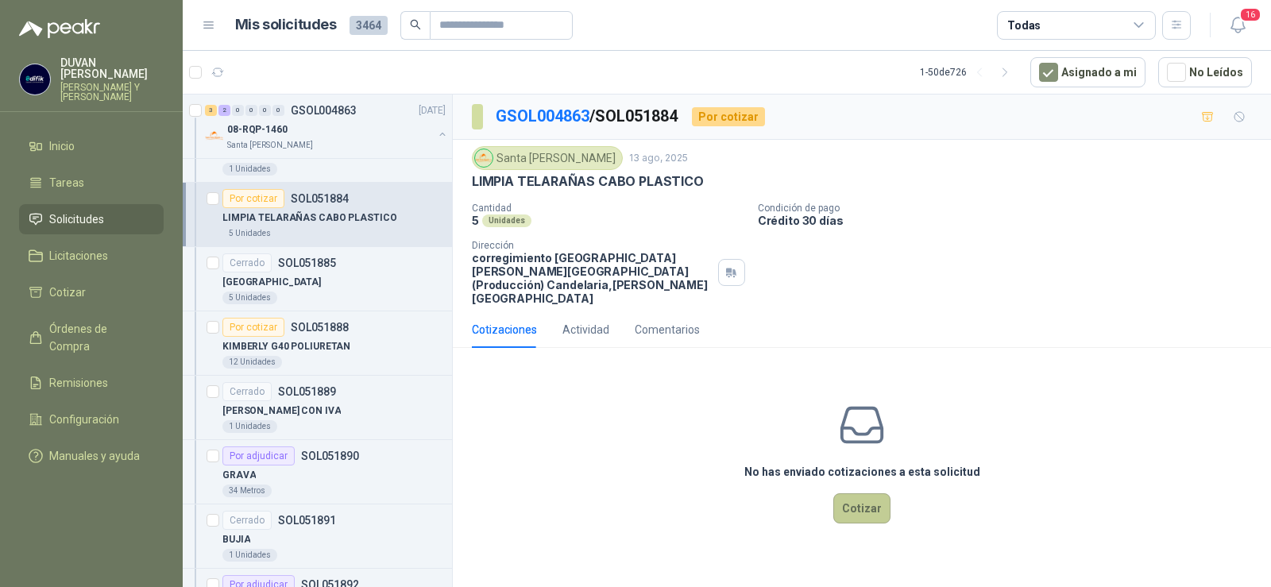
click at [878, 495] on button "Cotizar" at bounding box center [861, 508] width 57 height 30
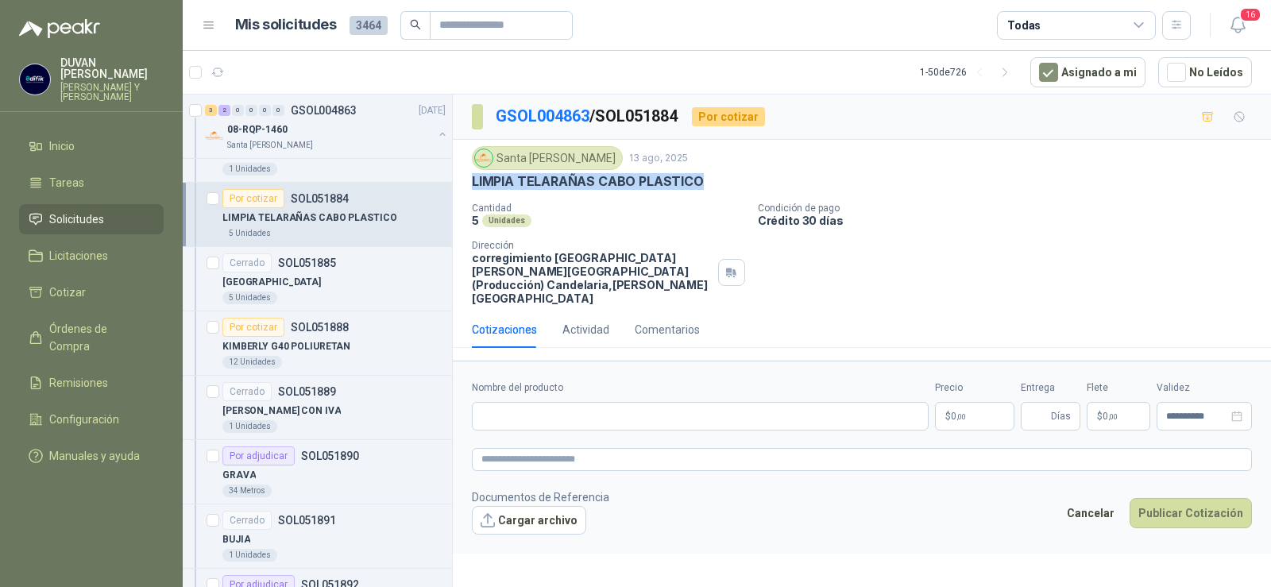
drag, startPoint x: 472, startPoint y: 181, endPoint x: 697, endPoint y: 182, distance: 224.8
click at [697, 182] on p "LIMPIA TELARAÑAS CABO PLASTICO" at bounding box center [588, 181] width 232 height 17
copy p "LIMPIA TELARAÑAS CABO PLASTICO"
paste input "**********"
type input "**********"
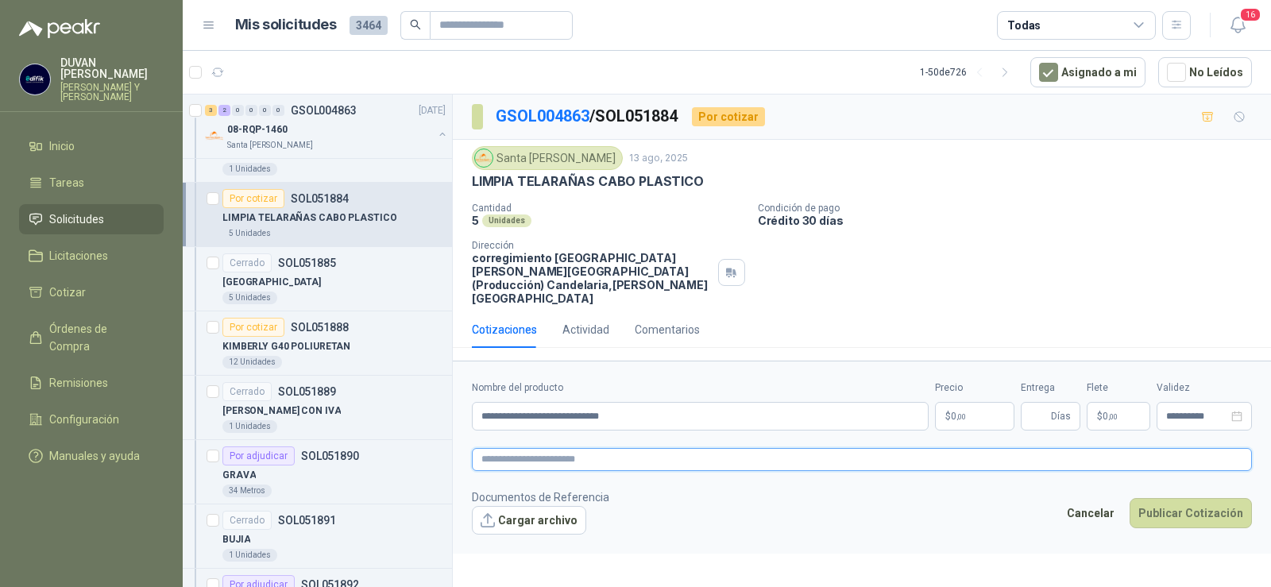
paste textarea "**********"
type textarea "**********"
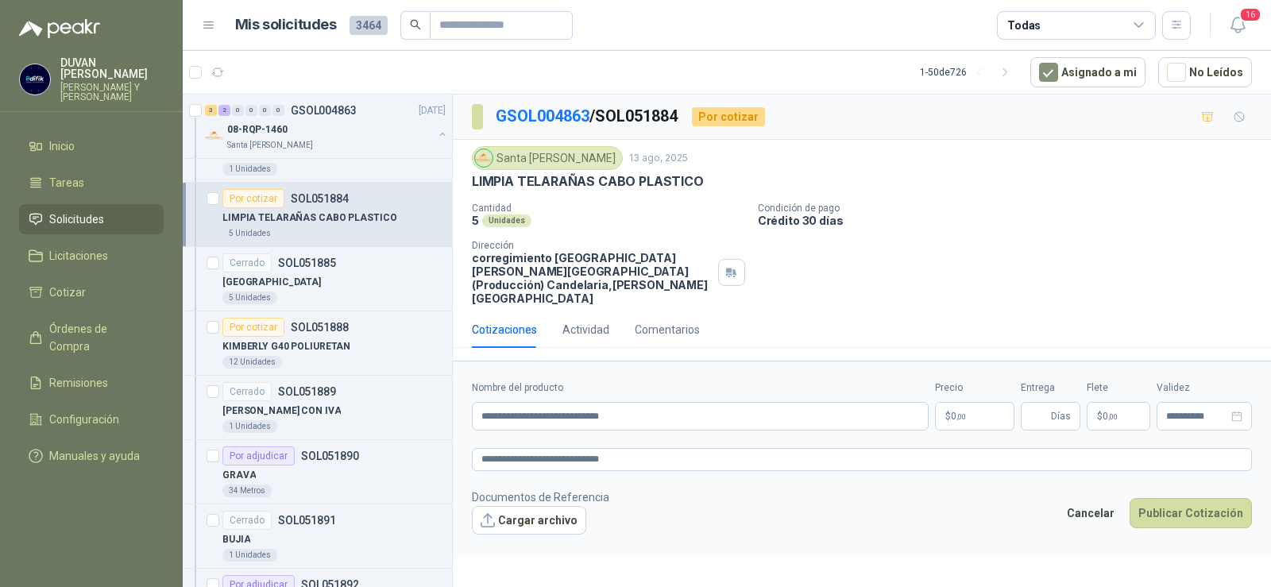
click at [963, 409] on p "$ 0 ,00" at bounding box center [974, 416] width 79 height 29
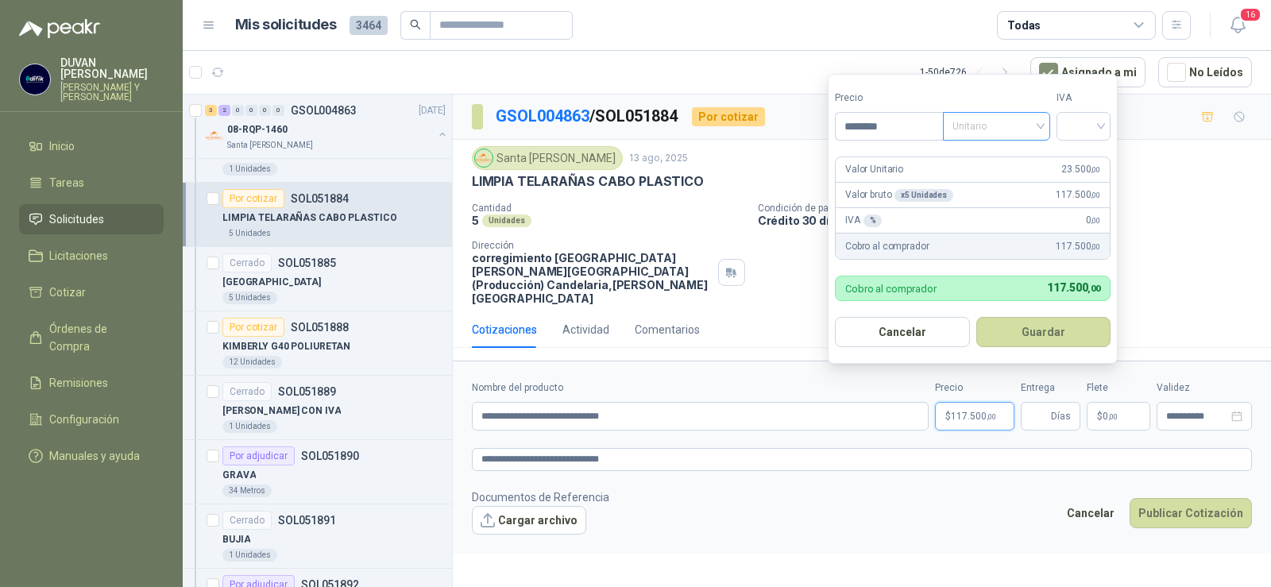
click at [1040, 125] on span "Unitario" at bounding box center [997, 126] width 88 height 24
type input "********"
click at [1010, 160] on div "Unitario" at bounding box center [1000, 158] width 82 height 17
click at [1101, 136] on input "search" at bounding box center [1083, 125] width 35 height 24
click at [1082, 164] on div "19%" at bounding box center [1087, 158] width 29 height 17
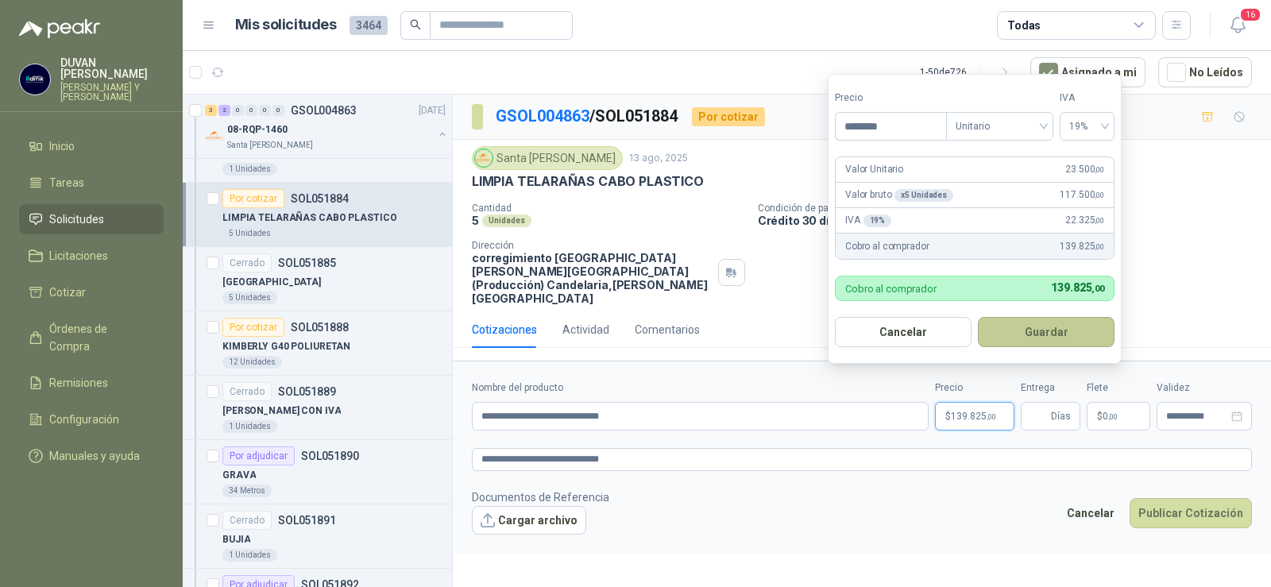
click at [1070, 338] on button "Guardar" at bounding box center [1046, 332] width 137 height 30
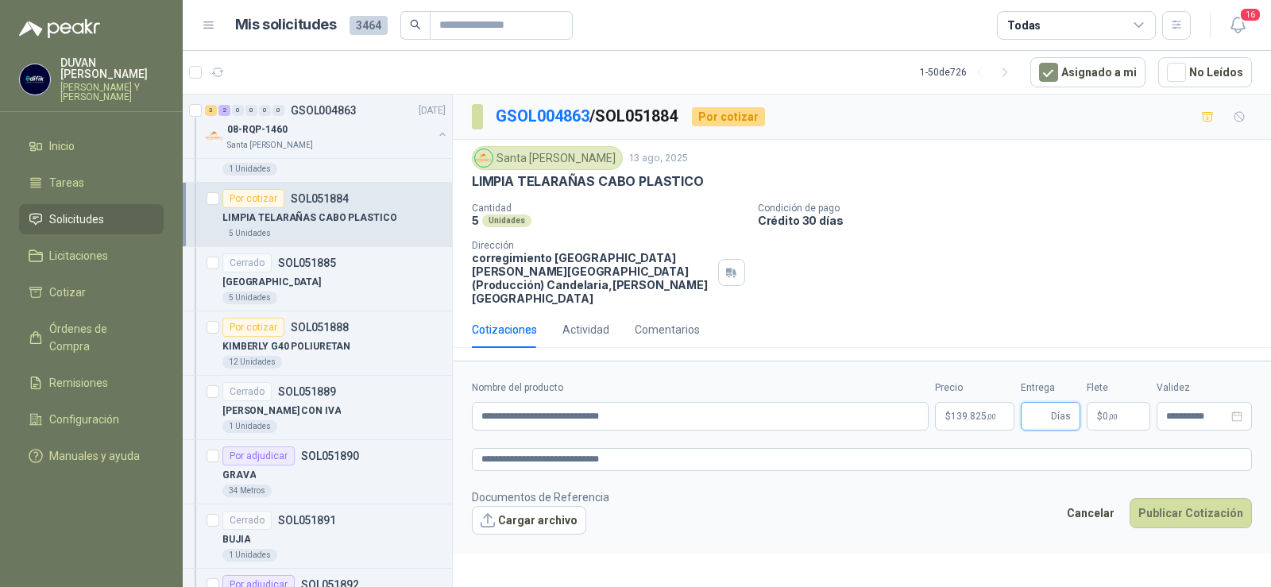
click at [1046, 406] on input "Entrega" at bounding box center [1038, 416] width 17 height 27
type input "*"
click at [1106, 412] on span "0 ,00" at bounding box center [1110, 417] width 15 height 10
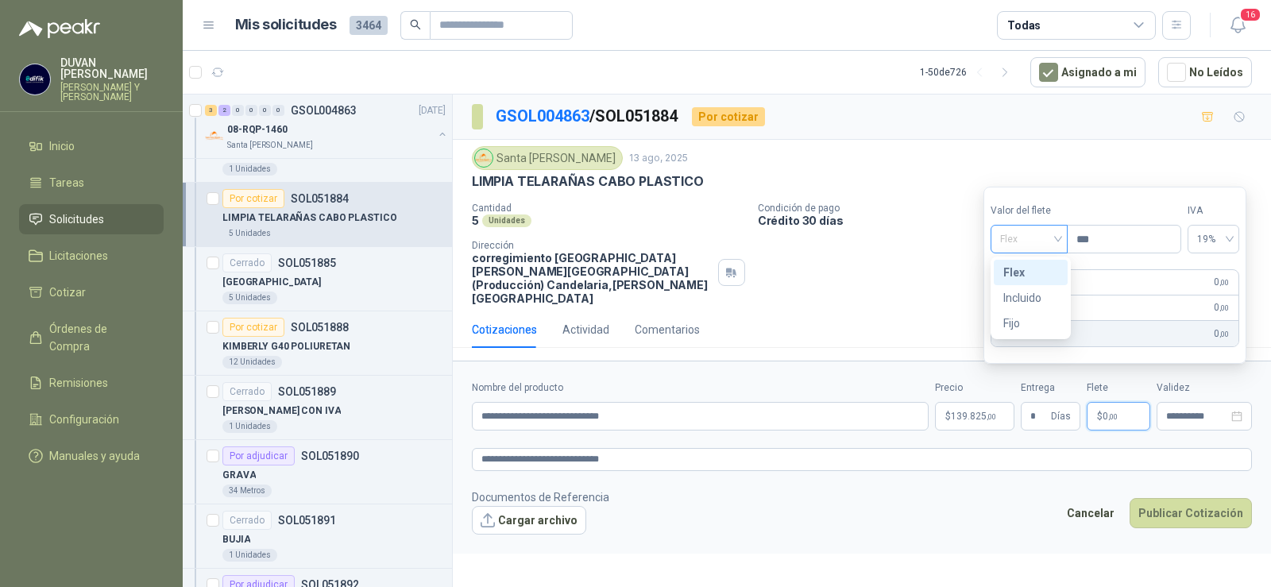
click at [1058, 239] on span "Flex" at bounding box center [1029, 239] width 58 height 24
click at [1022, 301] on div "Incluido" at bounding box center [1030, 297] width 55 height 17
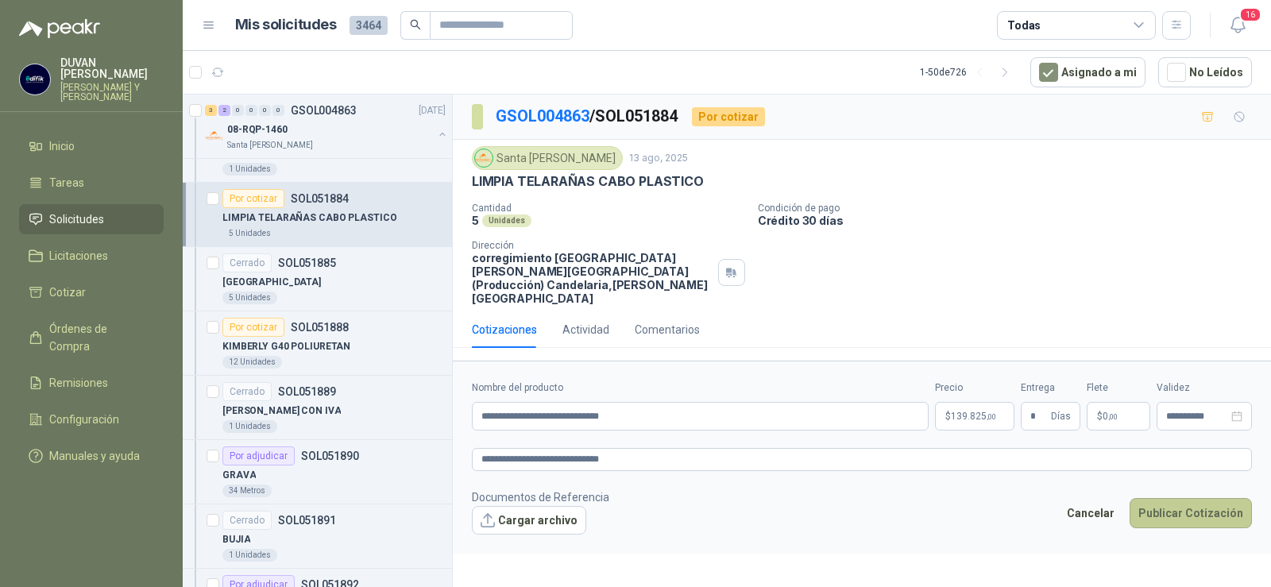
click at [1193, 505] on button "Publicar Cotización" at bounding box center [1191, 513] width 122 height 30
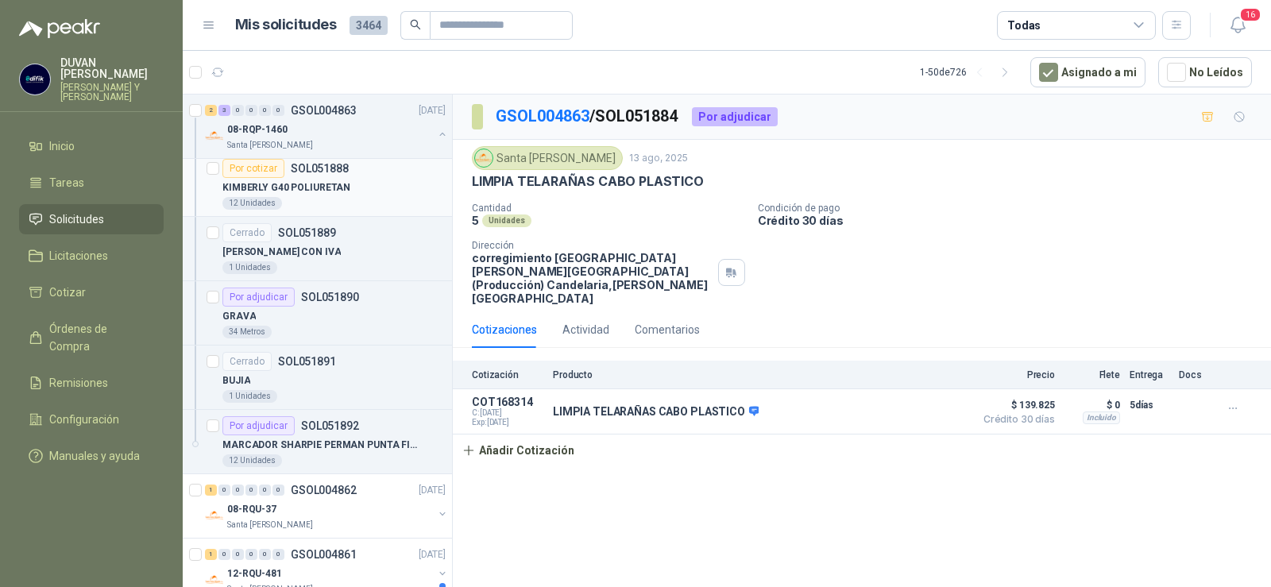
scroll to position [1068, 0]
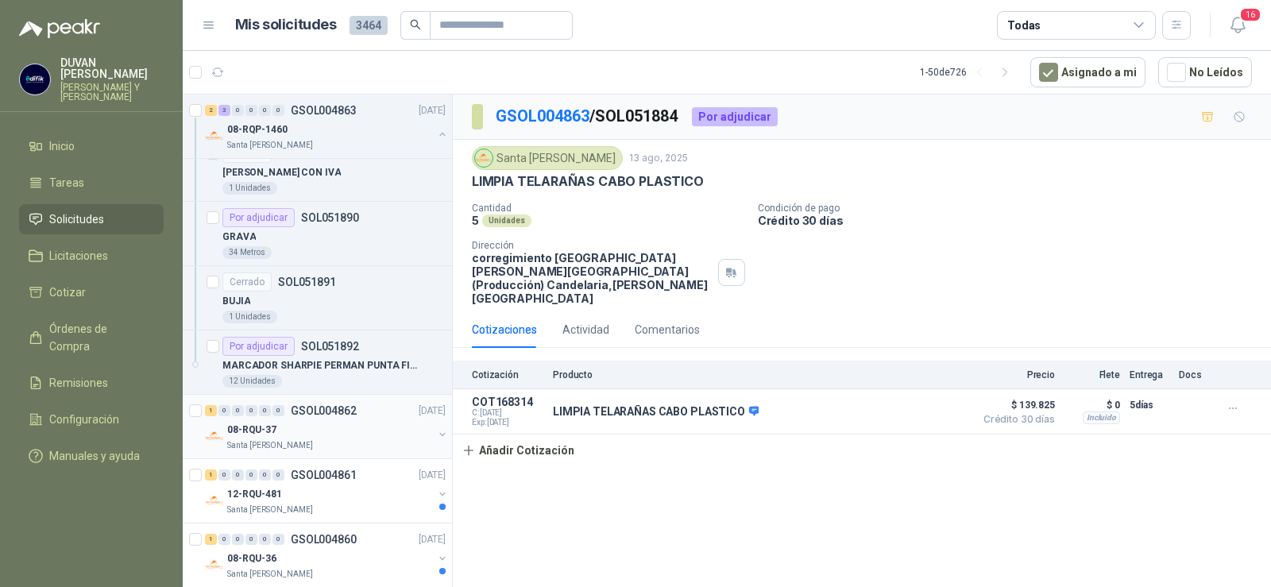
click at [343, 412] on p "GSOL004862" at bounding box center [324, 410] width 66 height 11
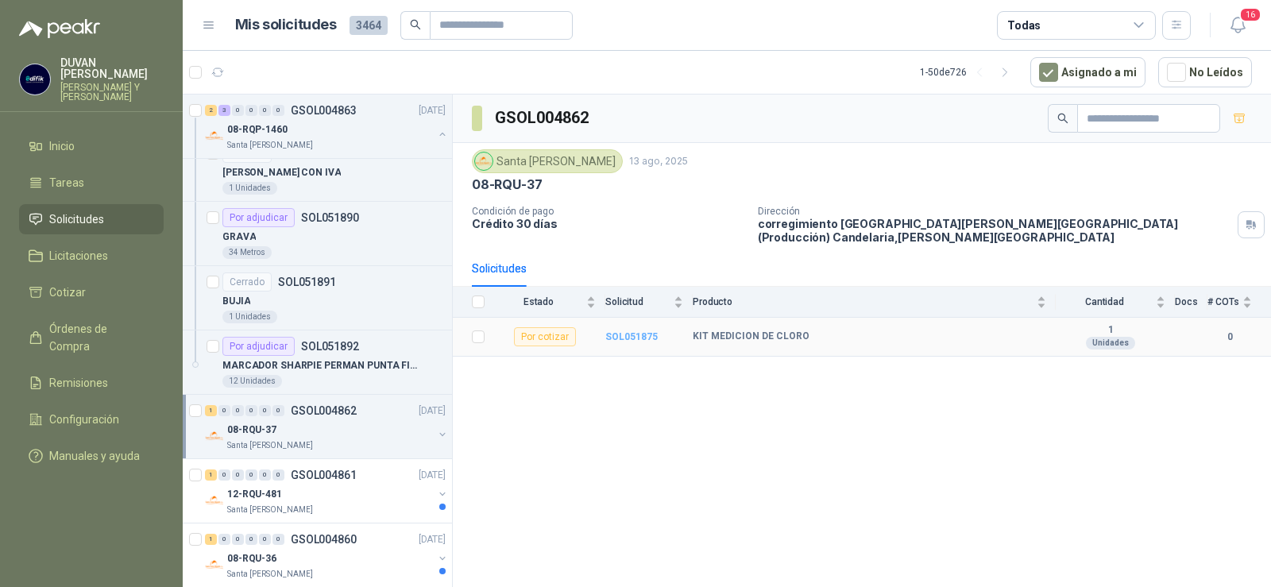
click at [622, 331] on b "SOL051875" at bounding box center [631, 336] width 52 height 11
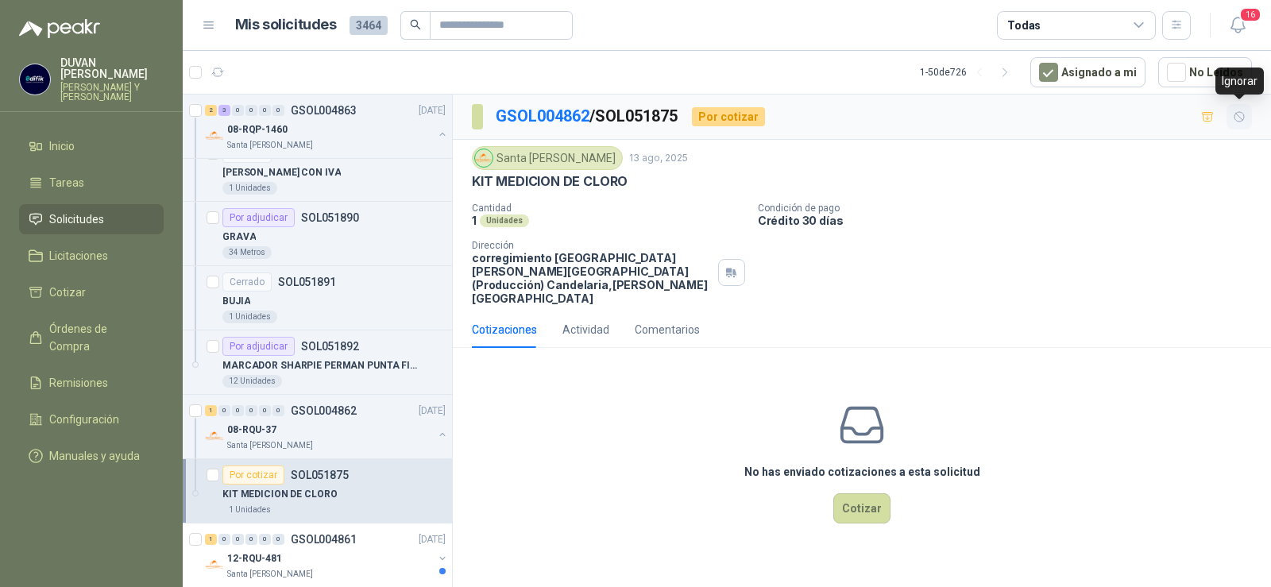
click at [1246, 120] on icon "button" at bounding box center [1240, 117] width 14 height 14
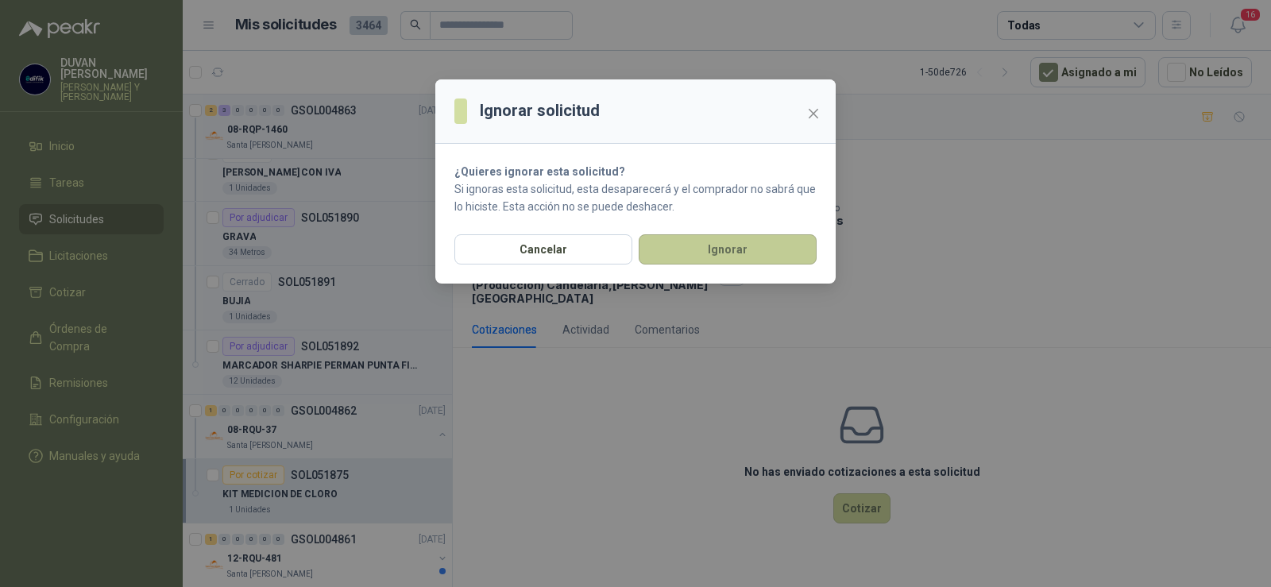
click at [676, 240] on button "Ignorar" at bounding box center [728, 249] width 178 height 30
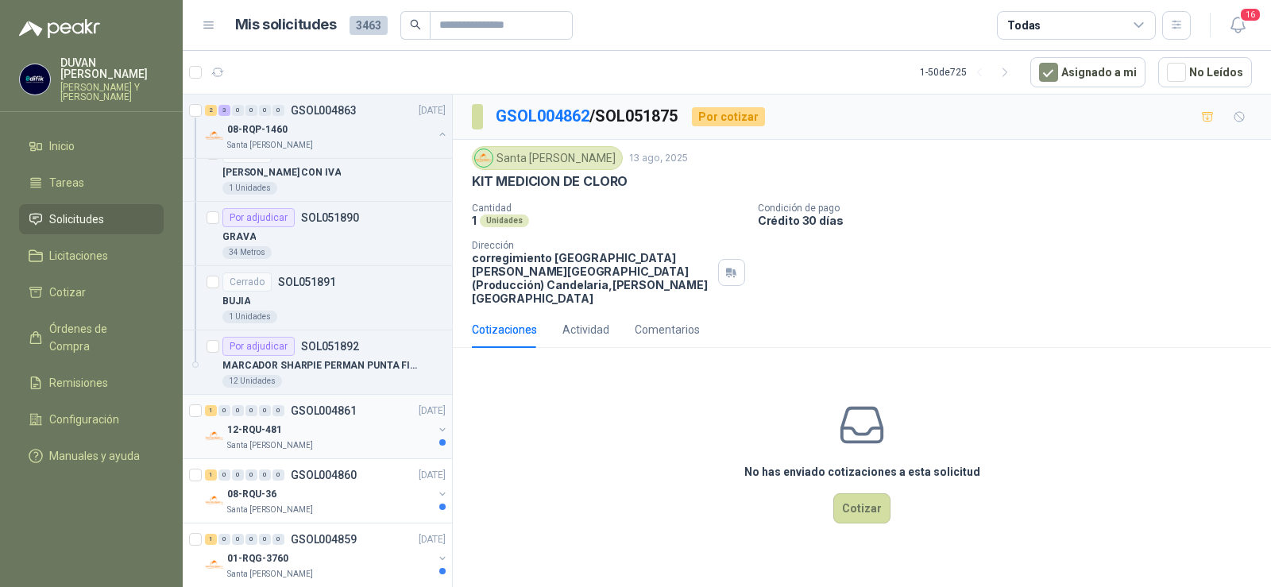
click at [333, 408] on p "GSOL004861" at bounding box center [324, 410] width 66 height 11
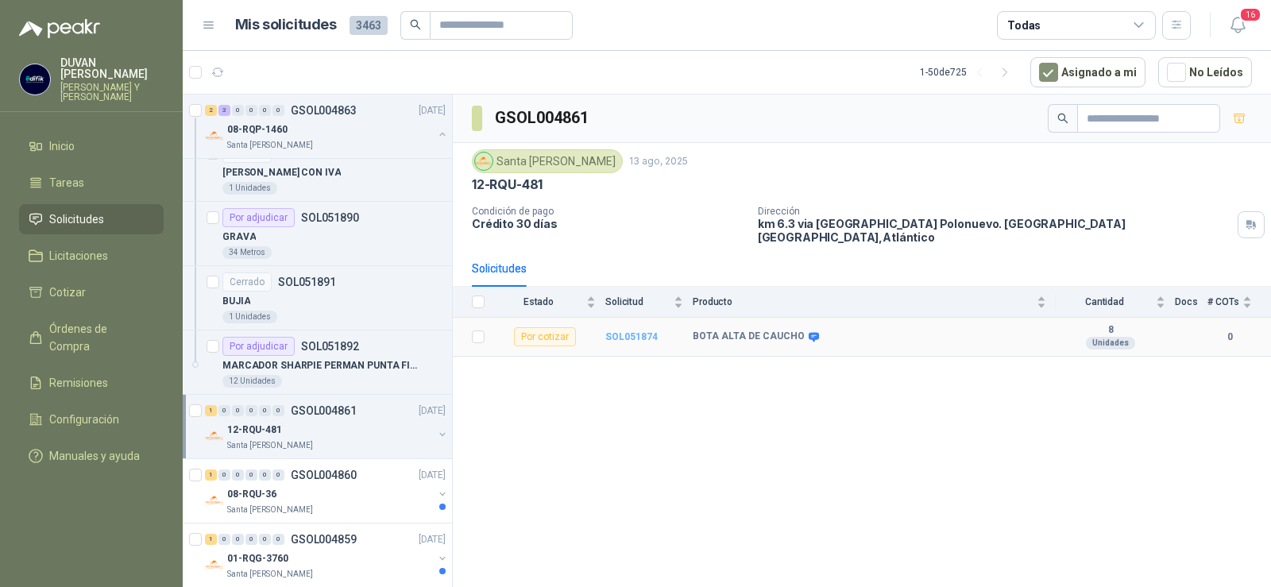
click at [639, 331] on b "SOL051874" at bounding box center [631, 336] width 52 height 11
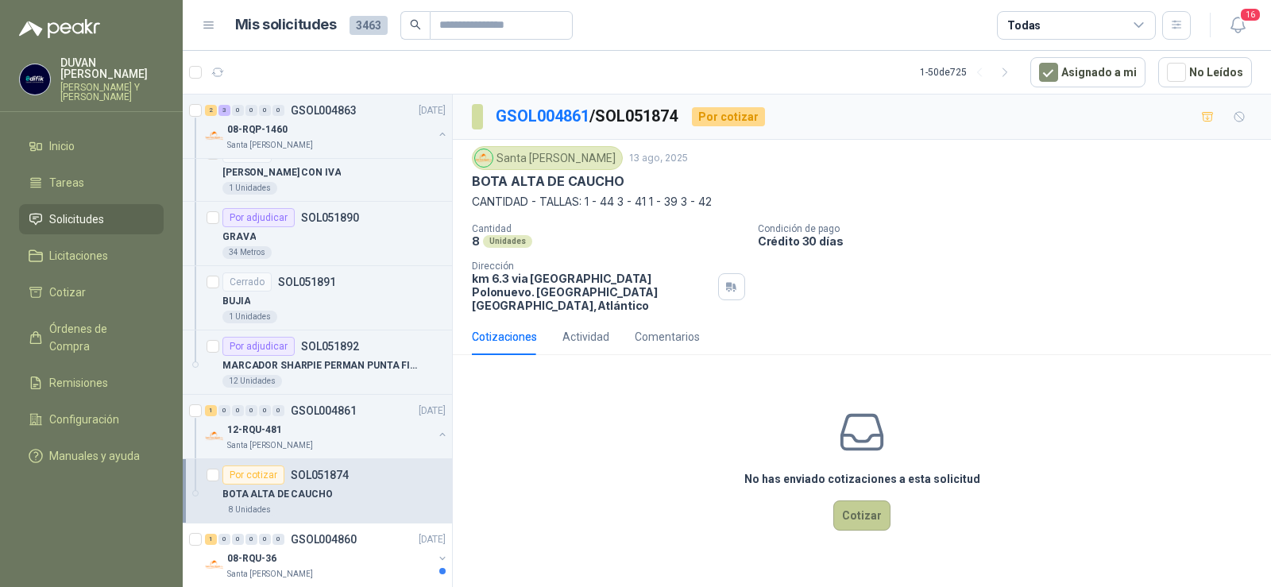
click at [856, 508] on button "Cotizar" at bounding box center [861, 516] width 57 height 30
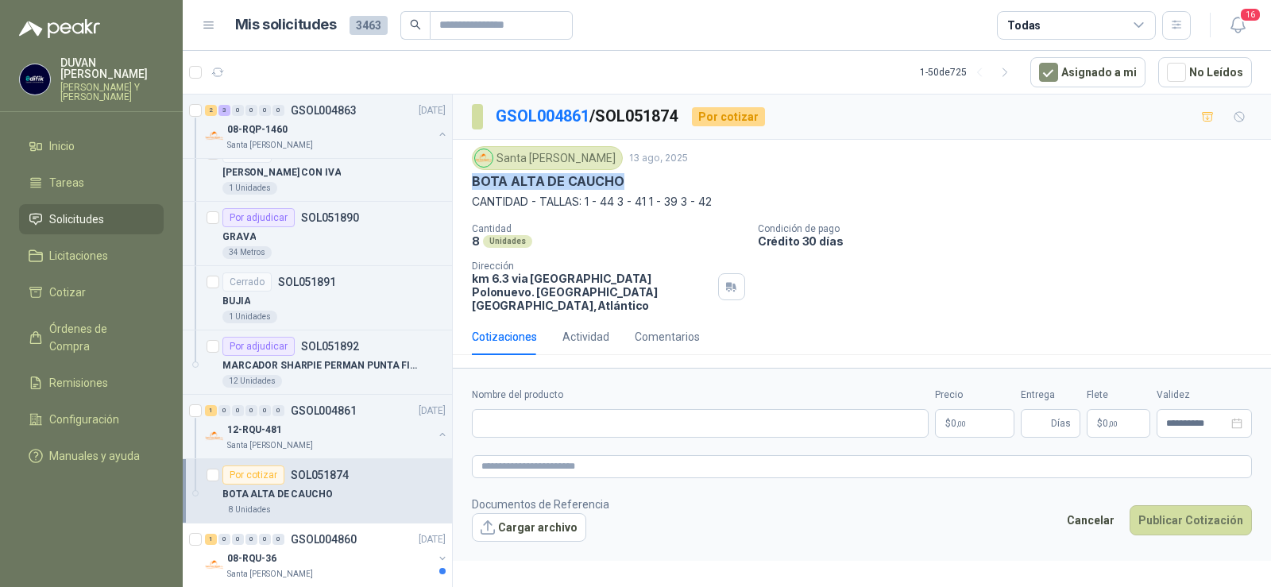
drag, startPoint x: 476, startPoint y: 184, endPoint x: 619, endPoint y: 184, distance: 143.0
click at [619, 184] on div "BOTA ALTA DE CAUCHO" at bounding box center [862, 181] width 780 height 17
copy p "BOTA ALTA DE CAUCHO"
paste input "**********"
type input "**********"
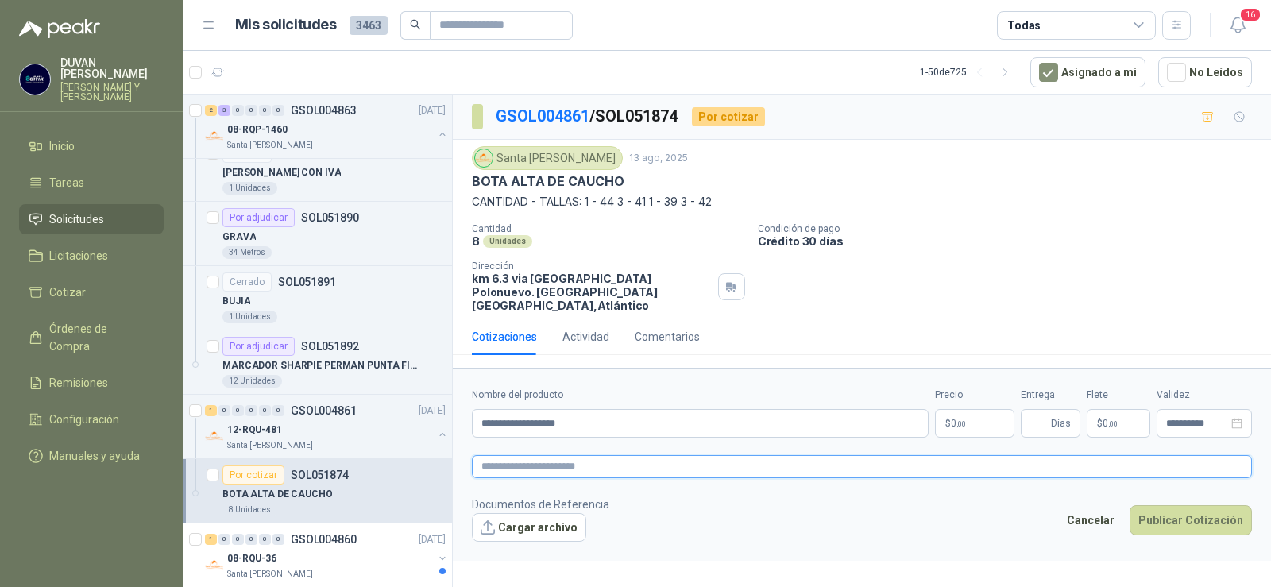
paste textarea "**********"
type textarea "**********"
click at [964, 419] on span ",00" at bounding box center [962, 423] width 10 height 9
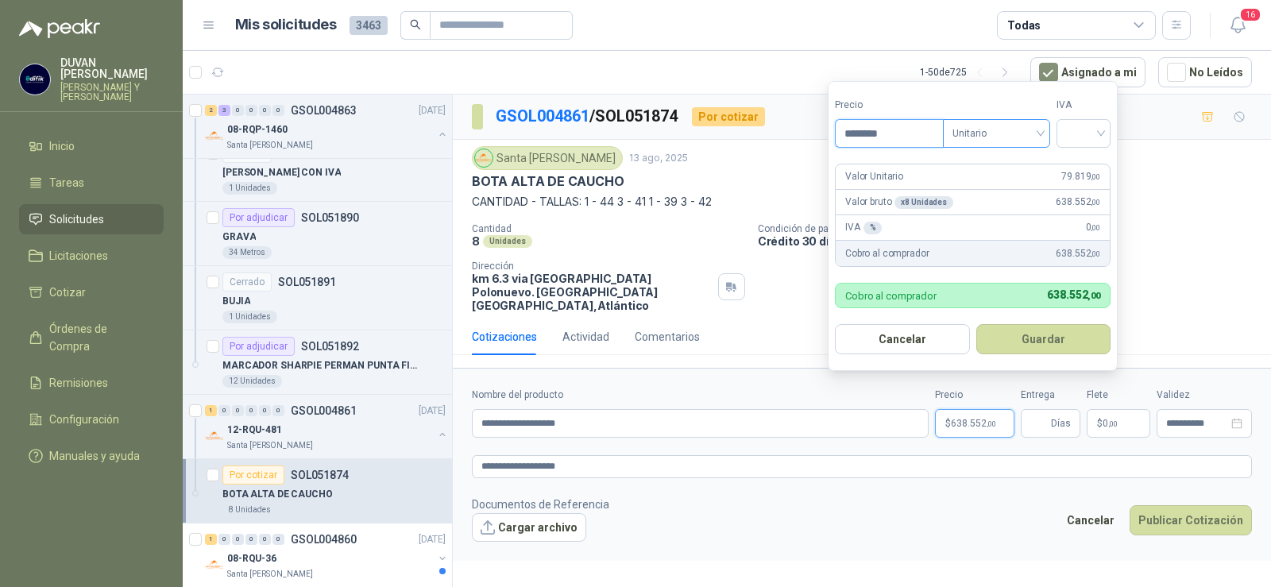
click at [1047, 131] on div "Unitario" at bounding box center [996, 133] width 107 height 29
type input "********"
click at [1029, 165] on div "Unitario" at bounding box center [1000, 165] width 82 height 17
click at [1096, 133] on input "search" at bounding box center [1083, 132] width 35 height 24
click at [1080, 164] on div "19%" at bounding box center [1087, 165] width 29 height 17
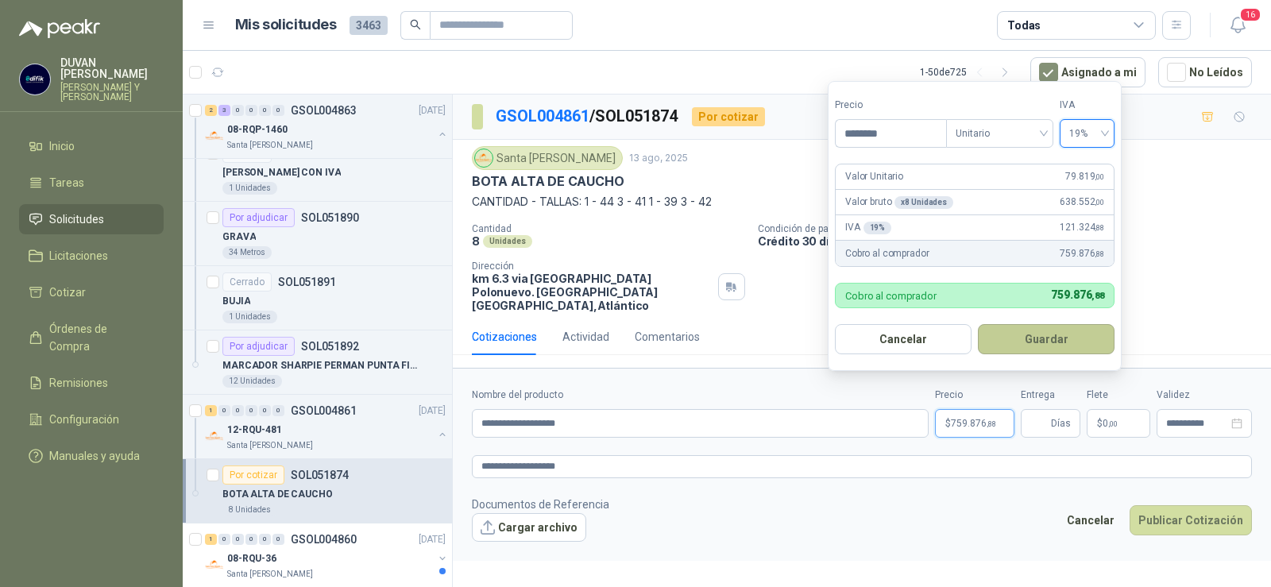
click at [1053, 342] on button "Guardar" at bounding box center [1046, 339] width 137 height 30
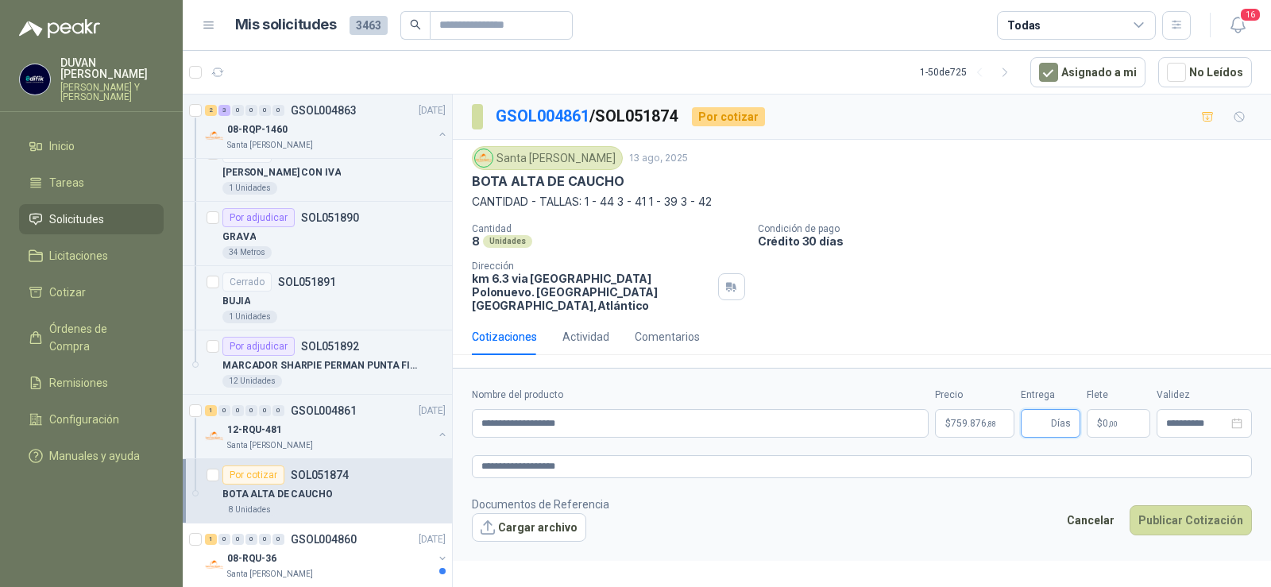
click at [1038, 417] on input "Entrega" at bounding box center [1038, 423] width 17 height 27
type input "*"
click at [1104, 419] on span "0 ,00" at bounding box center [1110, 424] width 15 height 10
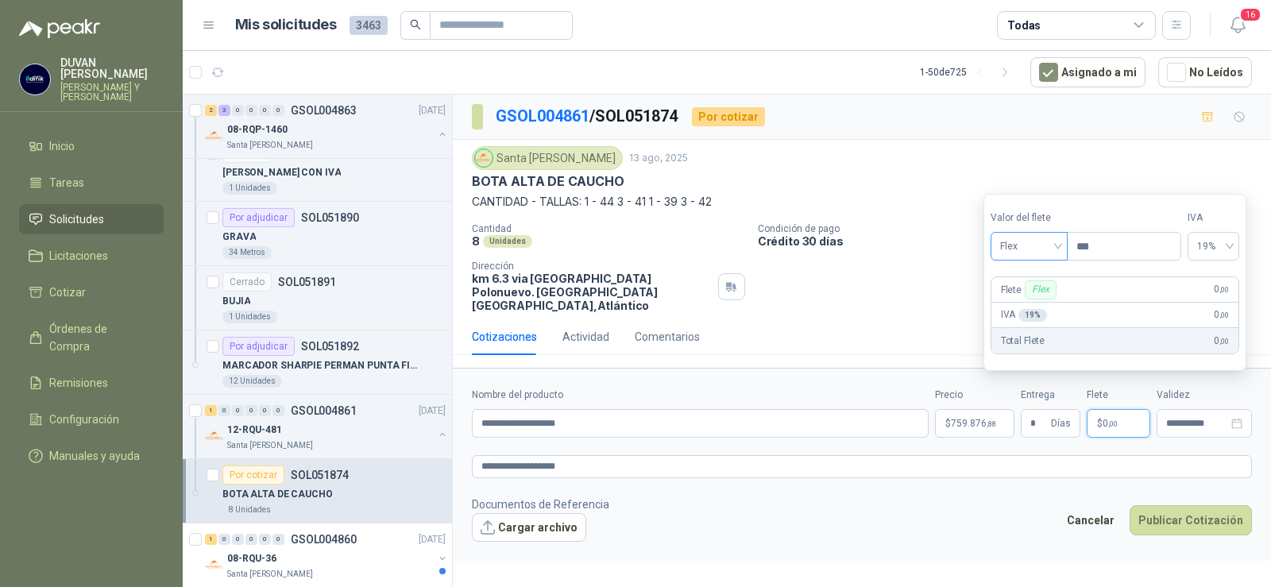
click at [1063, 245] on div "Flex" at bounding box center [1029, 246] width 77 height 29
click at [1050, 302] on div "Incluido" at bounding box center [1030, 304] width 55 height 17
click at [1064, 249] on div "Incluido" at bounding box center [1028, 246] width 80 height 29
click at [1016, 302] on div "Incluido" at bounding box center [1029, 304] width 58 height 17
click at [1135, 409] on p "$ 0 ,00" at bounding box center [1119, 423] width 64 height 29
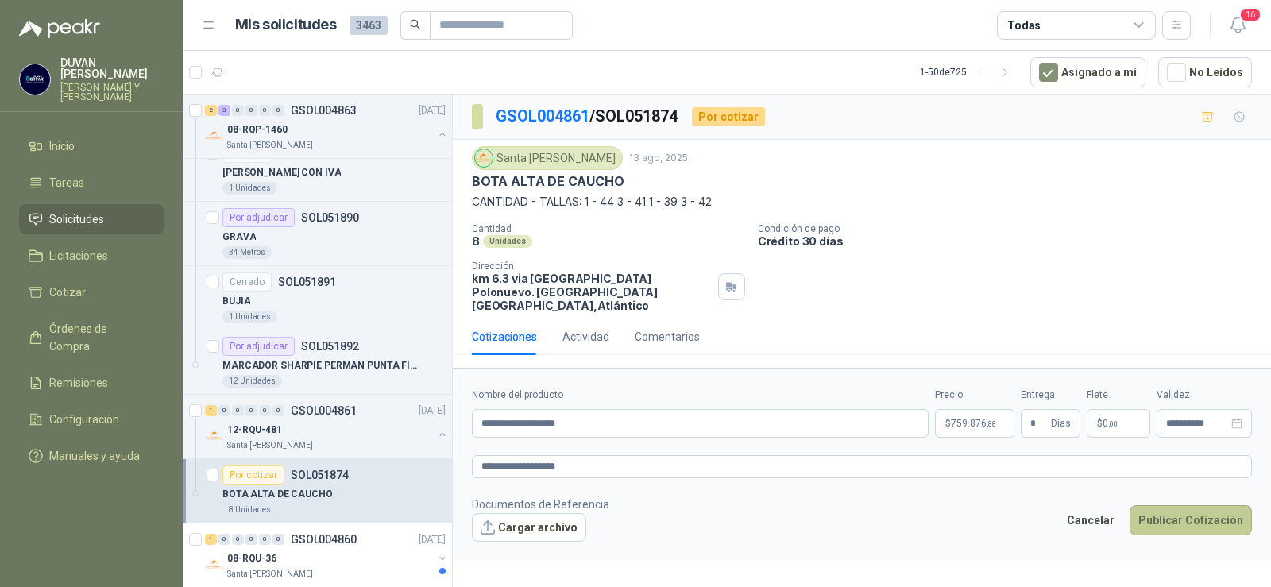
click at [1200, 508] on button "Publicar Cotización" at bounding box center [1191, 520] width 122 height 30
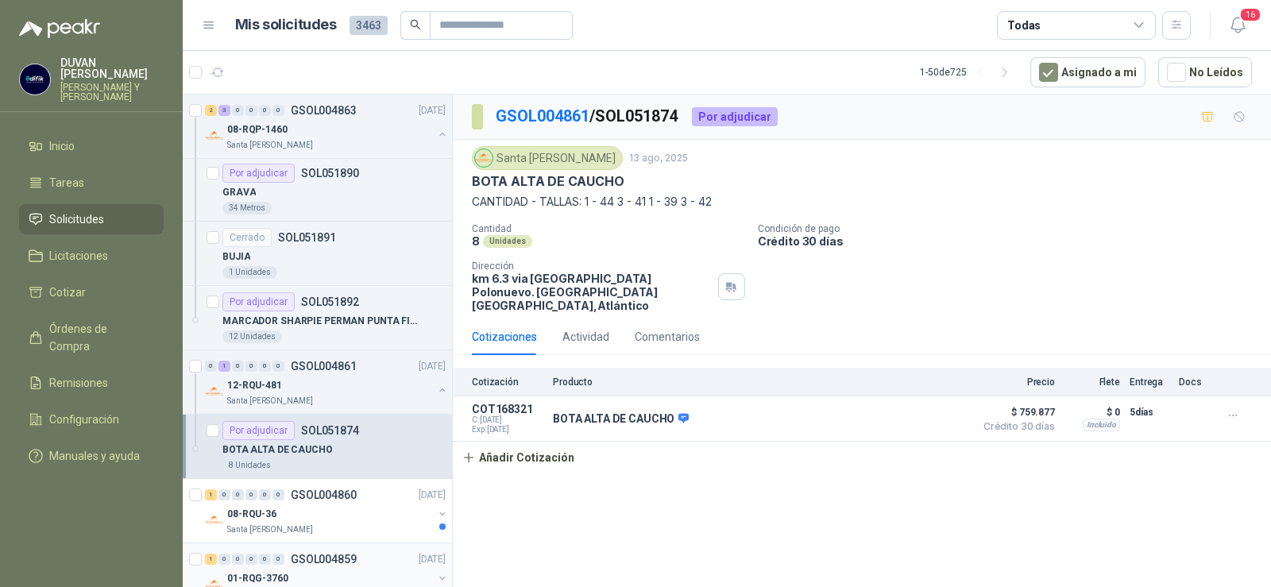
scroll to position [1147, 0]
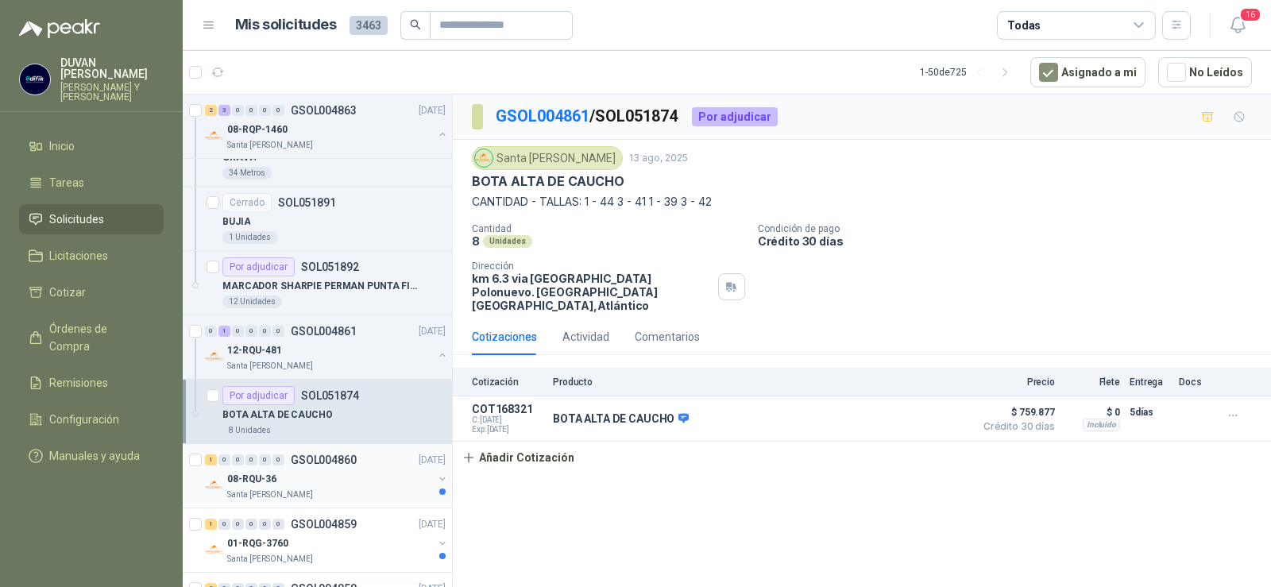
click at [325, 457] on p "GSOL004860" at bounding box center [324, 459] width 66 height 11
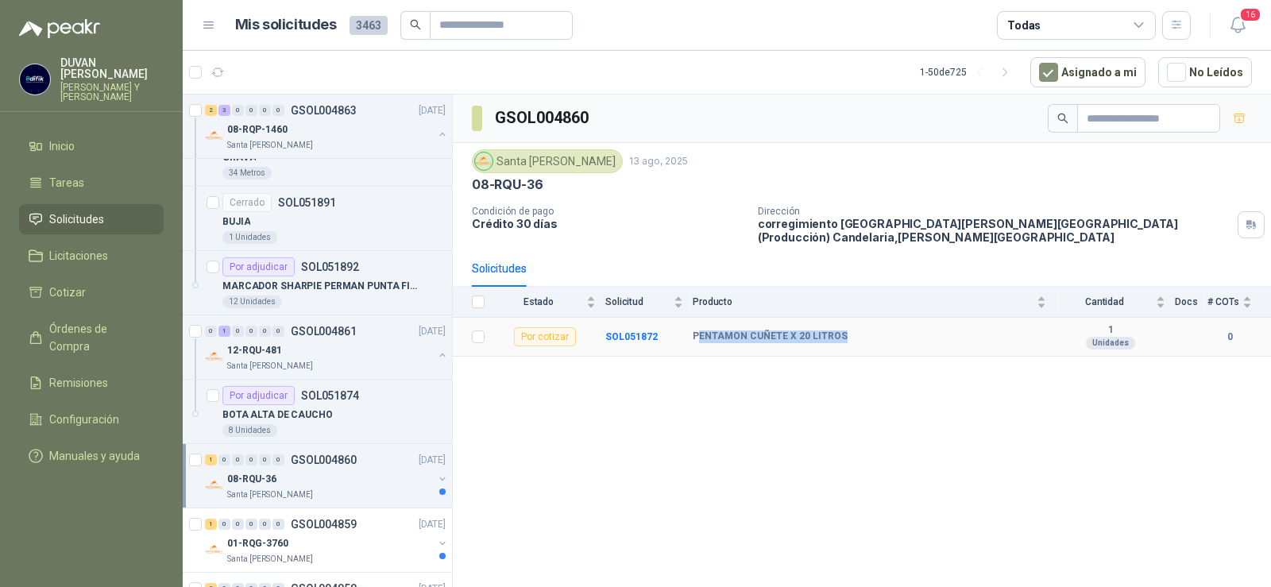
drag, startPoint x: 696, startPoint y: 335, endPoint x: 848, endPoint y: 339, distance: 151.8
click at [848, 339] on div "PENTAMON CUÑETE X 20 LITROS" at bounding box center [870, 336] width 354 height 13
copy b "ENTAMON CUÑETE X 20 LITROS"
click at [589, 473] on div "GSOL004860 [GEOGRAPHIC_DATA][PERSON_NAME] [DATE] 08-RQU-36 Condición de pago Cr…" at bounding box center [862, 344] width 818 height 498
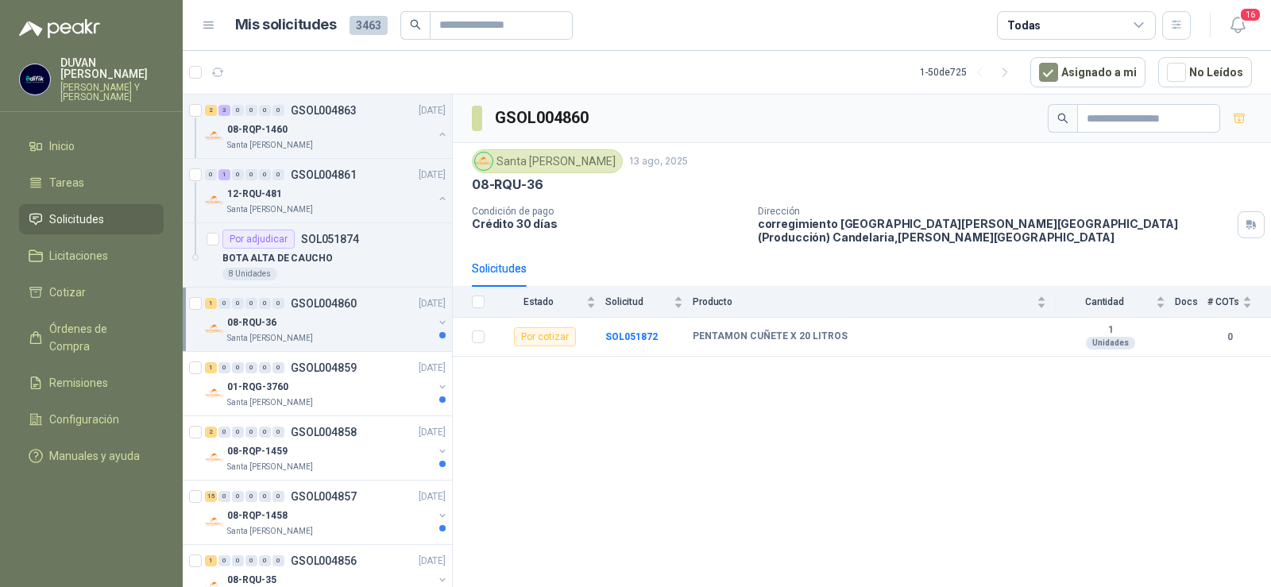
scroll to position [1306, 0]
